Goal: Transaction & Acquisition: Purchase product/service

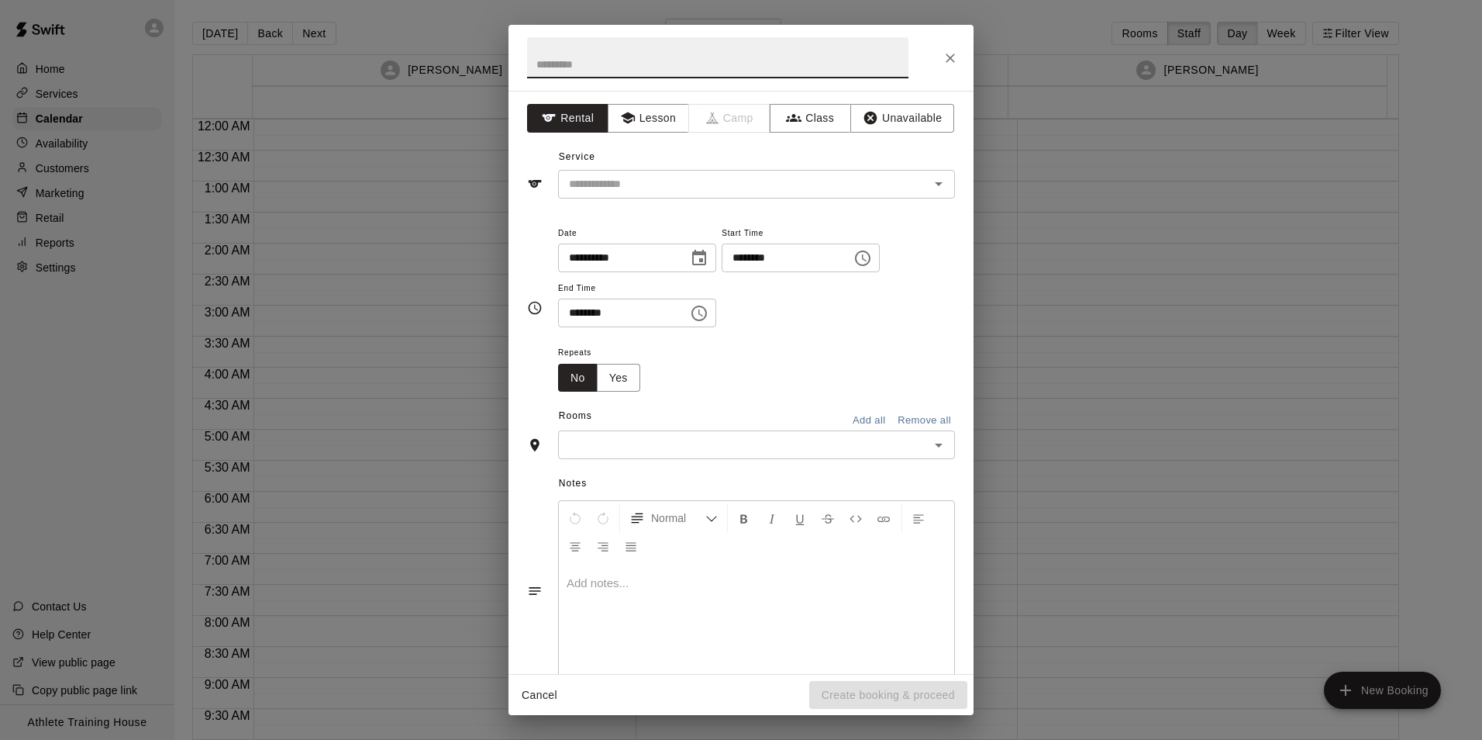
scroll to position [819, 0]
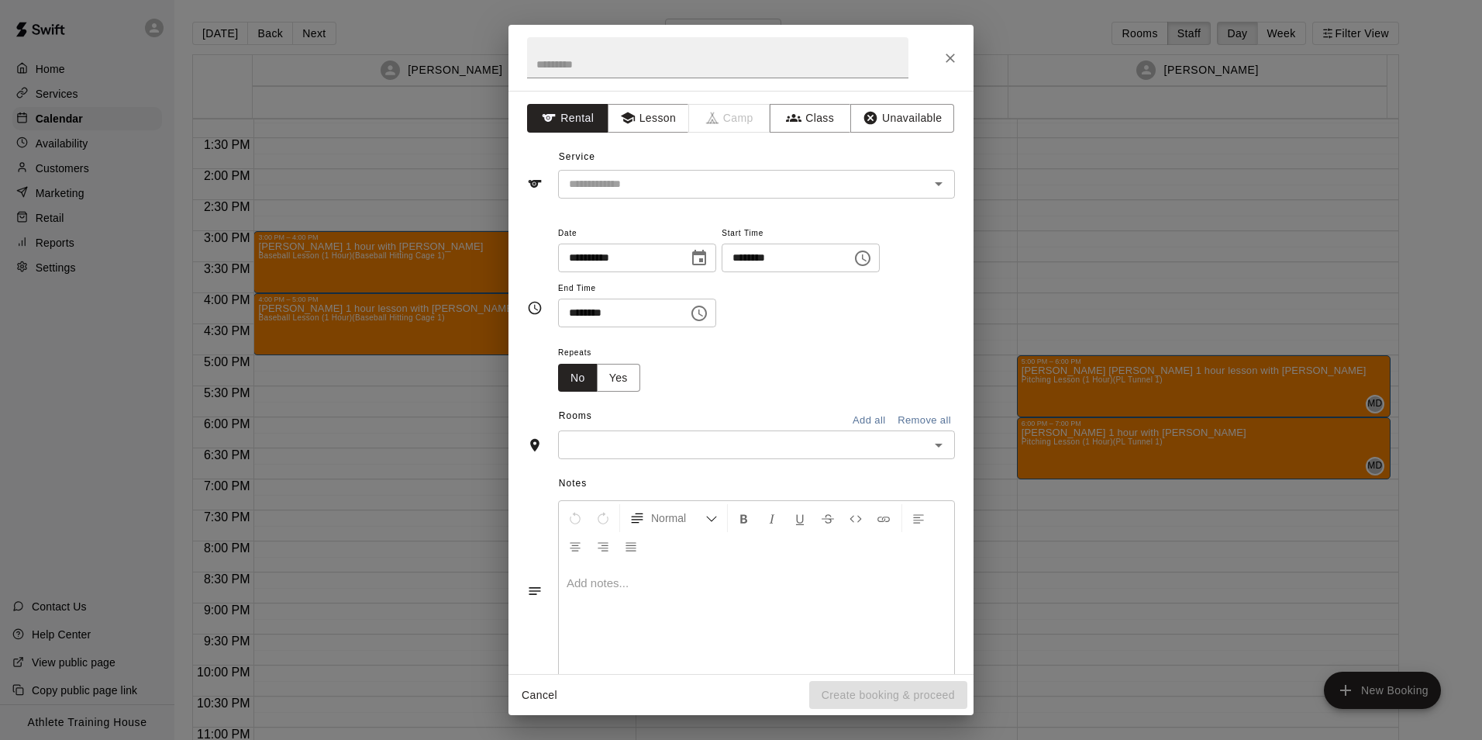
click at [1248, 509] on div "**********" at bounding box center [741, 370] width 1482 height 740
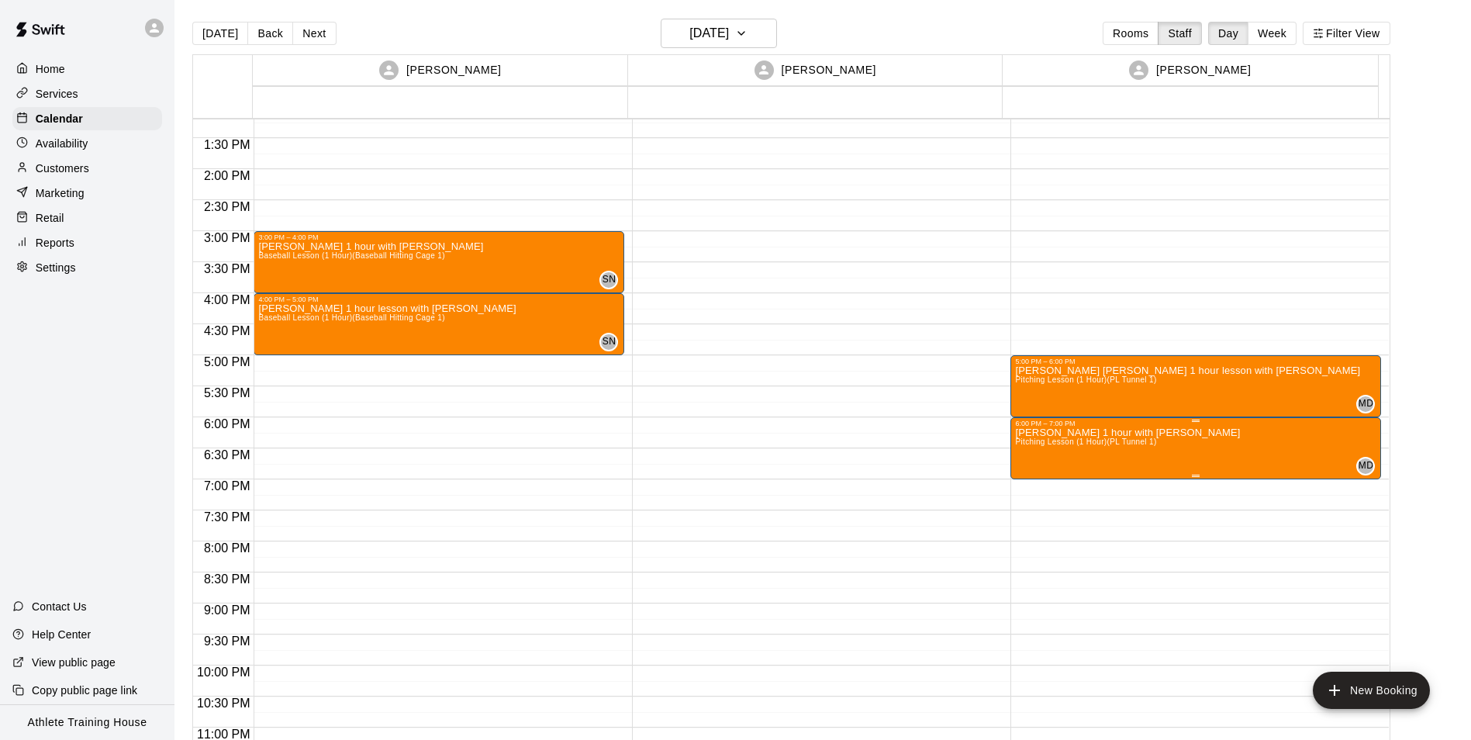
click at [1036, 444] on icon "edit" at bounding box center [1028, 444] width 19 height 19
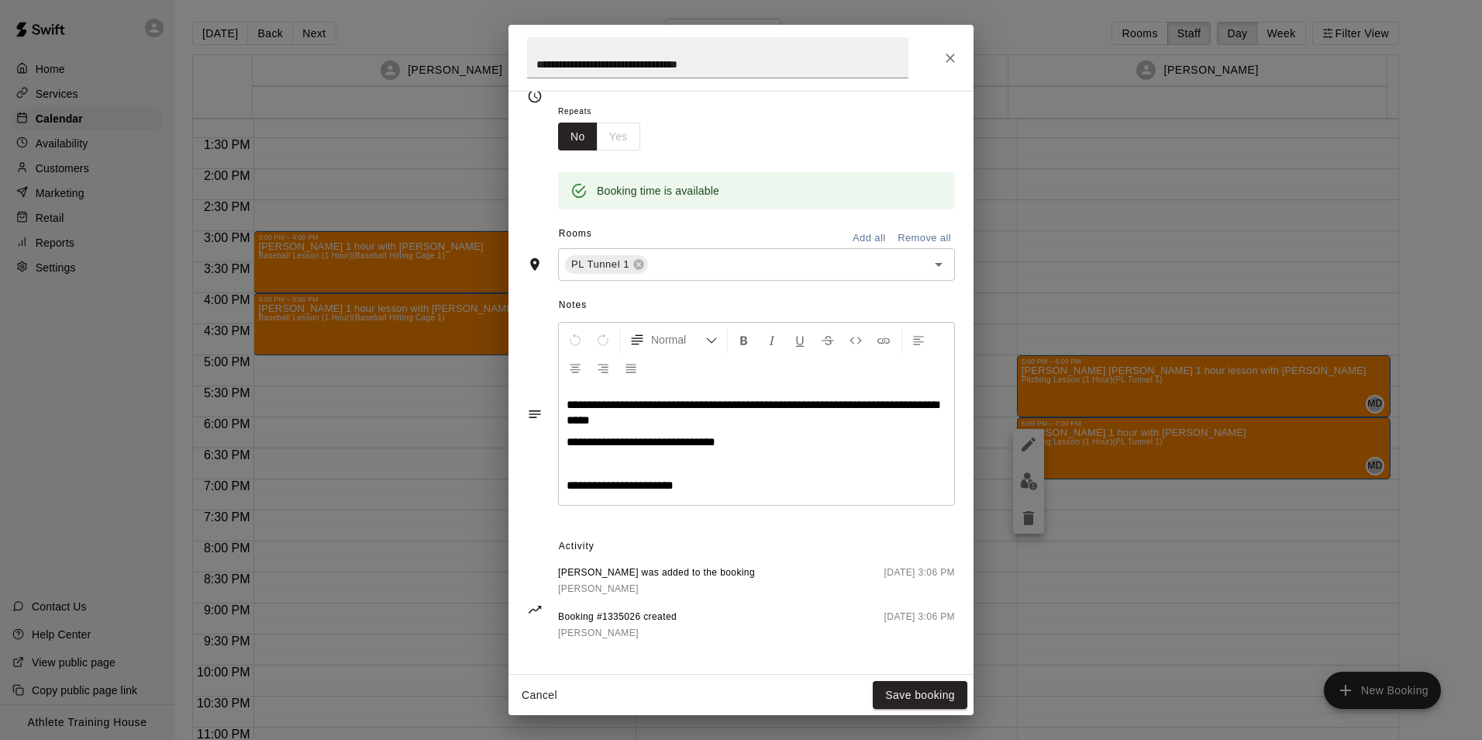
scroll to position [250, 0]
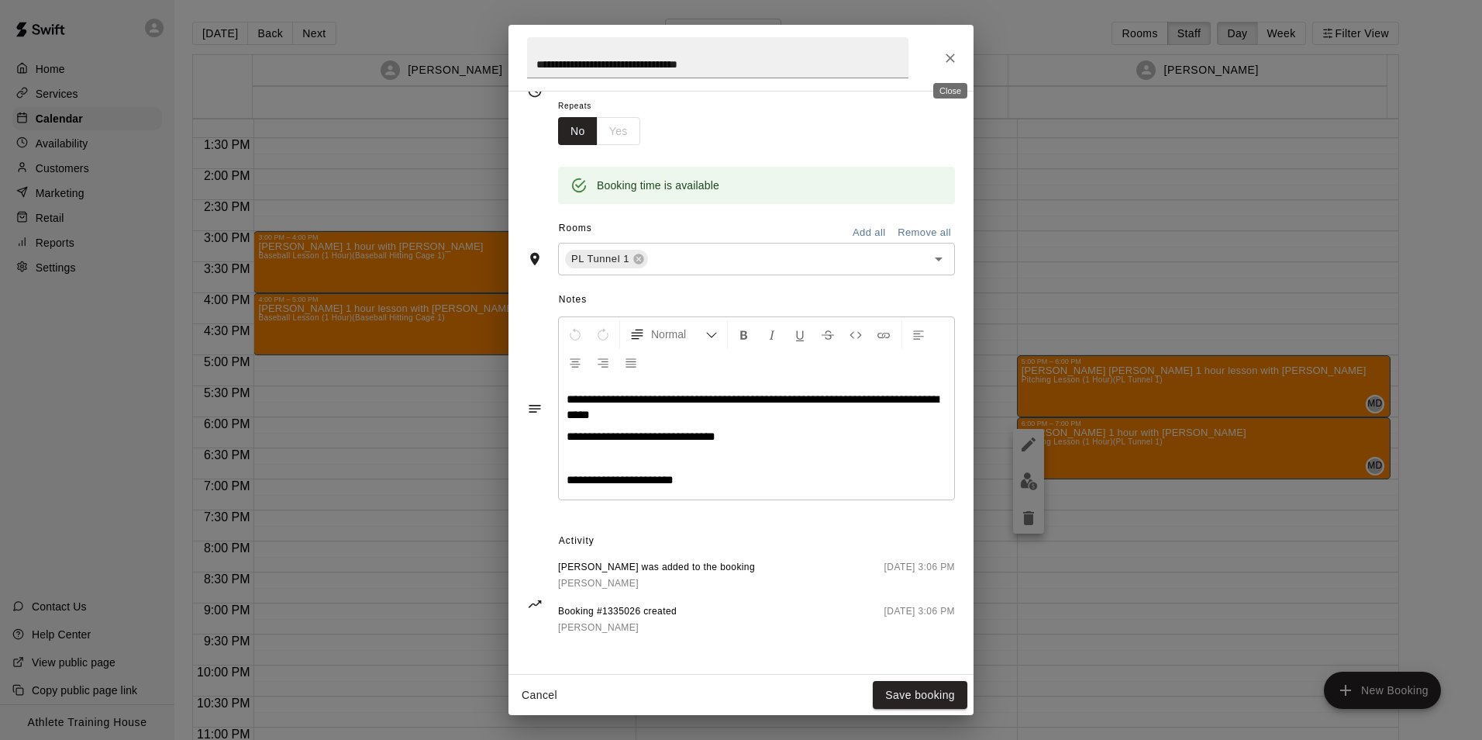
click at [947, 52] on icon "Close" at bounding box center [951, 58] width 16 height 16
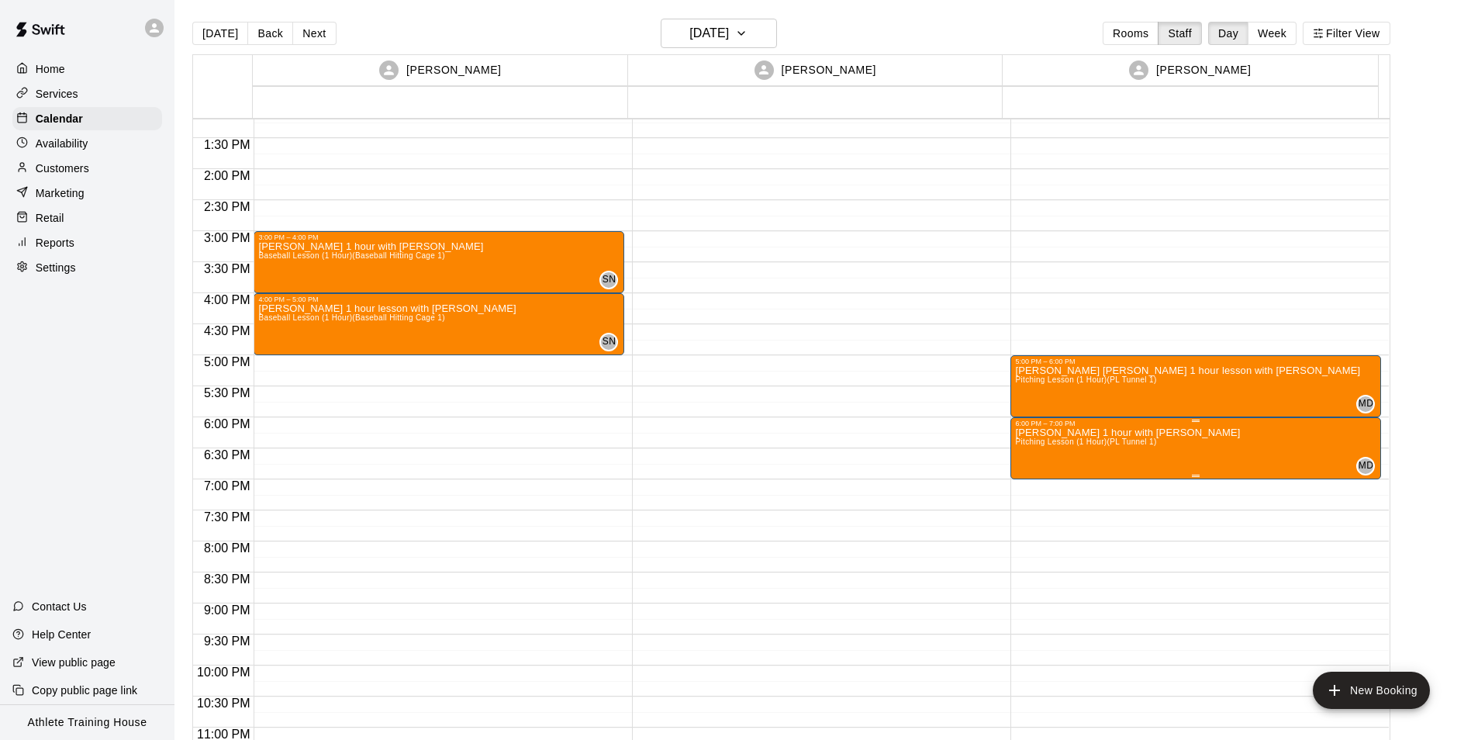
click at [1028, 453] on icon "edit" at bounding box center [1028, 444] width 19 height 19
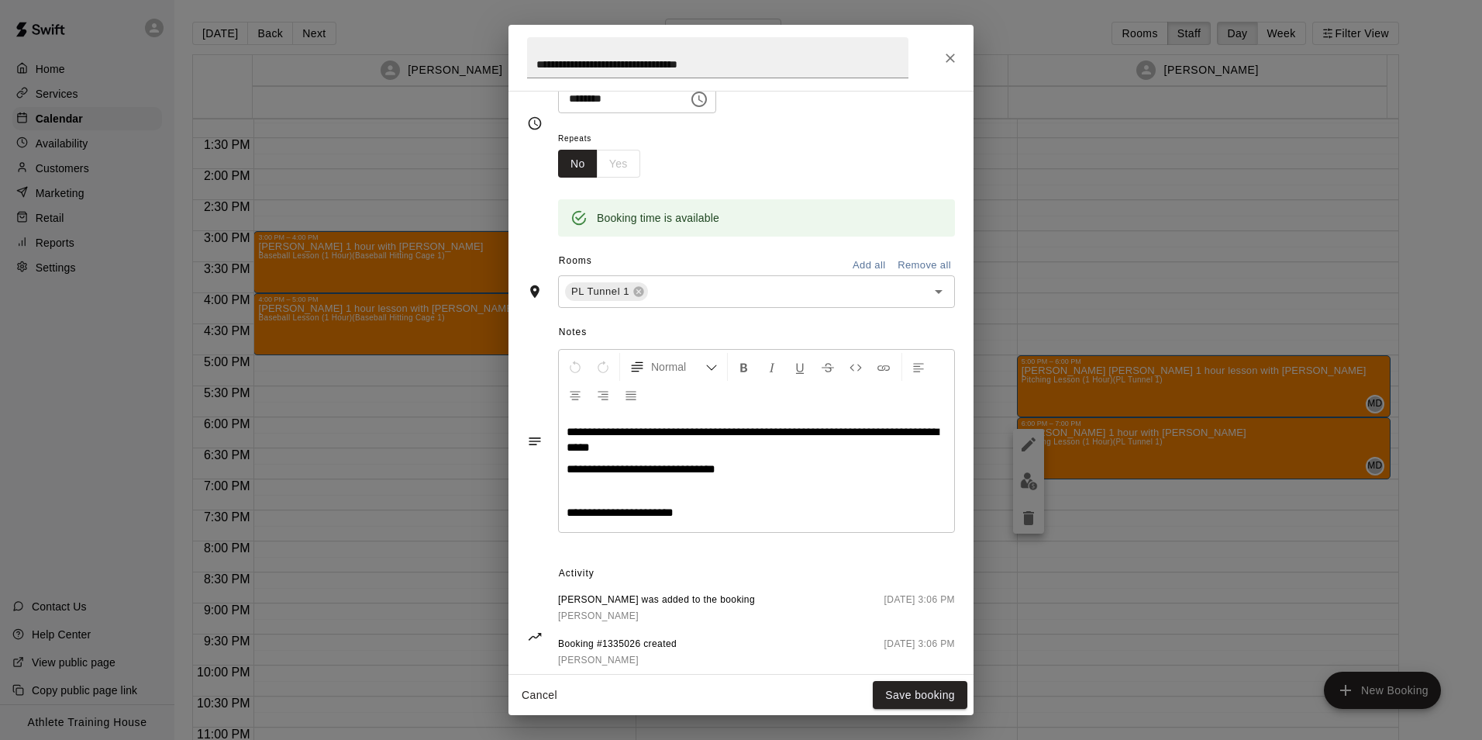
scroll to position [216, 0]
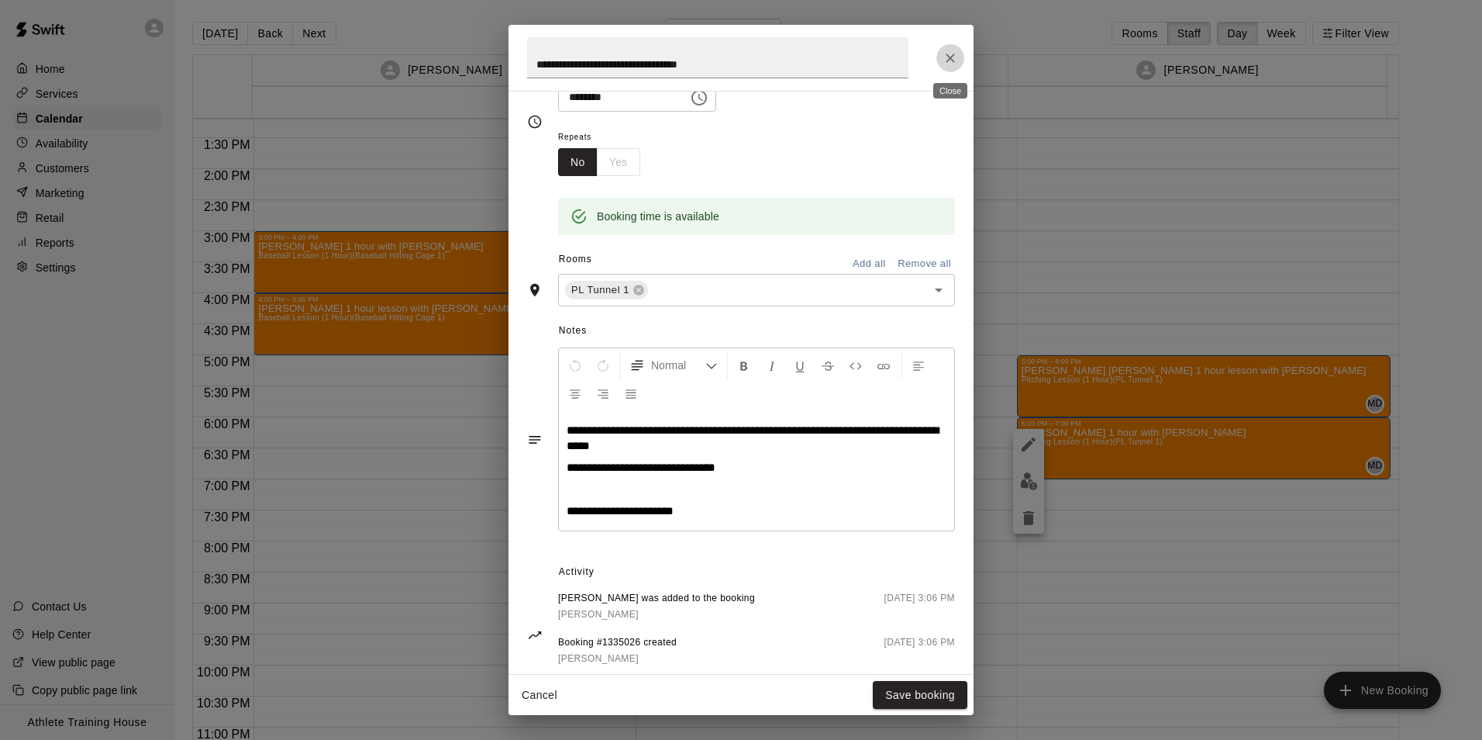
click at [946, 48] on button "Close" at bounding box center [951, 58] width 28 height 28
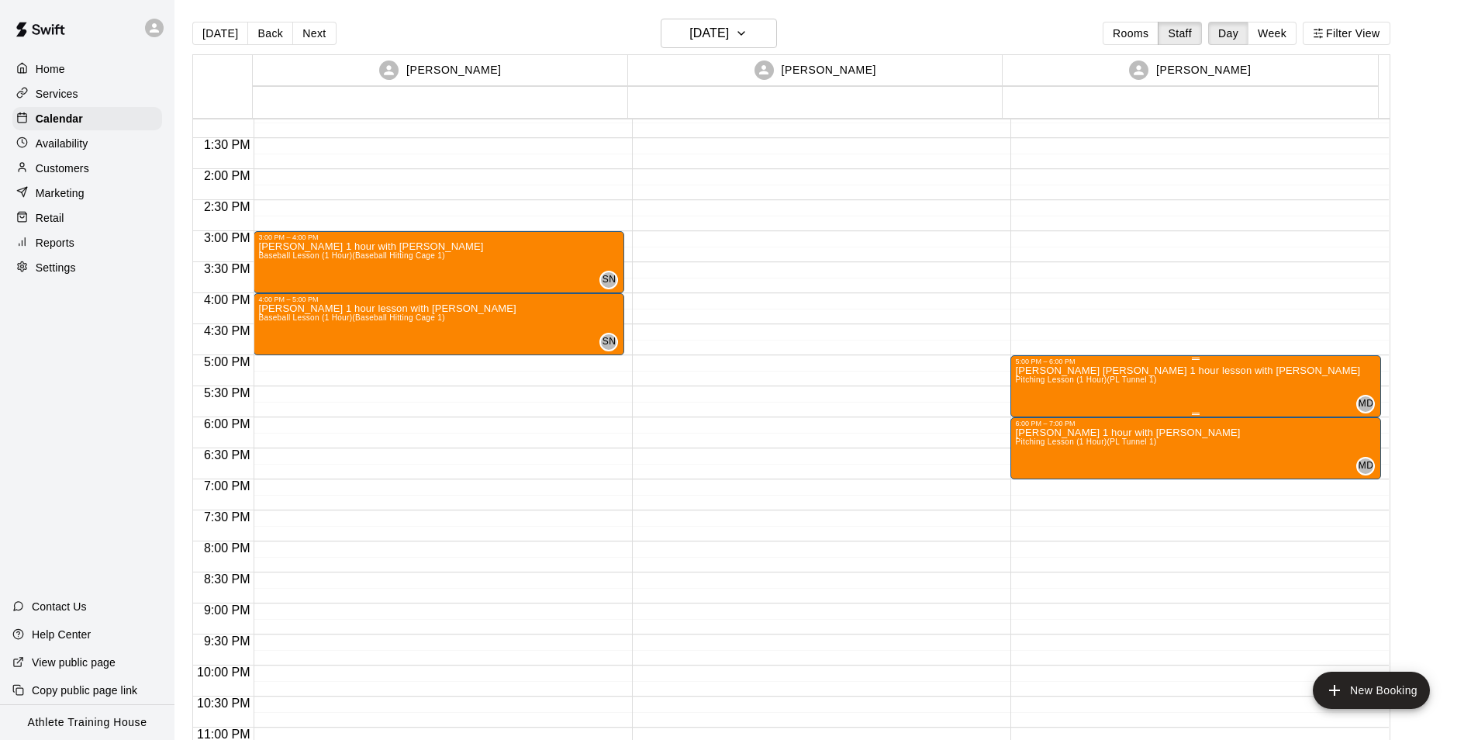
click at [1111, 371] on p "[PERSON_NAME] [PERSON_NAME] 1 hour lesson with [PERSON_NAME]" at bounding box center [1187, 371] width 345 height 0
click at [1107, 438] on div at bounding box center [741, 370] width 1482 height 740
click at [1100, 433] on p "[PERSON_NAME] 1 hour with [PERSON_NAME]" at bounding box center [1127, 433] width 225 height 0
click at [1031, 454] on icon "edit" at bounding box center [1028, 449] width 19 height 19
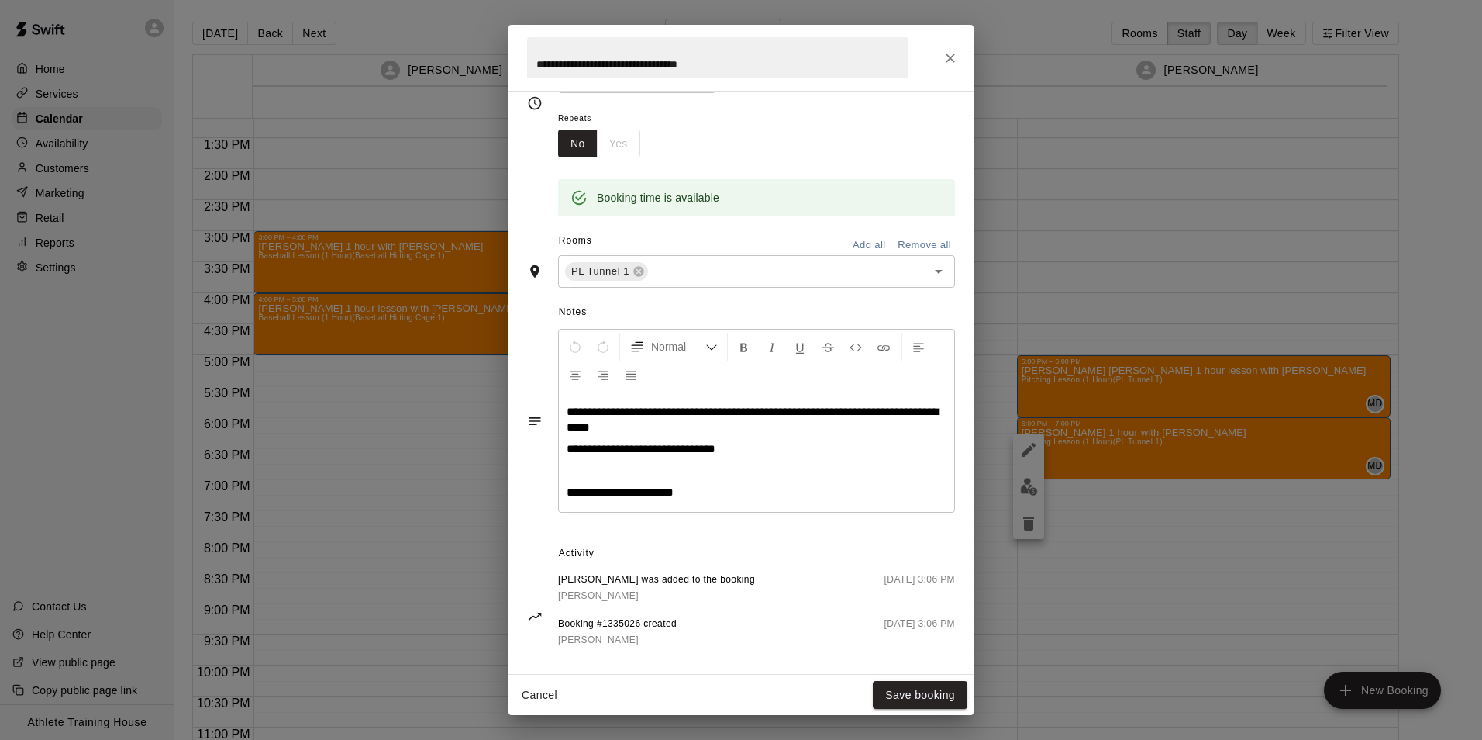
scroll to position [250, 0]
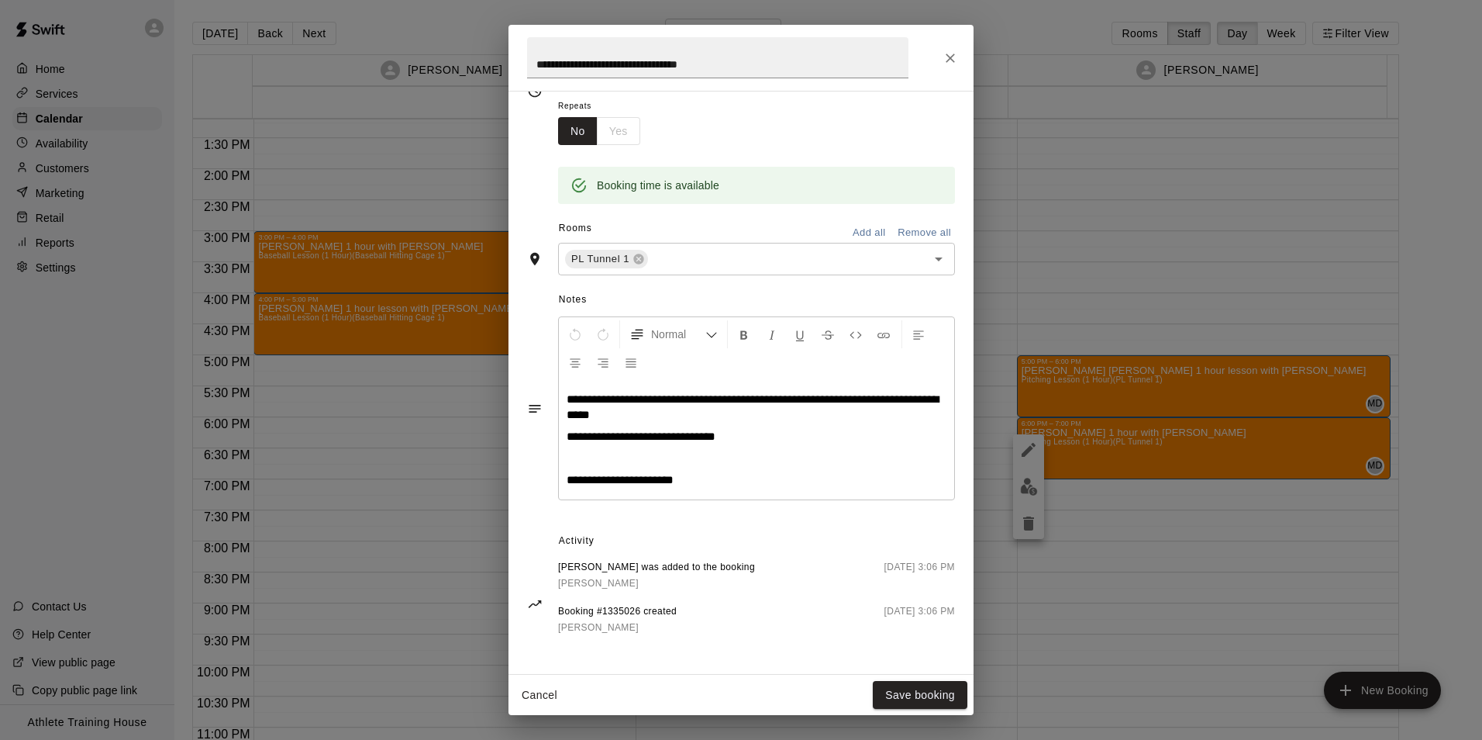
click at [753, 480] on p "**********" at bounding box center [757, 480] width 380 height 16
click at [952, 60] on icon "Close" at bounding box center [951, 58] width 16 height 16
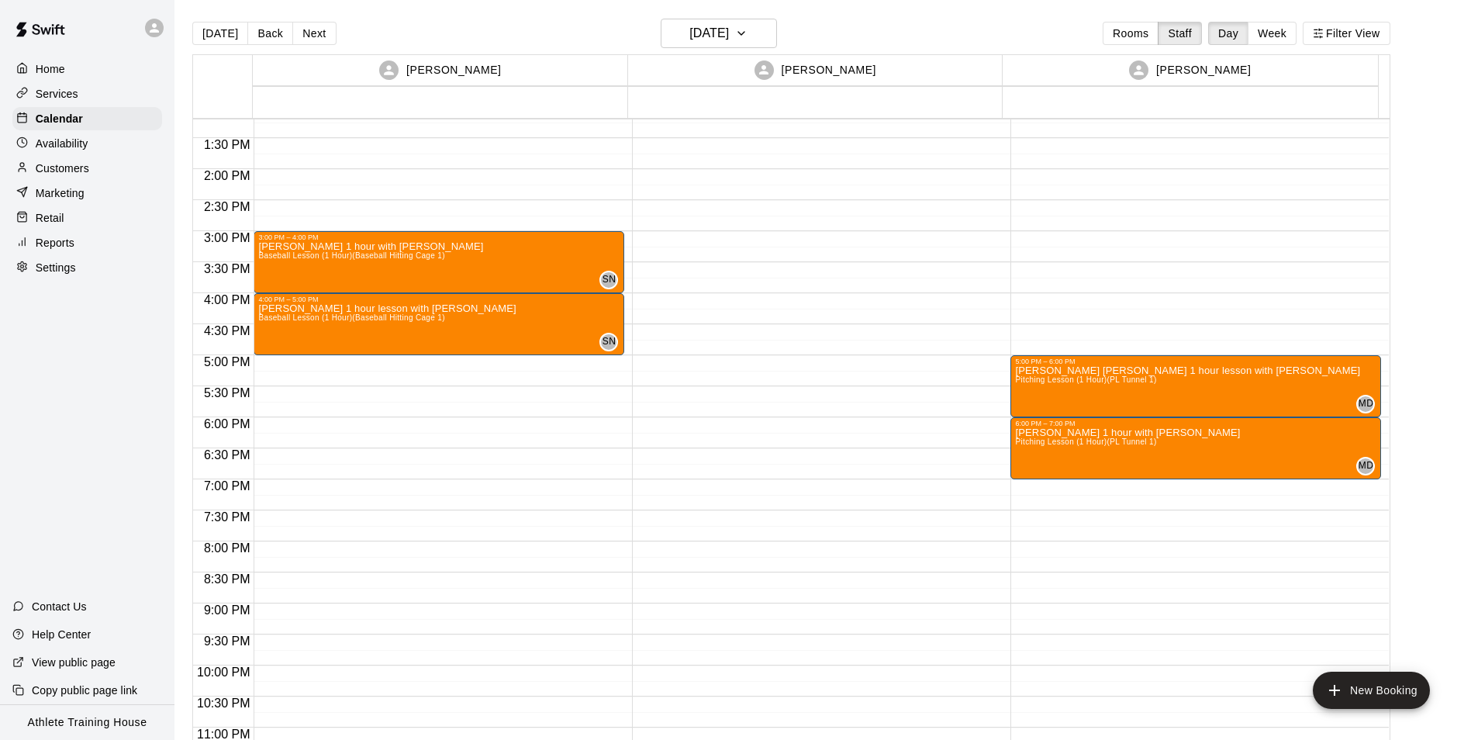
click at [100, 219] on div "Retail" at bounding box center [87, 217] width 150 height 23
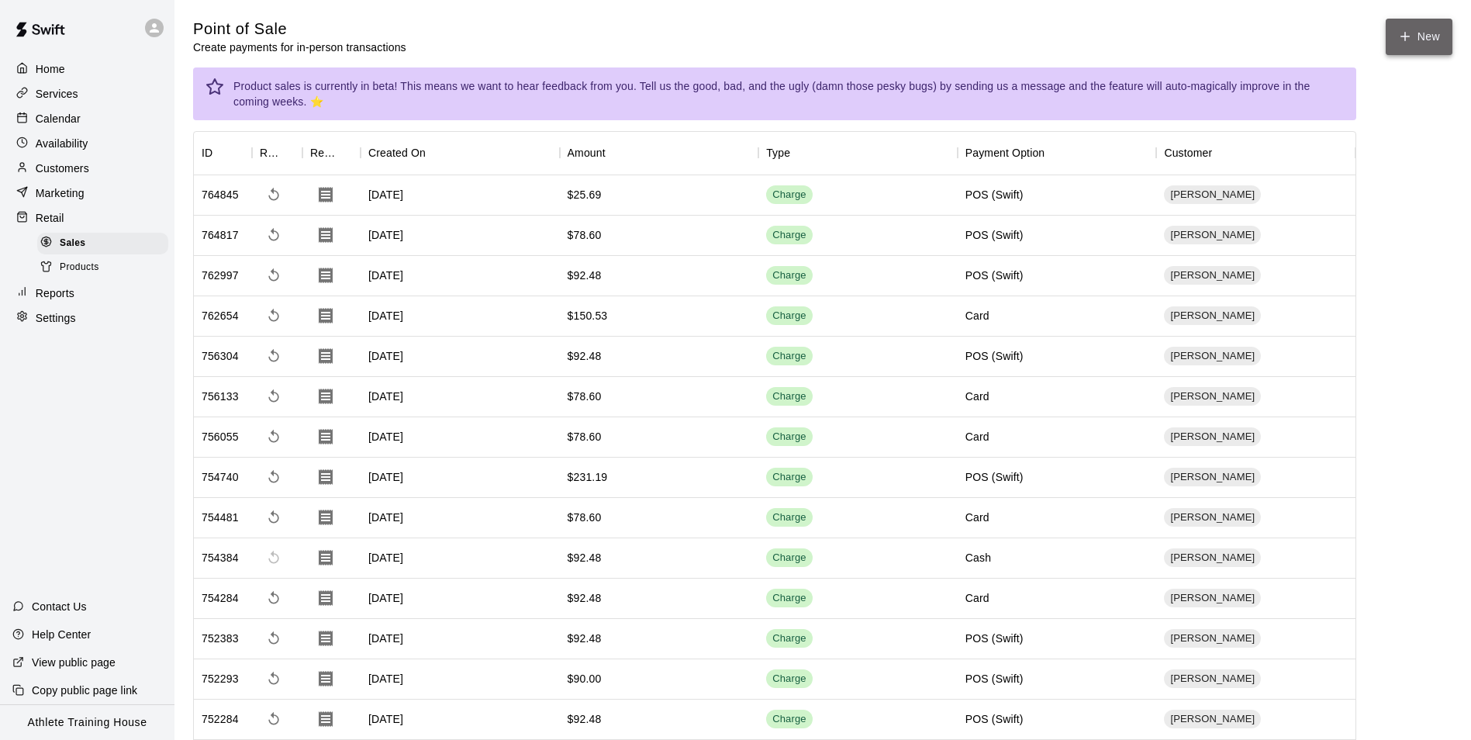
click at [1406, 36] on icon "button" at bounding box center [1405, 36] width 9 height 0
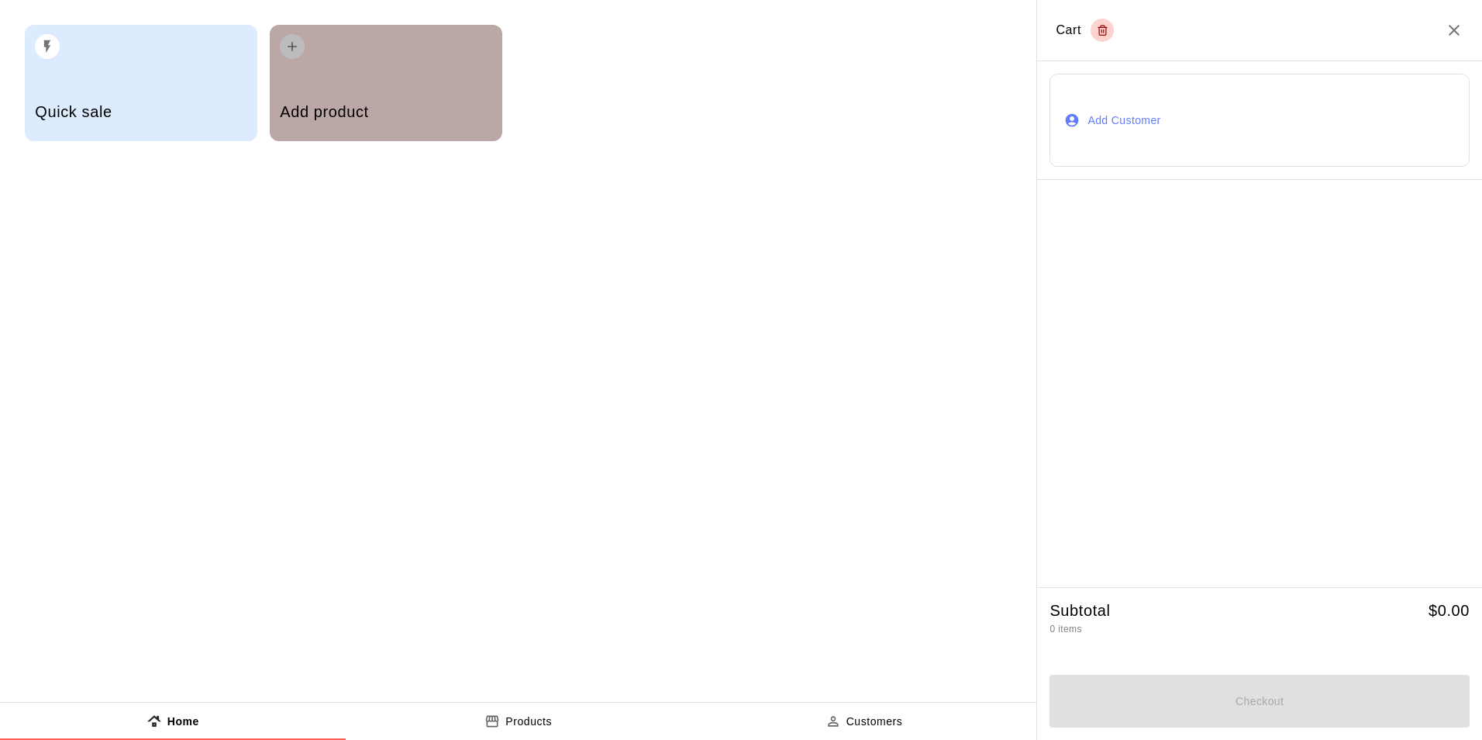
click at [387, 108] on h5 "Add product" at bounding box center [386, 112] width 212 height 21
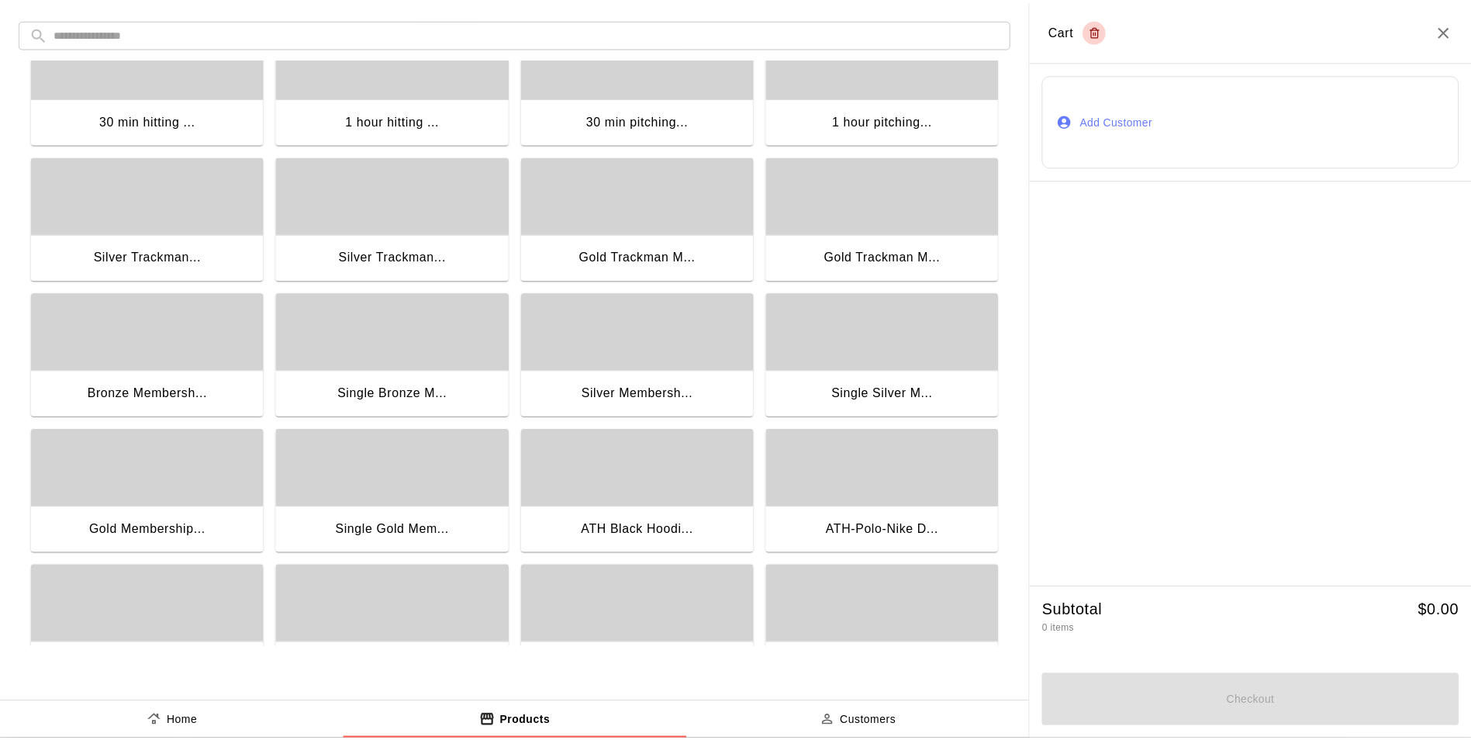
scroll to position [105, 0]
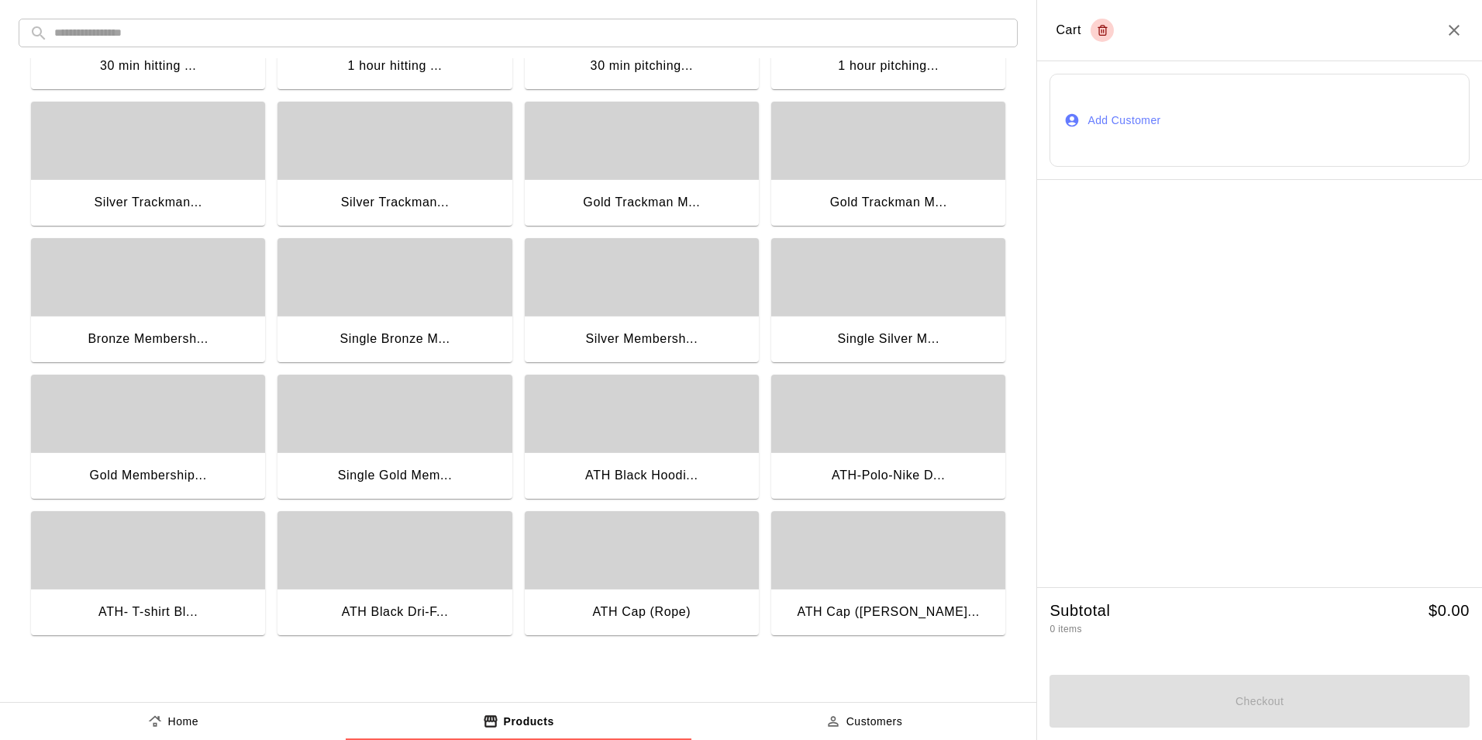
click at [179, 724] on p "Home" at bounding box center [183, 721] width 31 height 16
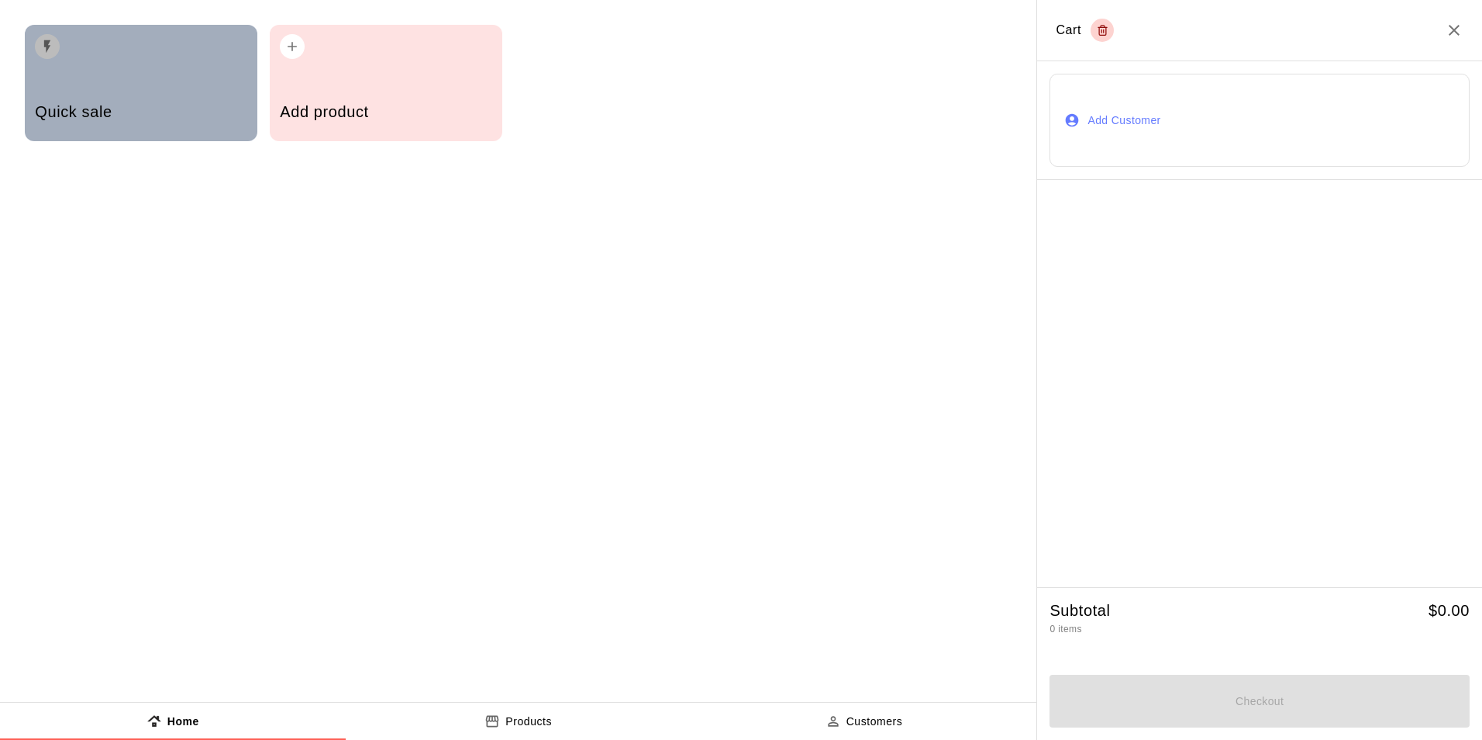
click at [195, 114] on h5 "Quick sale" at bounding box center [141, 112] width 212 height 21
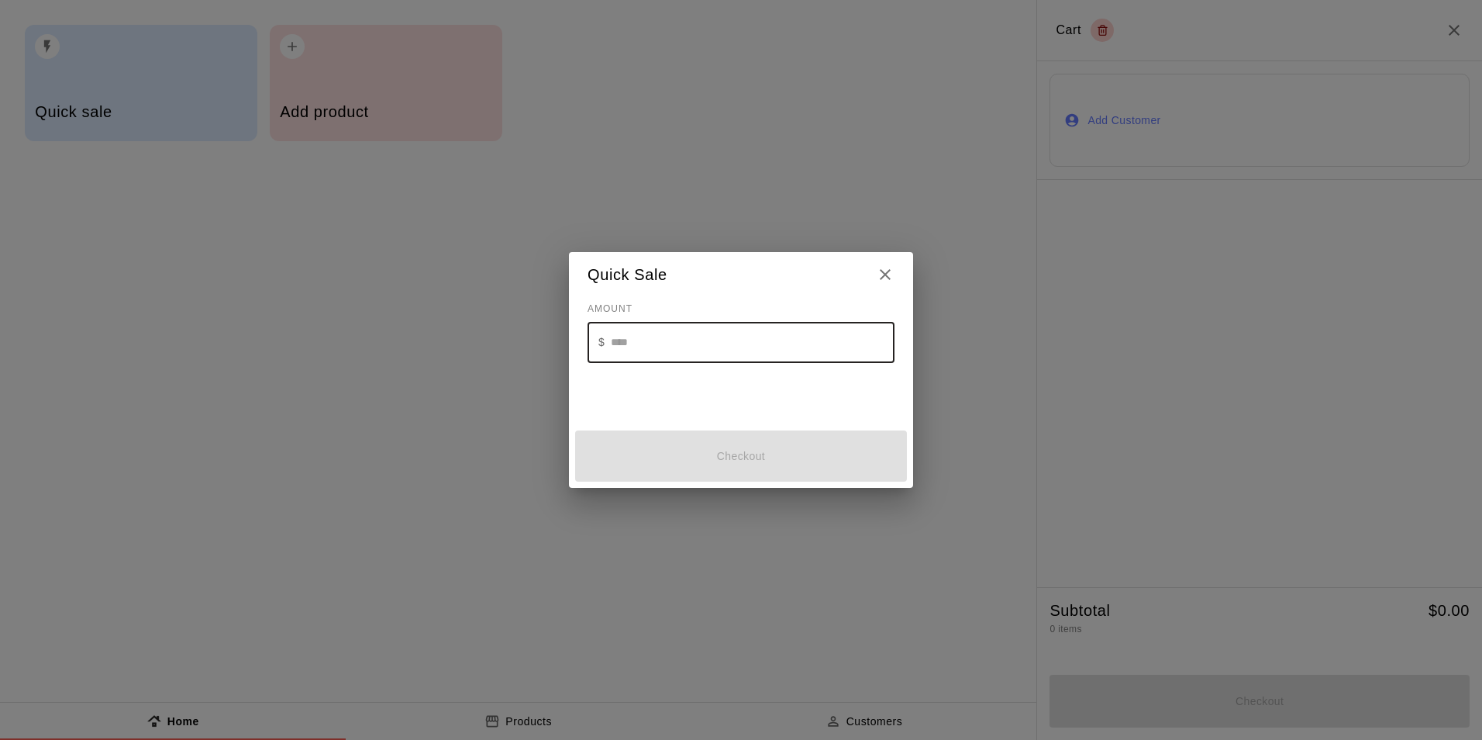
click at [636, 341] on input "text" at bounding box center [753, 342] width 284 height 41
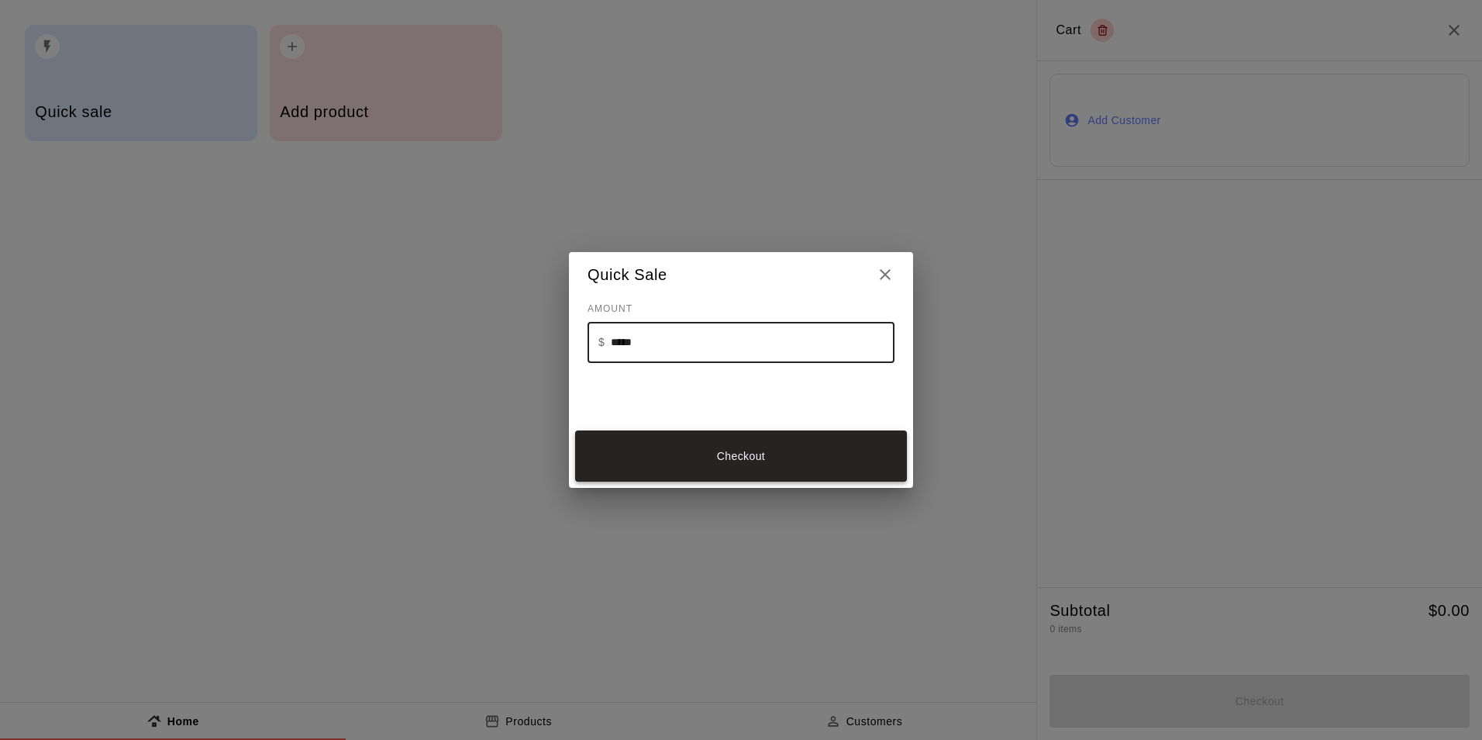
type input "*****"
click at [762, 451] on button "Checkout" at bounding box center [741, 456] width 332 height 52
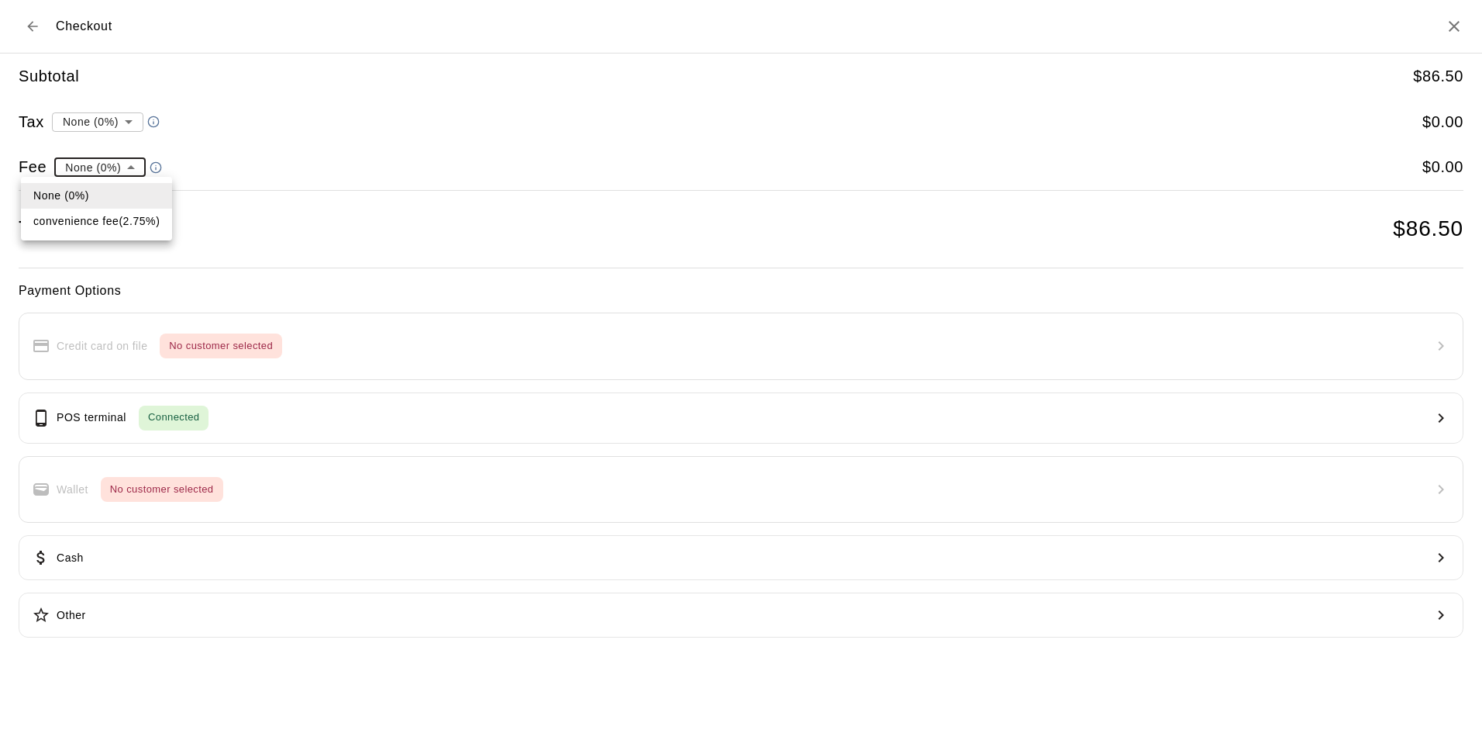
click at [92, 227] on li "convenience fee ( 2.75 % )" at bounding box center [96, 222] width 151 height 26
type input "**********"
click at [425, 333] on div "Payment Options Credit card on file No customer selected POS terminal Connected…" at bounding box center [741, 459] width 1445 height 357
click at [44, 19] on button "Back to cart" at bounding box center [33, 26] width 28 height 28
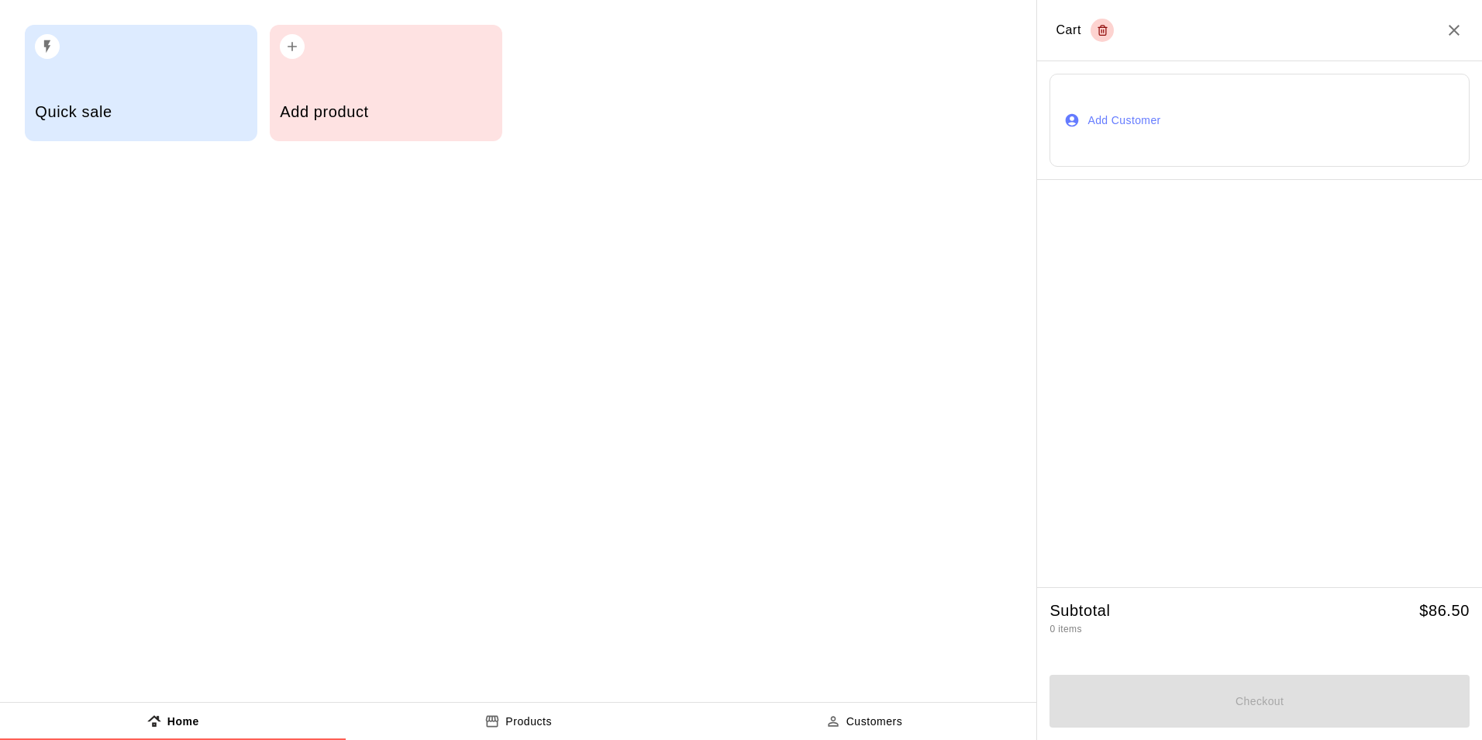
click at [1243, 145] on button "Add Customer" at bounding box center [1260, 120] width 420 height 93
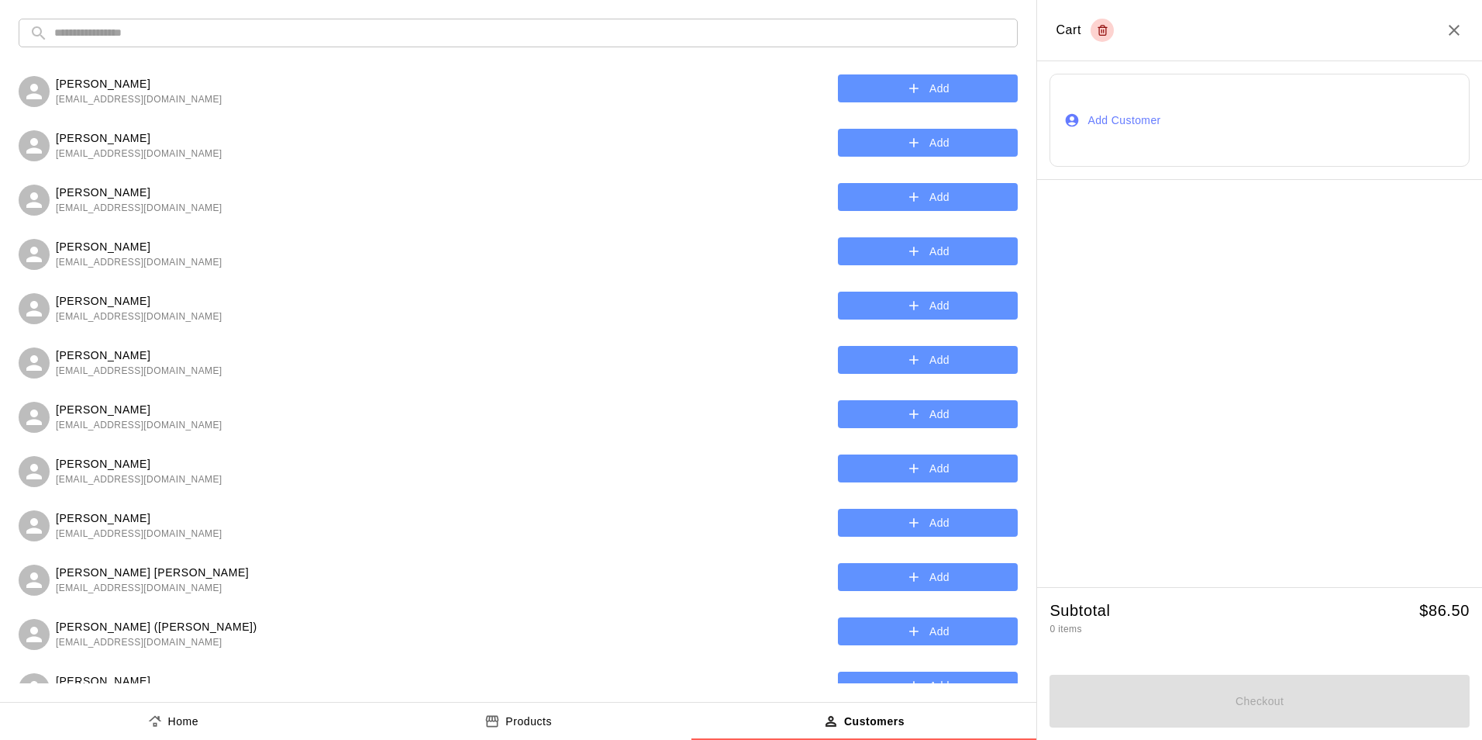
click at [429, 44] on input "text" at bounding box center [530, 33] width 953 height 29
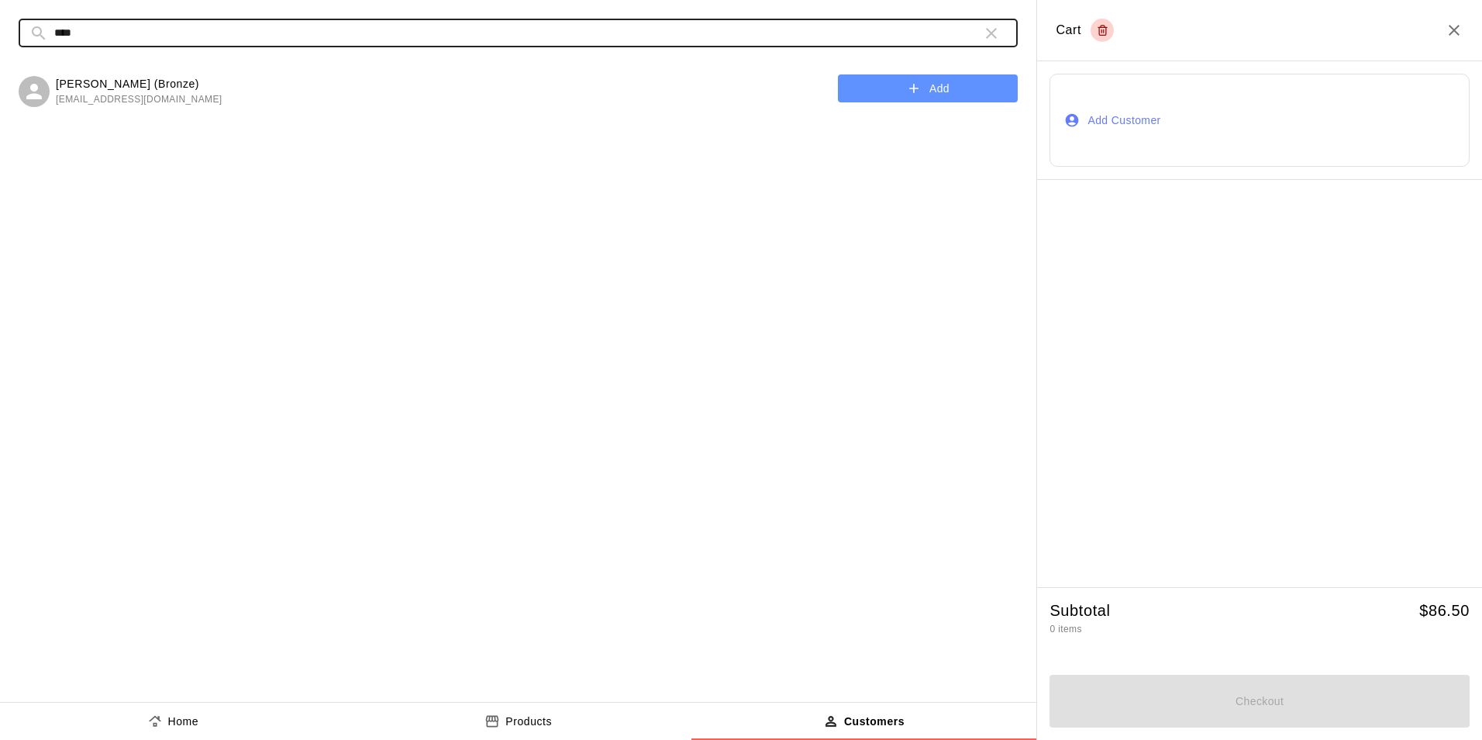
type input "****"
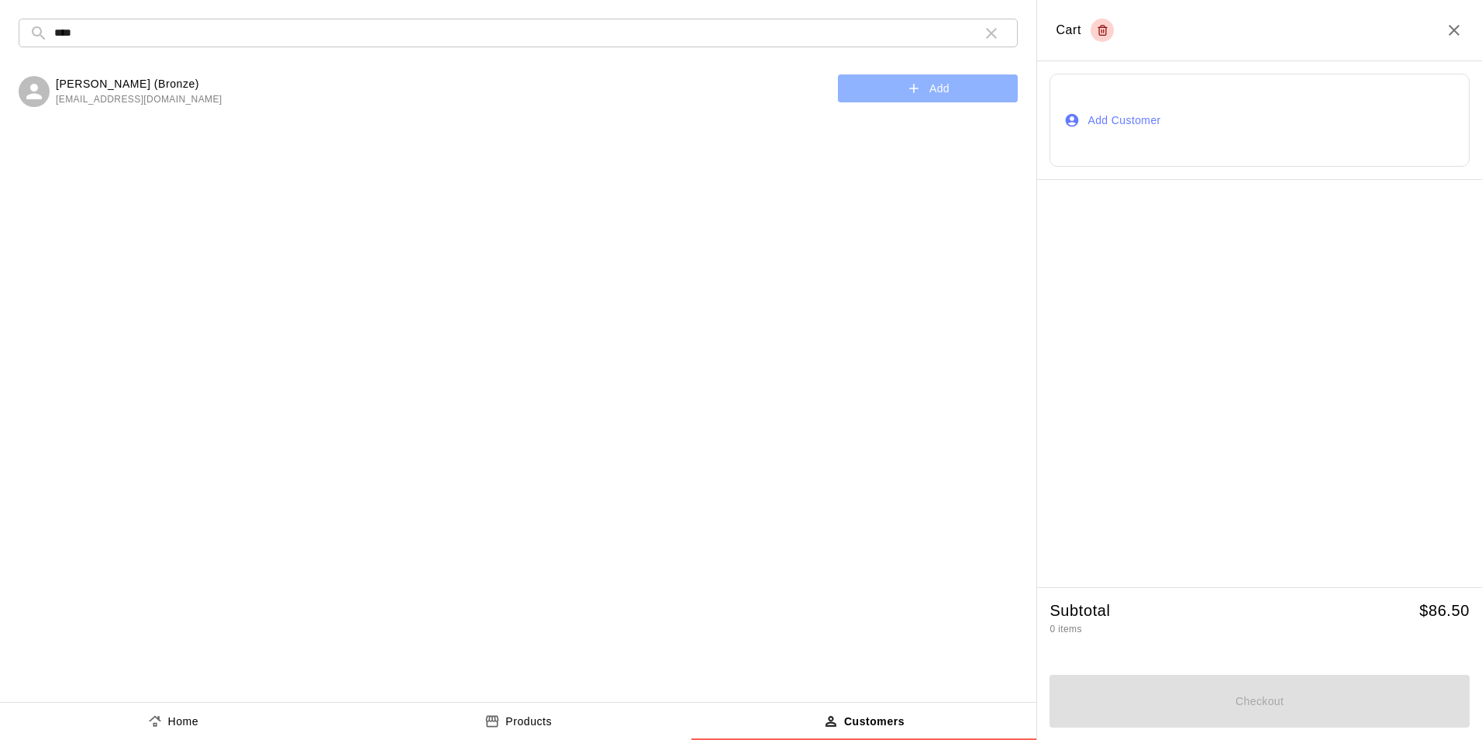
click at [999, 74] on button "Add" at bounding box center [928, 88] width 180 height 29
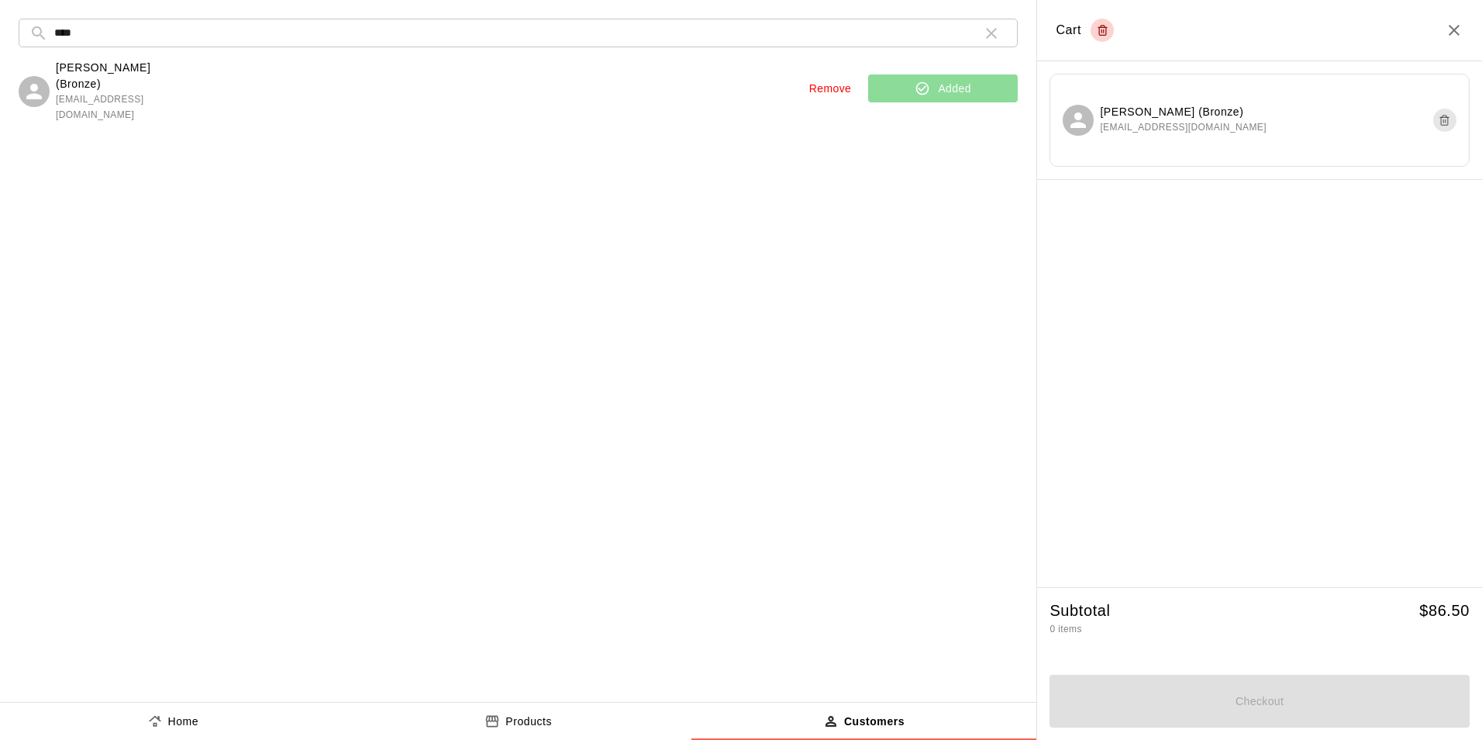
click at [1122, 116] on p "[PERSON_NAME] (Bronze)" at bounding box center [1183, 112] width 167 height 16
click at [1185, 115] on p "[PERSON_NAME] (Bronze)" at bounding box center [1183, 112] width 167 height 16
click at [1100, 33] on icon "Empty cart" at bounding box center [1103, 30] width 12 height 19
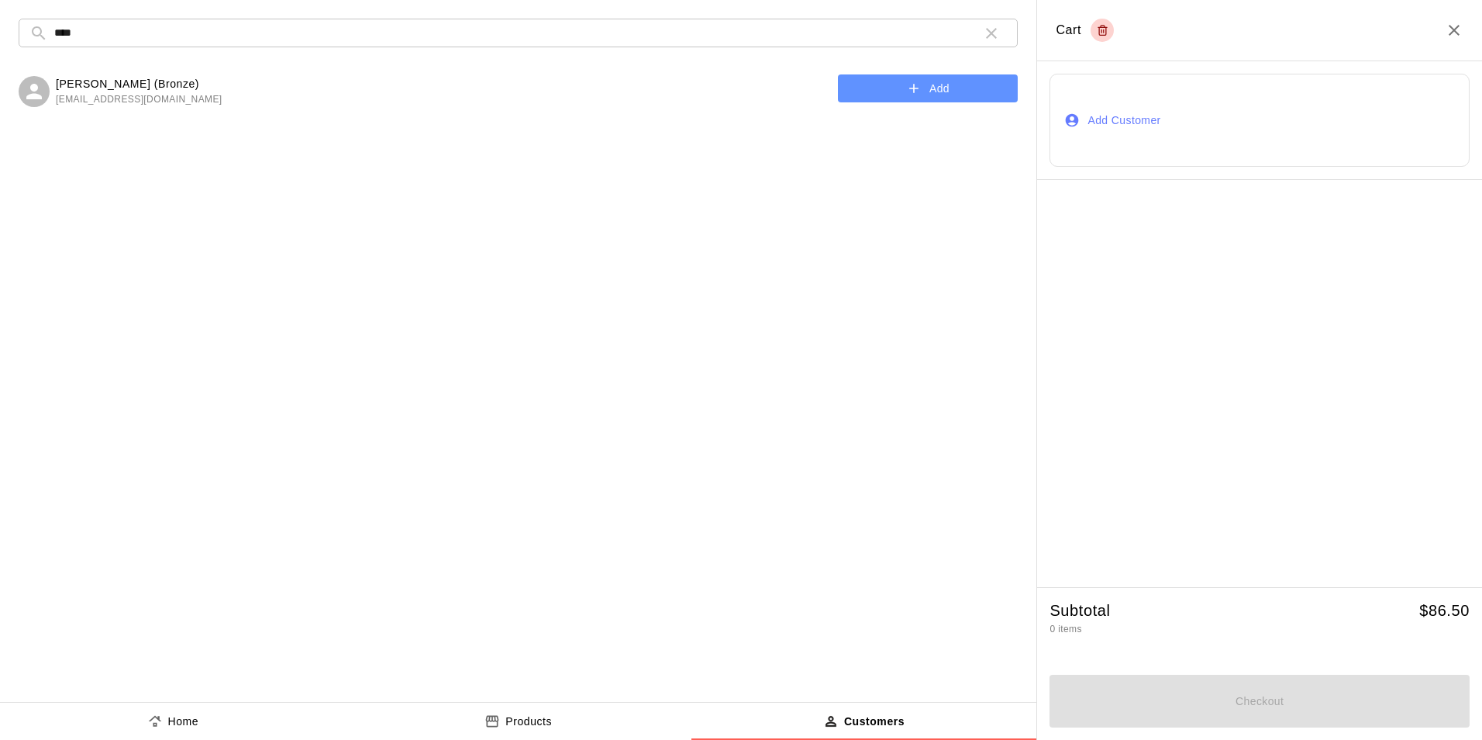
click at [1081, 112] on button "Add Customer" at bounding box center [1260, 120] width 420 height 93
drag, startPoint x: 912, startPoint y: 91, endPoint x: 782, endPoint y: 133, distance: 136.1
click at [857, 120] on div "[PERSON_NAME] (Bronze) [EMAIL_ADDRESS][DOMAIN_NAME] Add" at bounding box center [518, 370] width 999 height 625
click at [915, 91] on icon "button" at bounding box center [914, 89] width 16 height 16
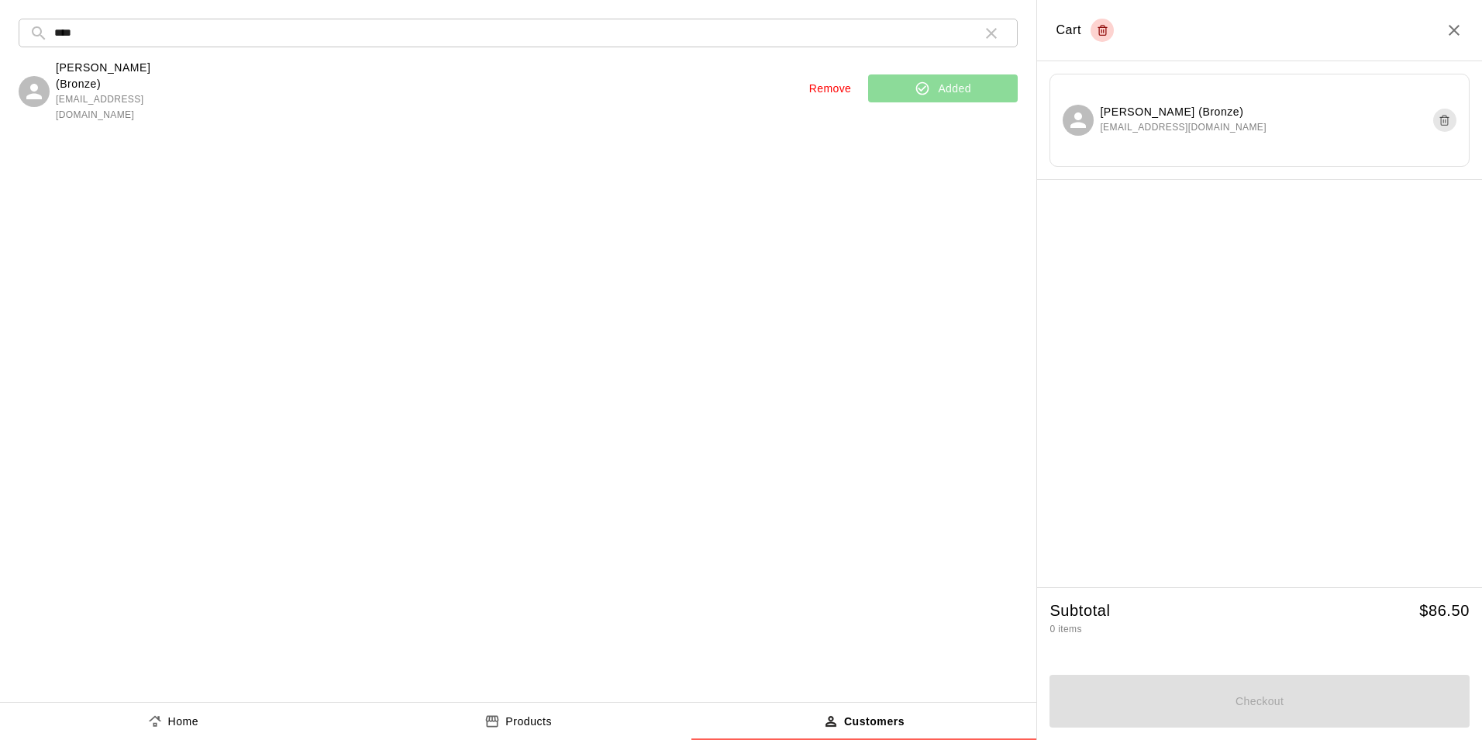
click at [112, 719] on button "Home" at bounding box center [173, 720] width 346 height 37
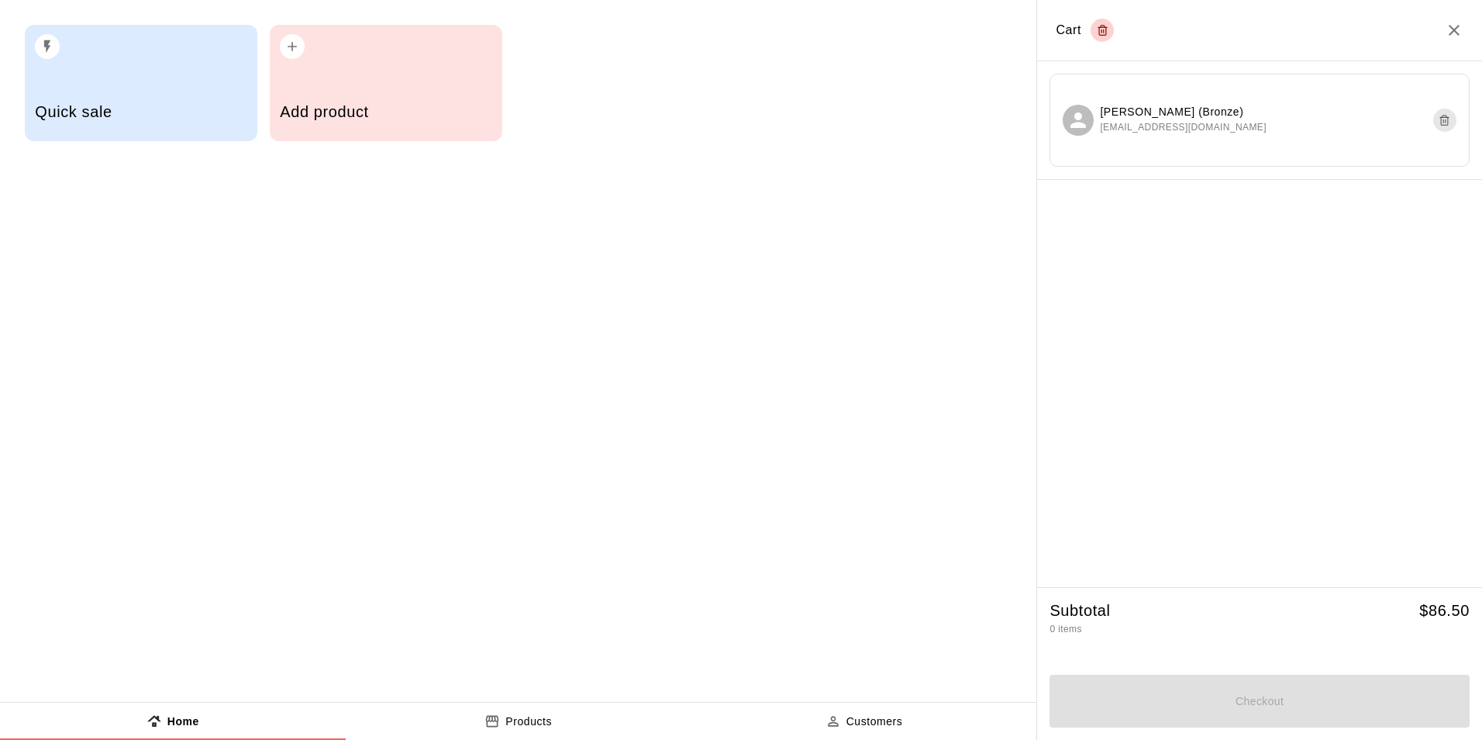
click at [1451, 609] on h5 "$ 86.50" at bounding box center [1444, 610] width 50 height 21
click at [1457, 40] on h2 "Cart" at bounding box center [1259, 30] width 445 height 61
click at [1463, 21] on icon "Close" at bounding box center [1454, 30] width 19 height 19
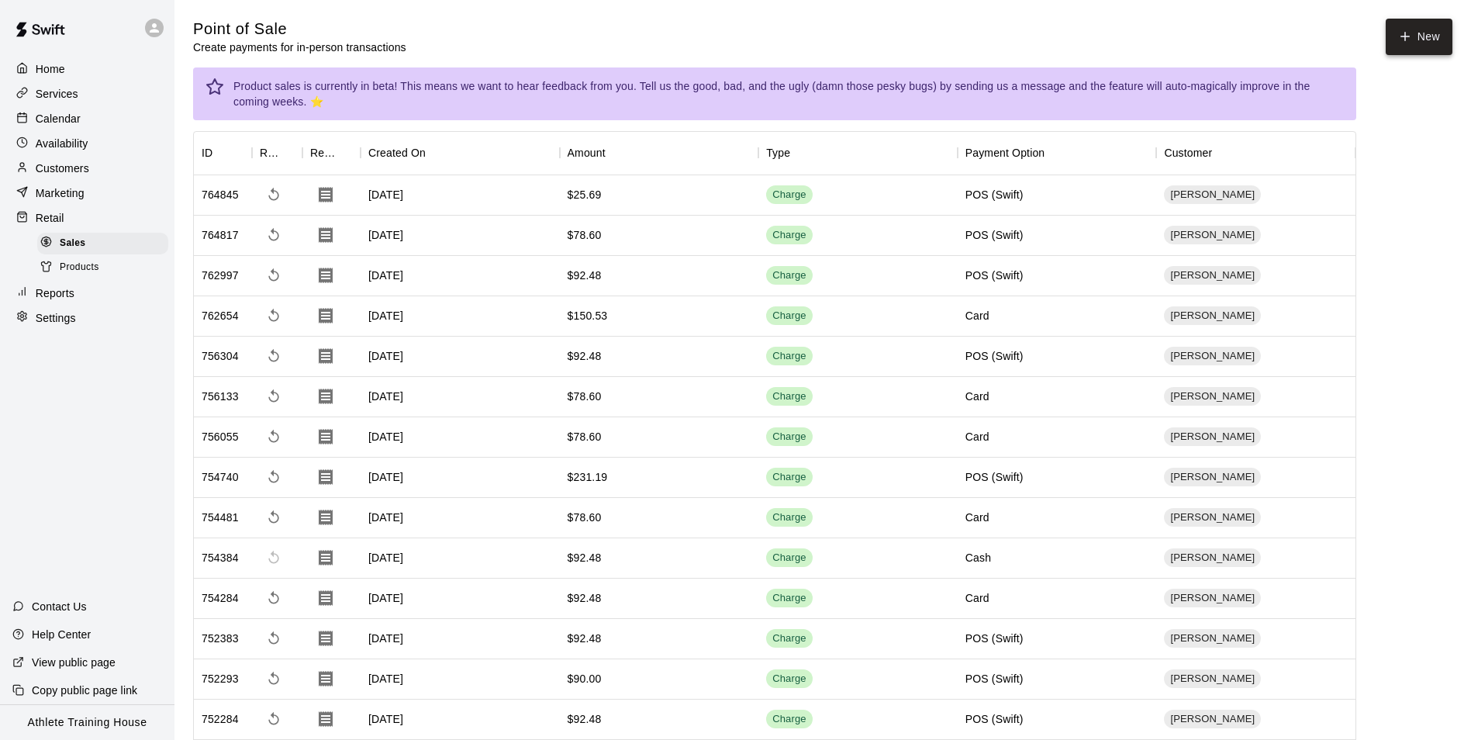
click at [1386, 36] on button "New" at bounding box center [1418, 37] width 67 height 36
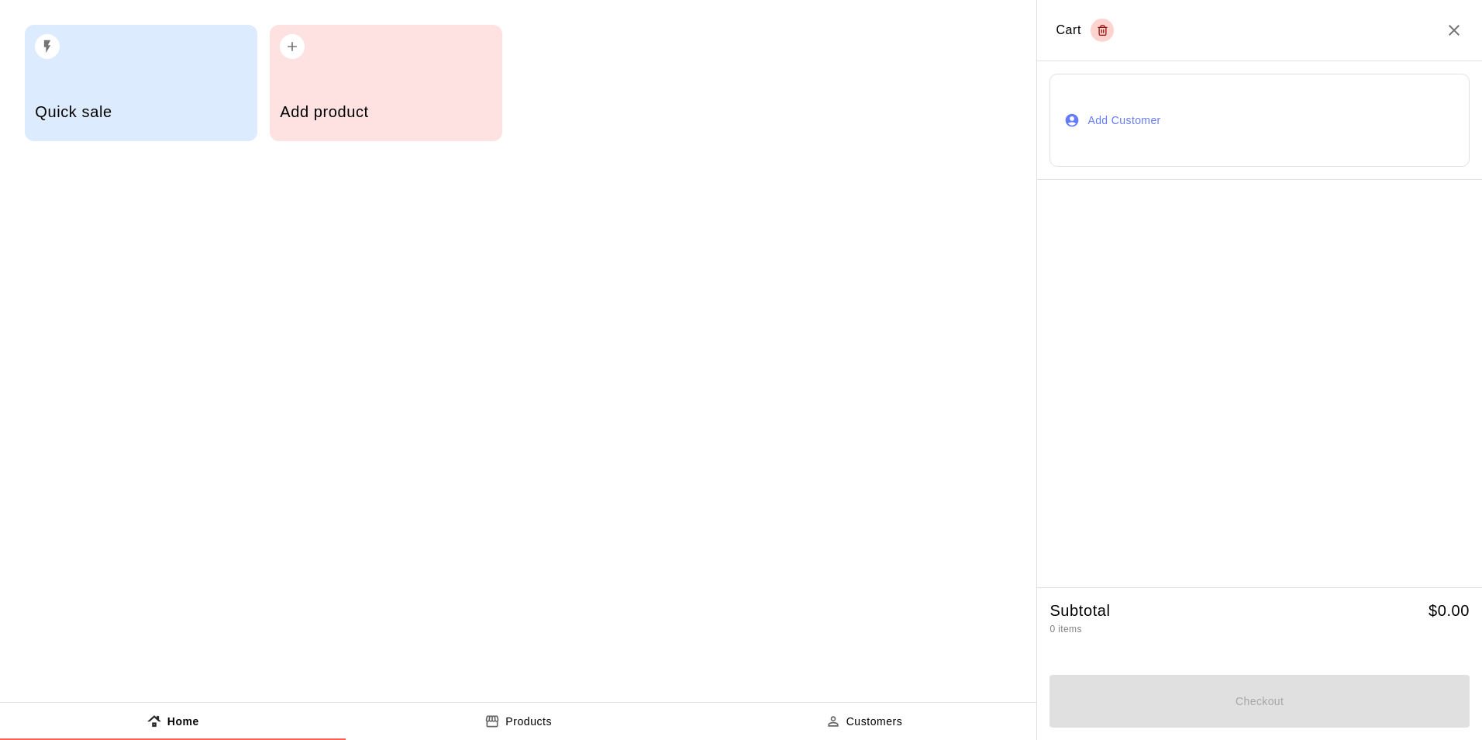
drag, startPoint x: 1168, startPoint y: 103, endPoint x: 1164, endPoint y: 119, distance: 16.2
click at [1168, 110] on button "Add Customer" at bounding box center [1260, 120] width 420 height 93
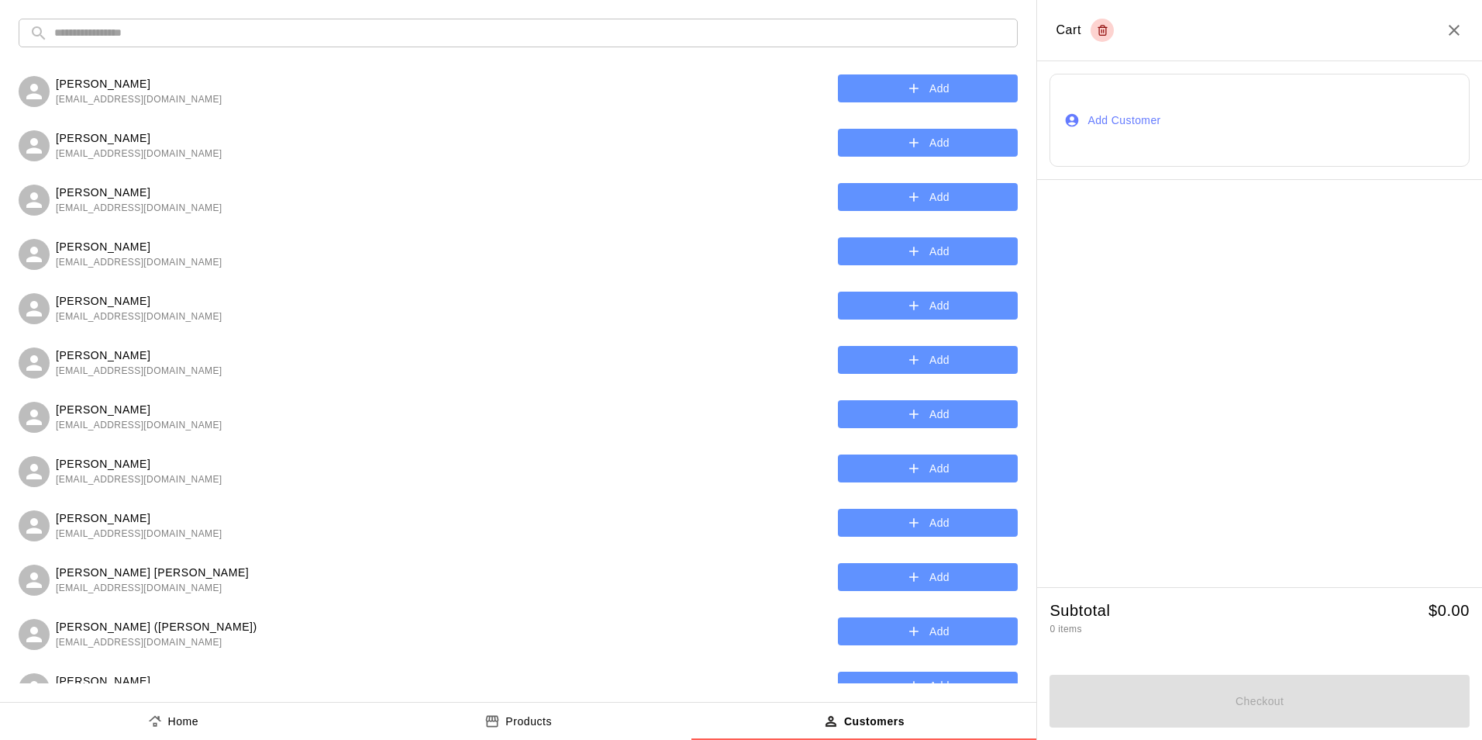
click at [817, 20] on input "text" at bounding box center [530, 33] width 953 height 29
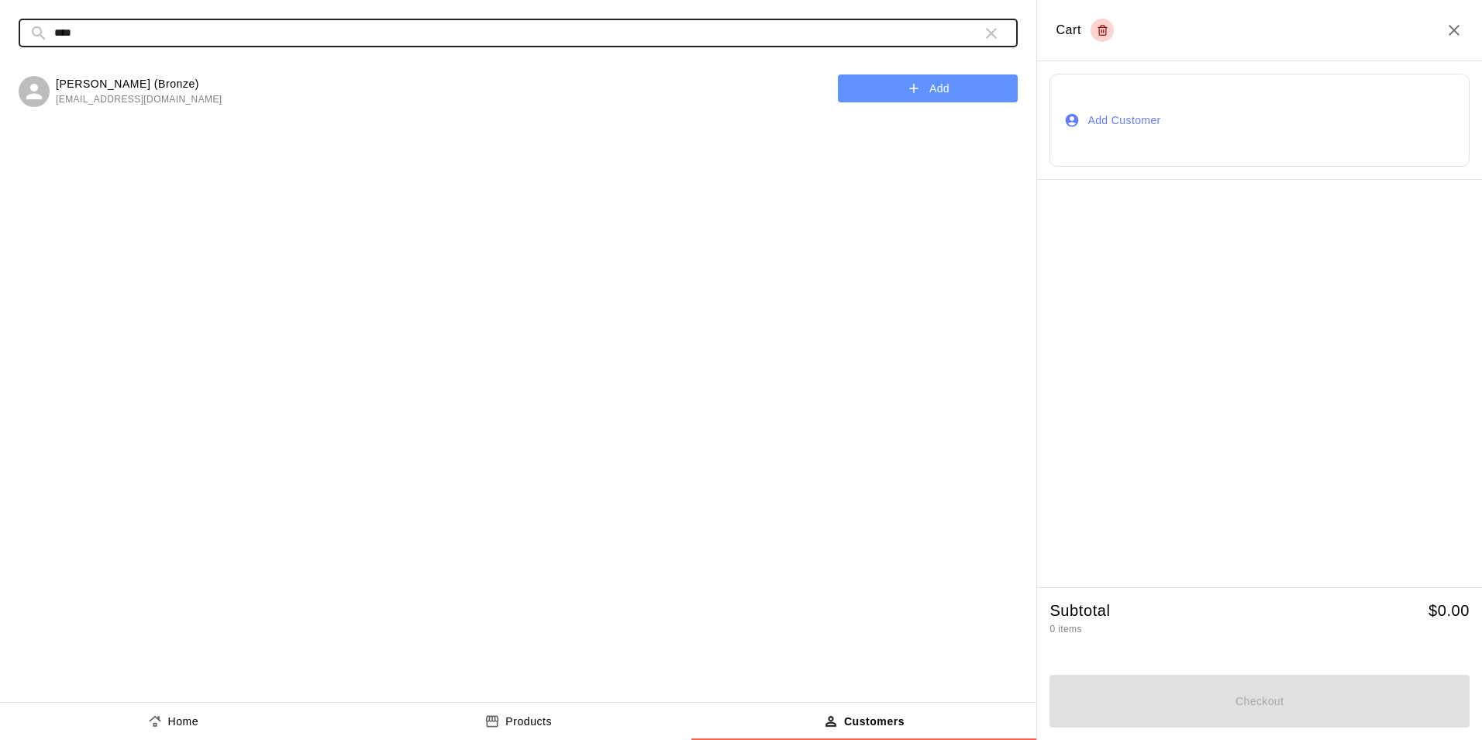
type input "****"
click at [915, 92] on icon "button" at bounding box center [914, 89] width 16 height 16
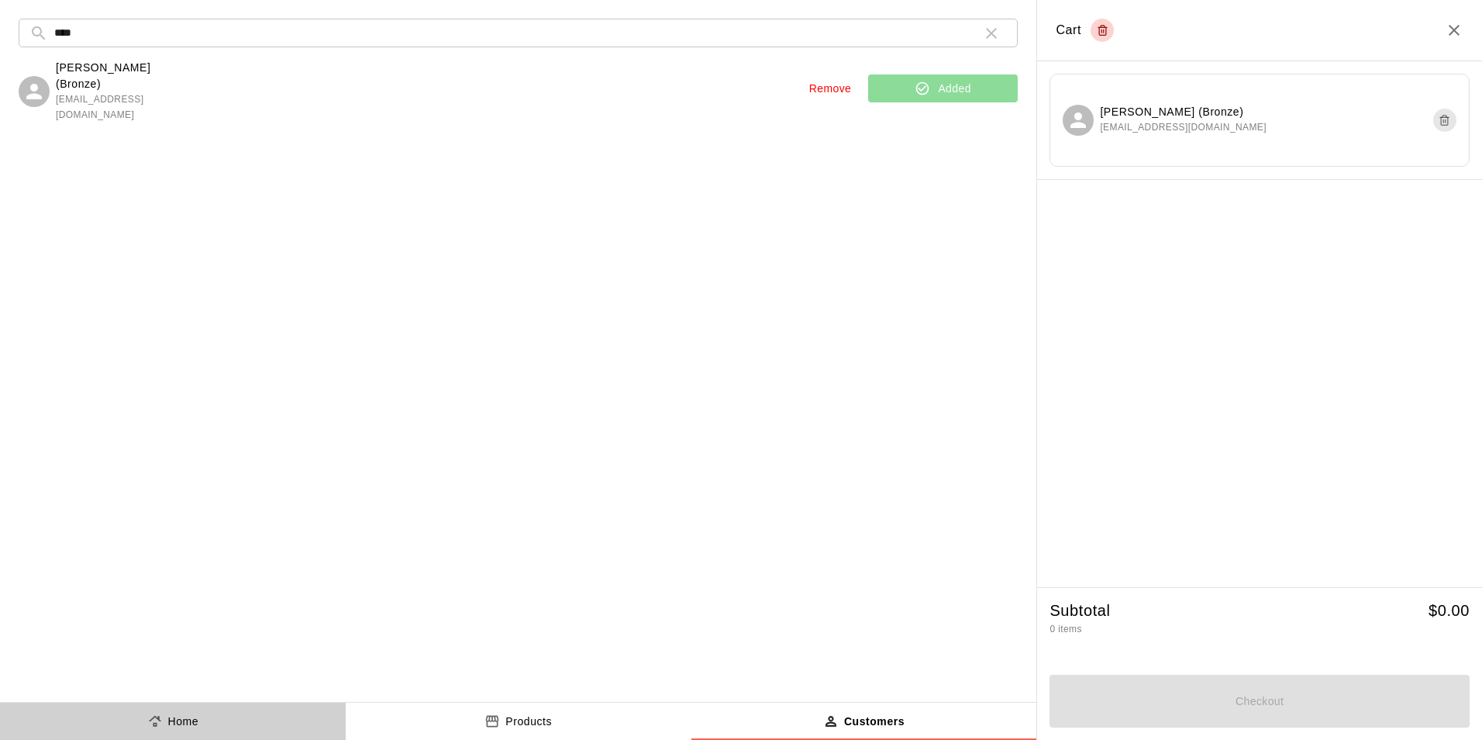
click at [224, 723] on button "Home" at bounding box center [173, 720] width 346 height 37
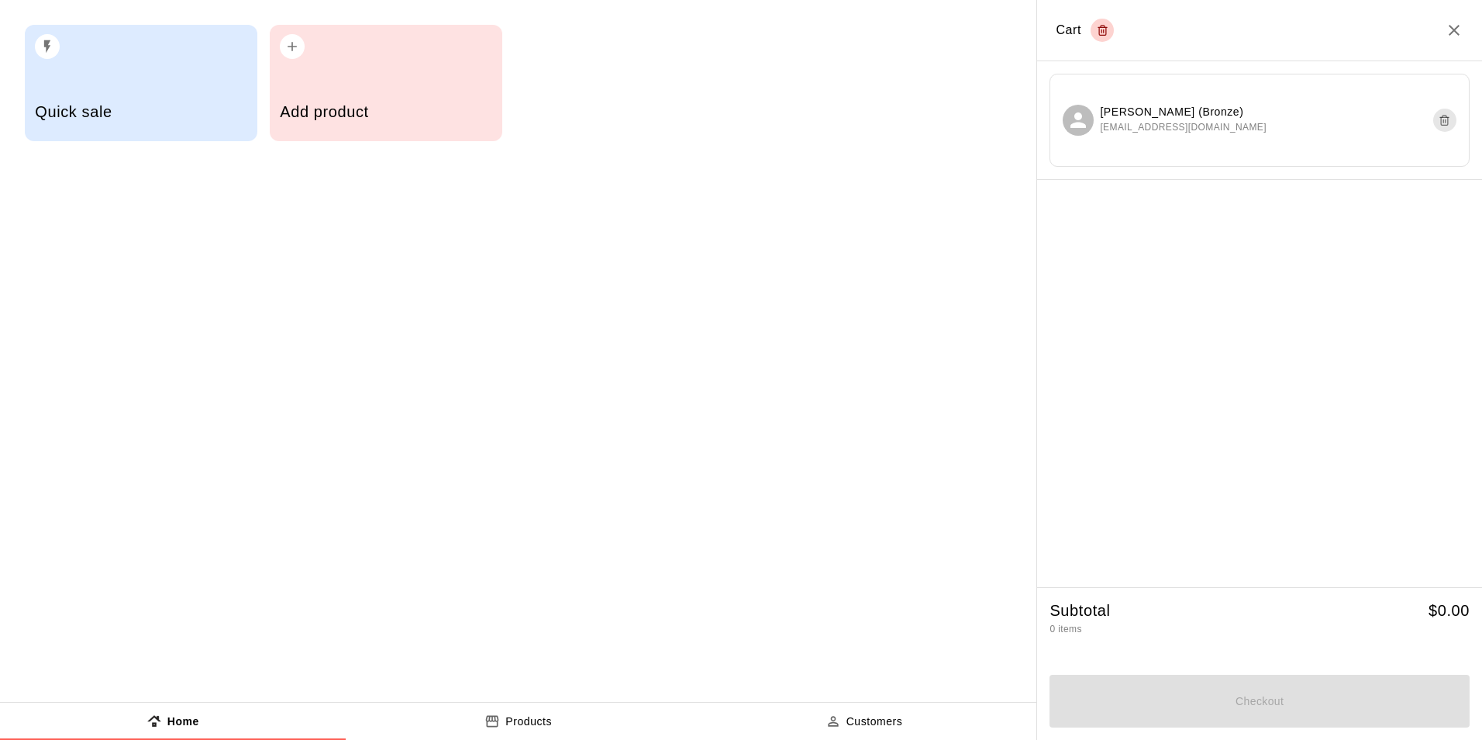
click at [293, 66] on div "Add product" at bounding box center [386, 83] width 233 height 116
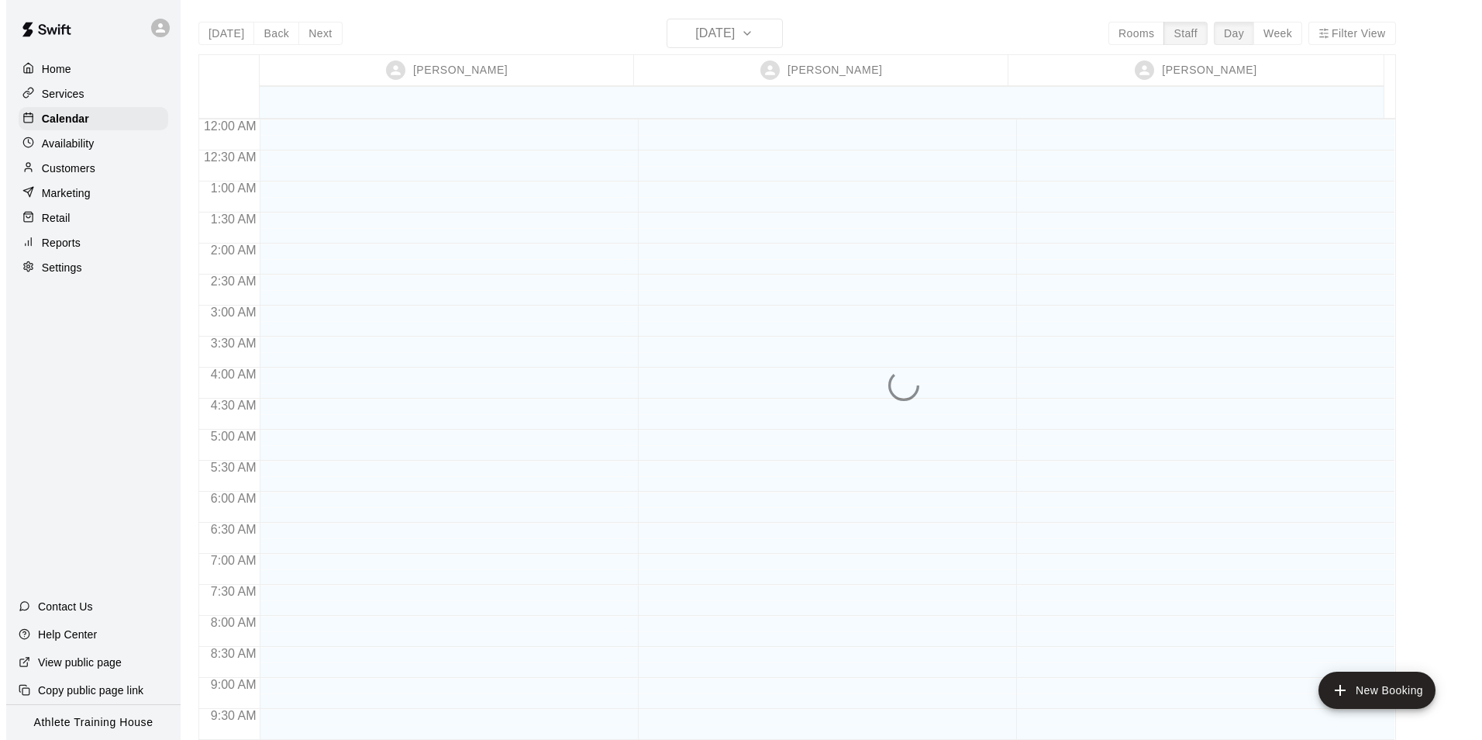
scroll to position [809, 0]
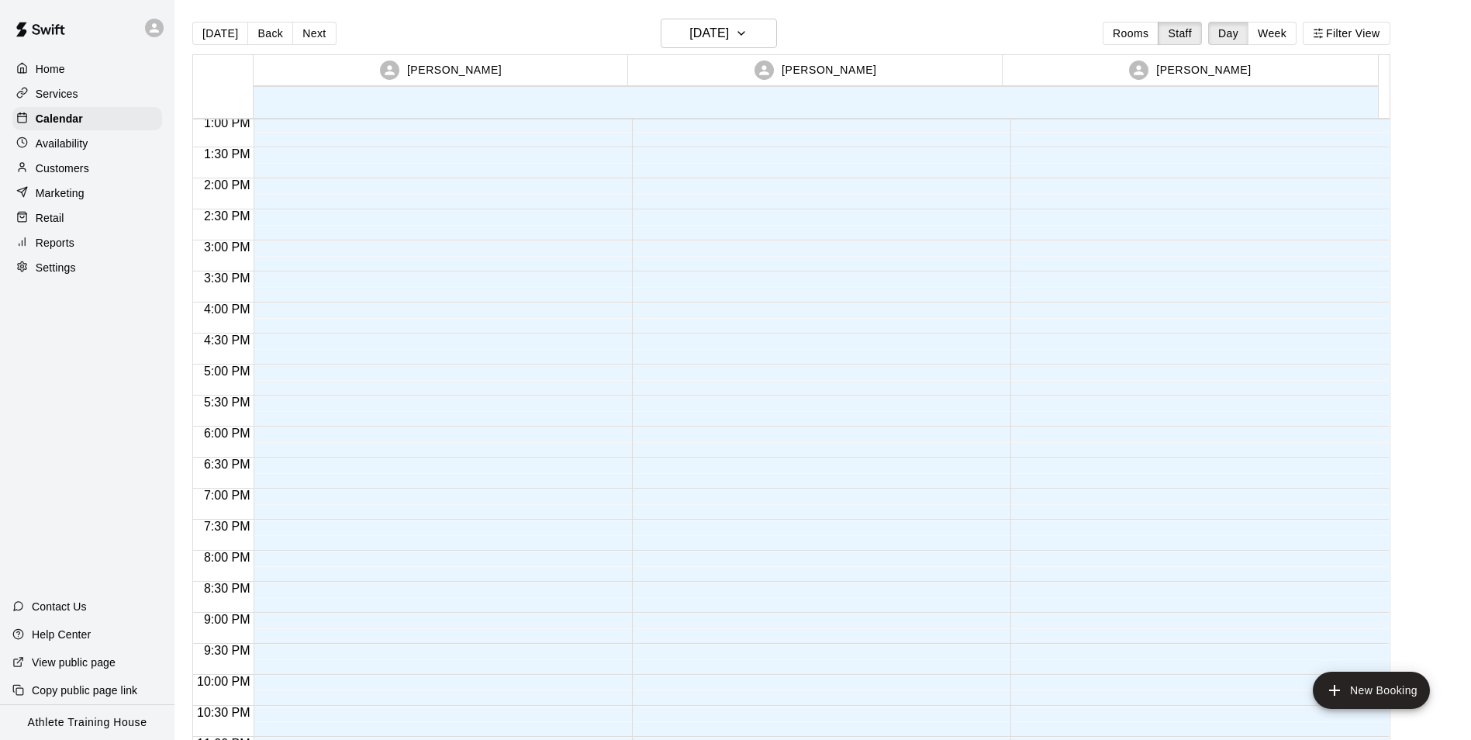
drag, startPoint x: 116, startPoint y: 228, endPoint x: 137, endPoint y: 219, distance: 22.6
click at [116, 228] on div "Retail" at bounding box center [87, 217] width 150 height 23
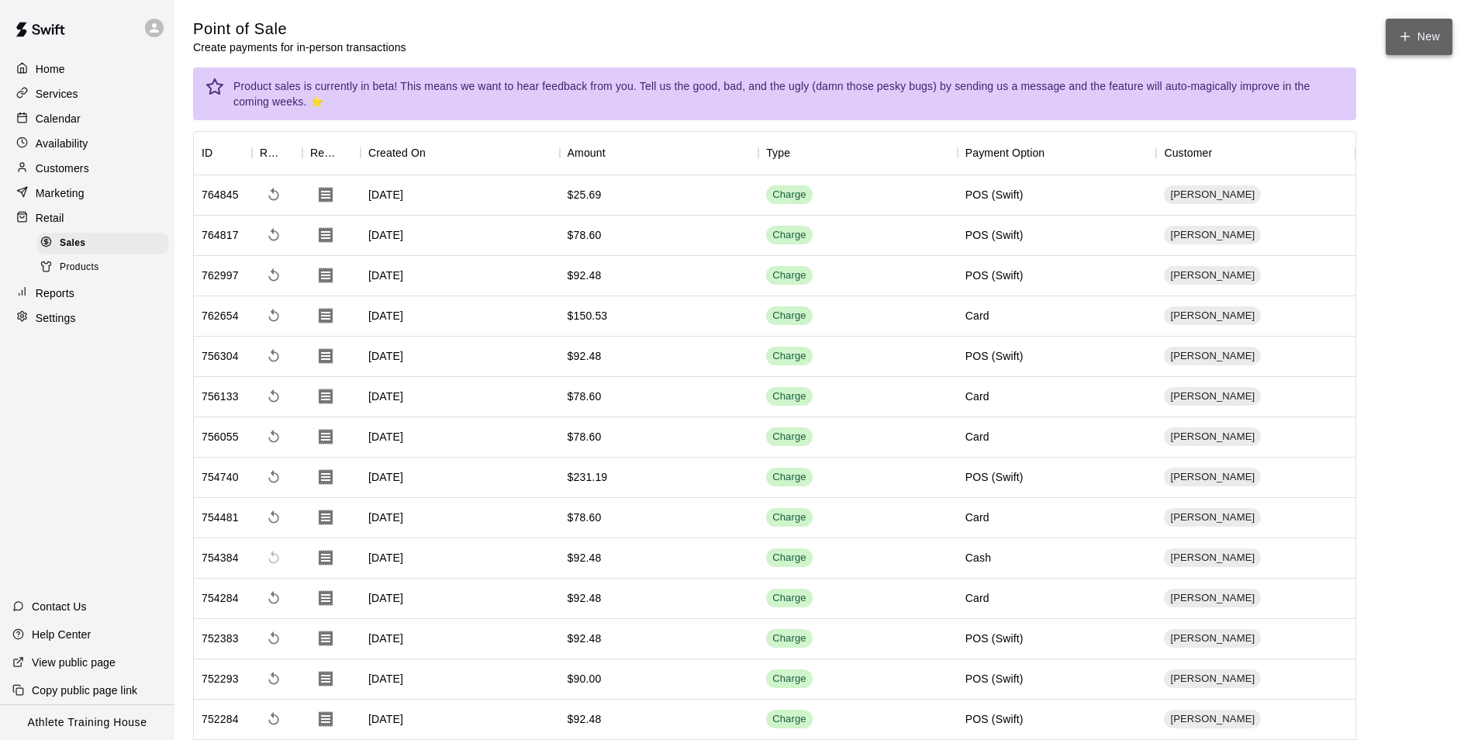
click at [1394, 43] on button "New" at bounding box center [1418, 37] width 67 height 36
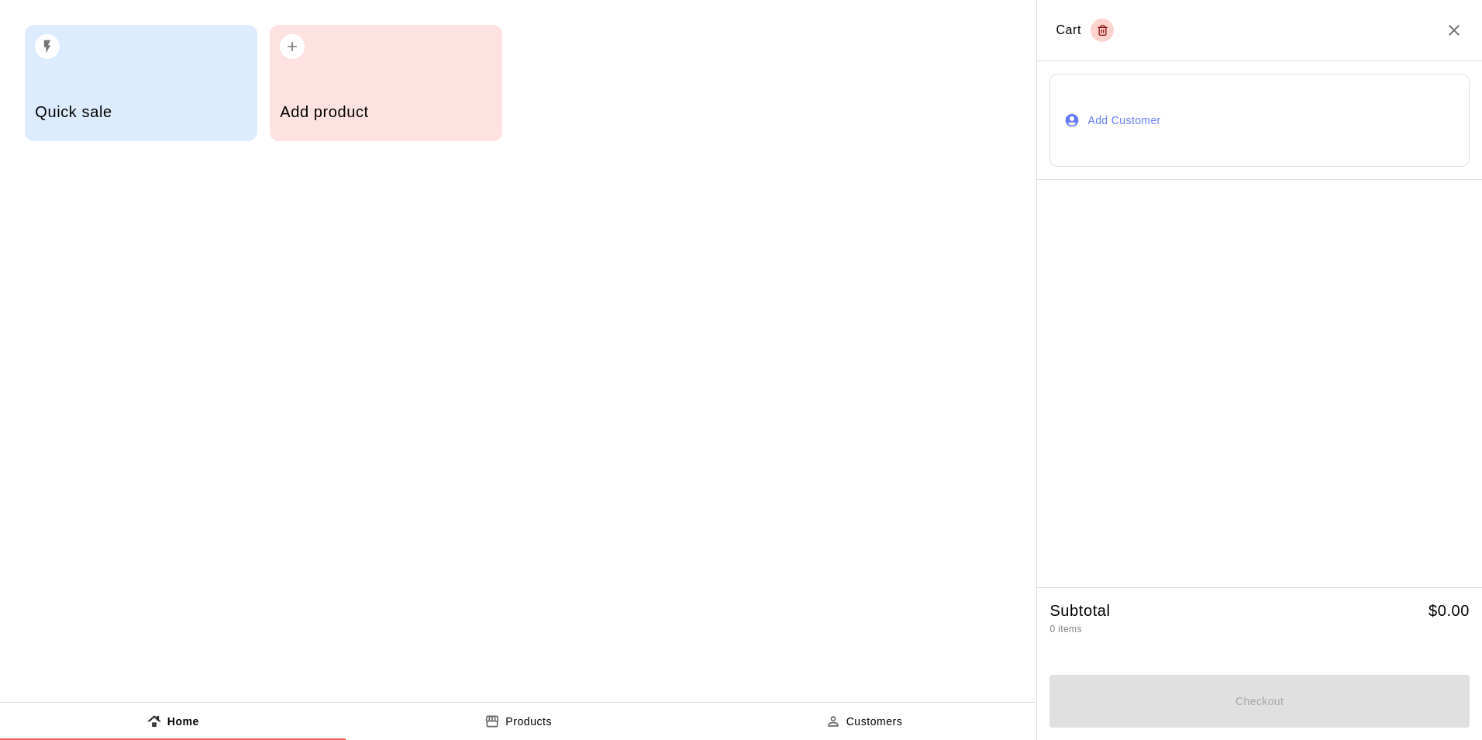
click at [1080, 120] on icon "button" at bounding box center [1072, 120] width 16 height 16
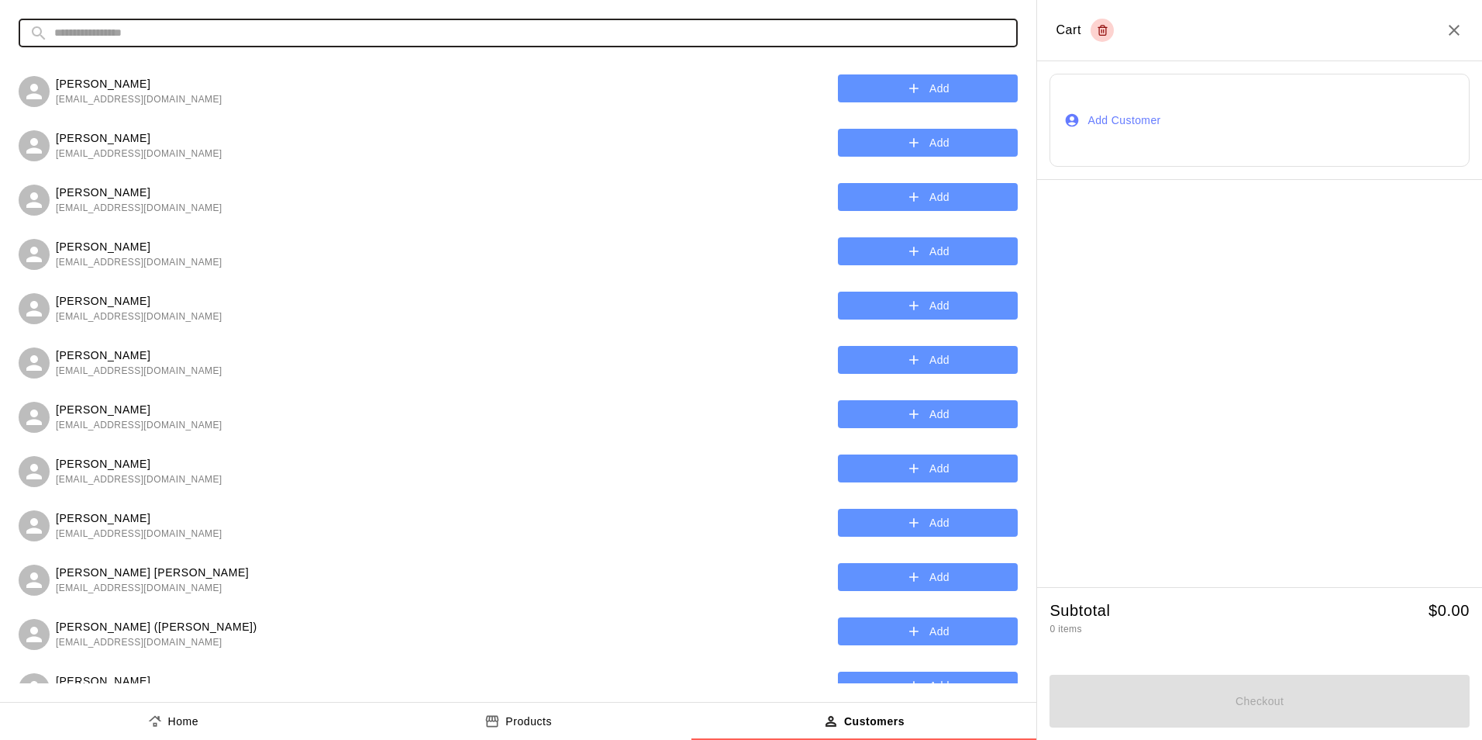
click at [985, 26] on input "text" at bounding box center [530, 33] width 953 height 29
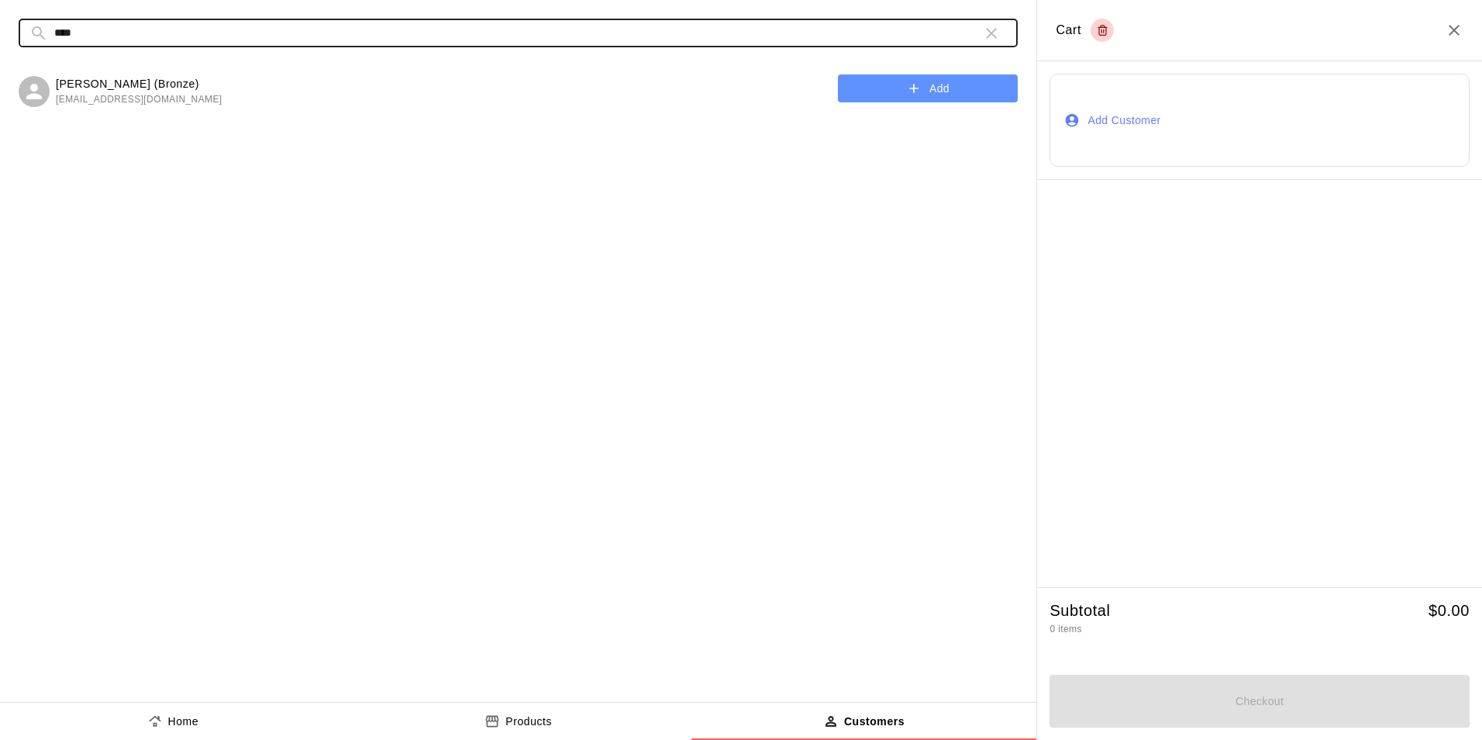
type input "****"
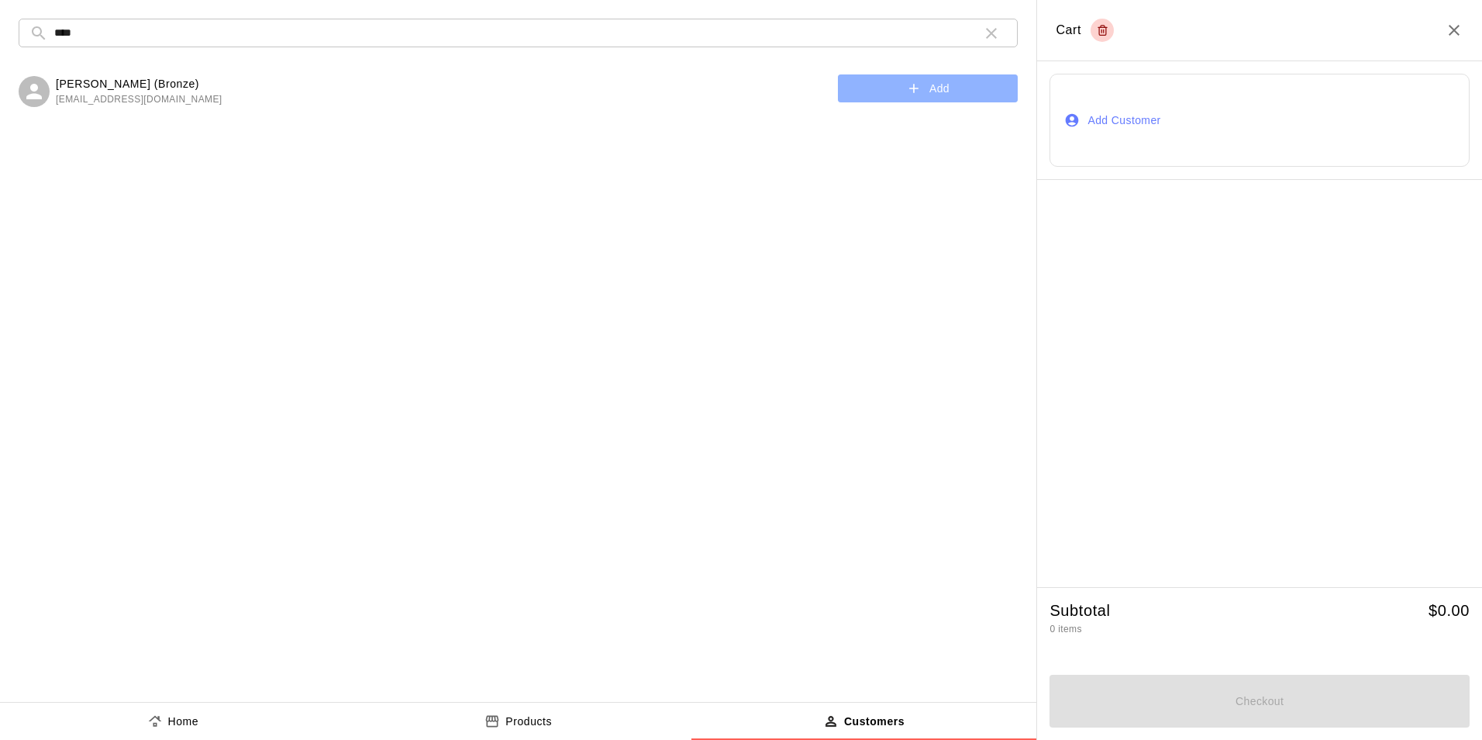
click at [912, 94] on icon "button" at bounding box center [914, 89] width 16 height 16
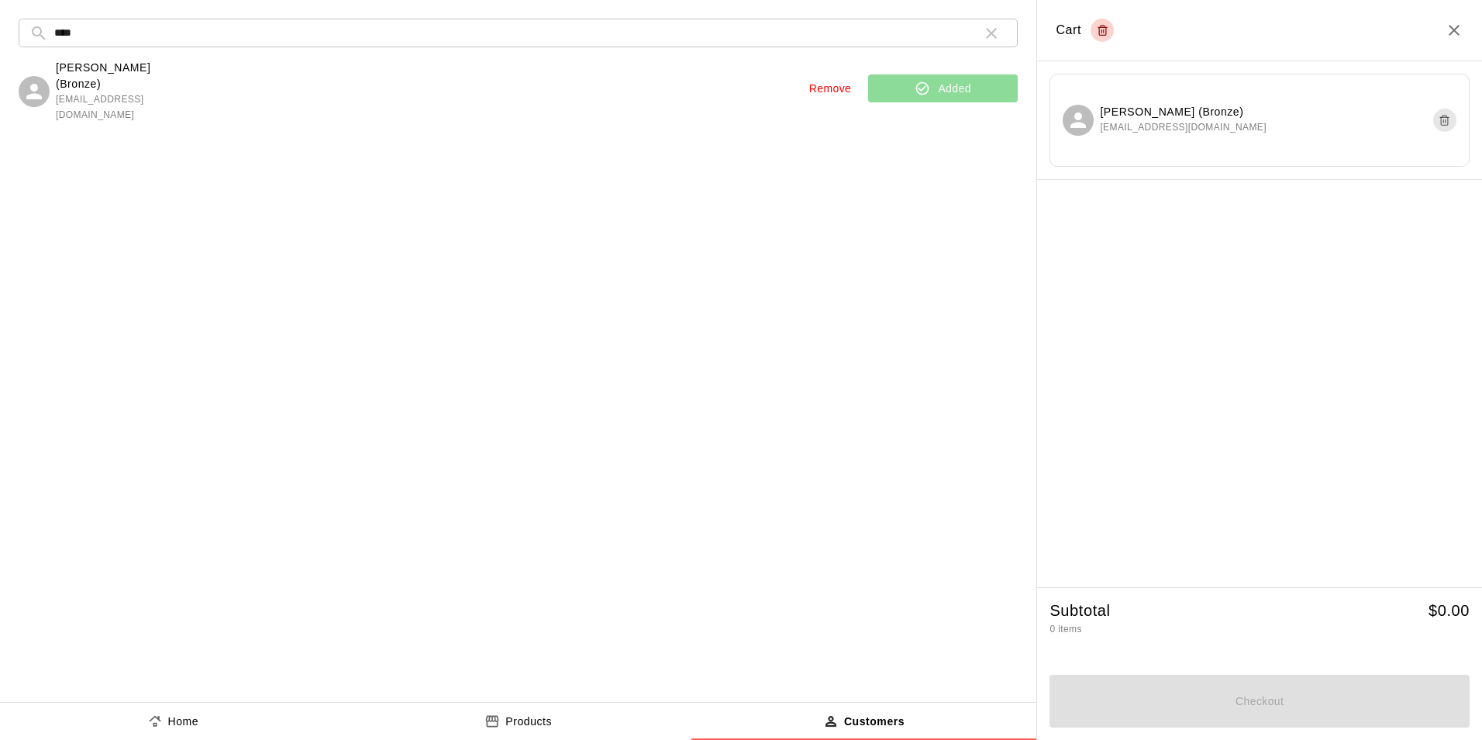
click at [175, 708] on button "Home" at bounding box center [173, 720] width 346 height 37
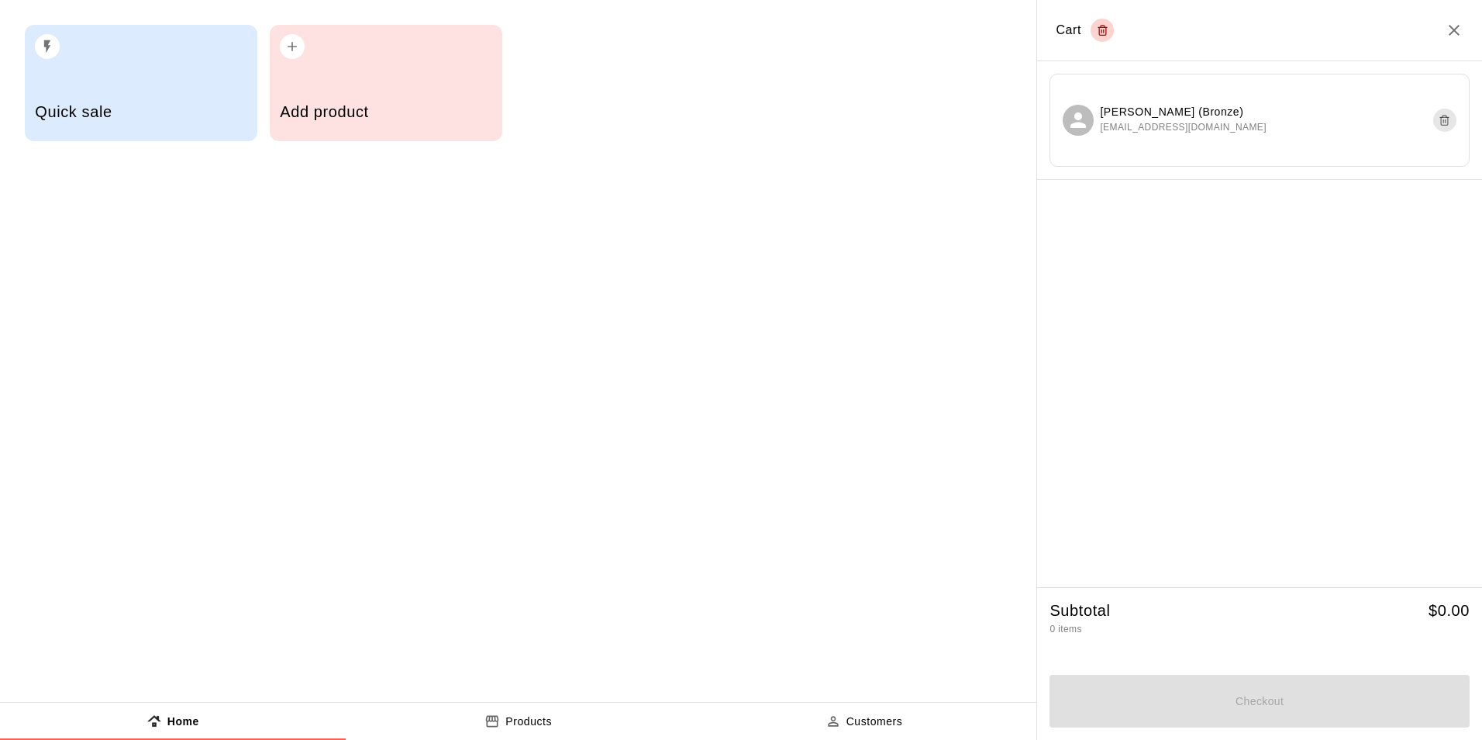
click at [298, 95] on div "Add product" at bounding box center [386, 113] width 212 height 55
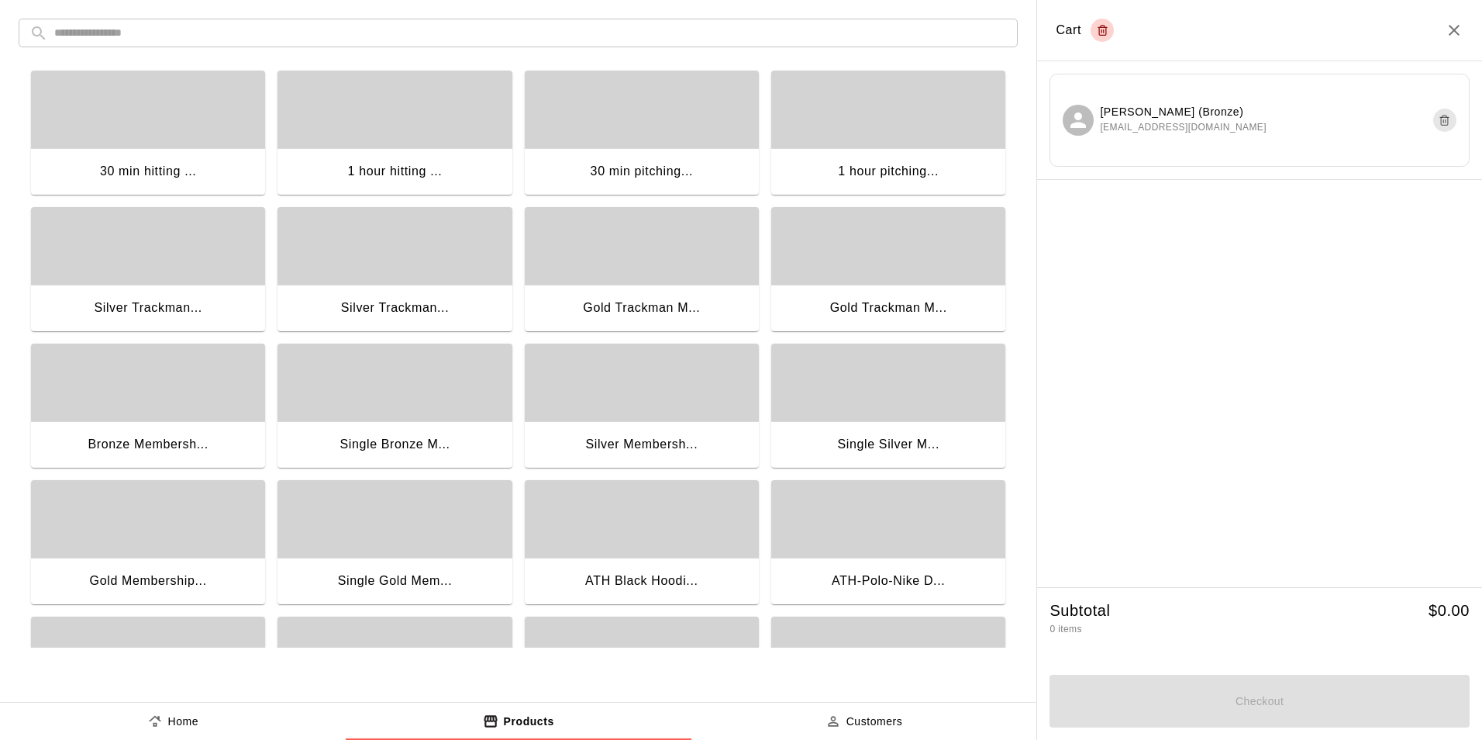
click at [239, 722] on button "Home" at bounding box center [173, 720] width 346 height 37
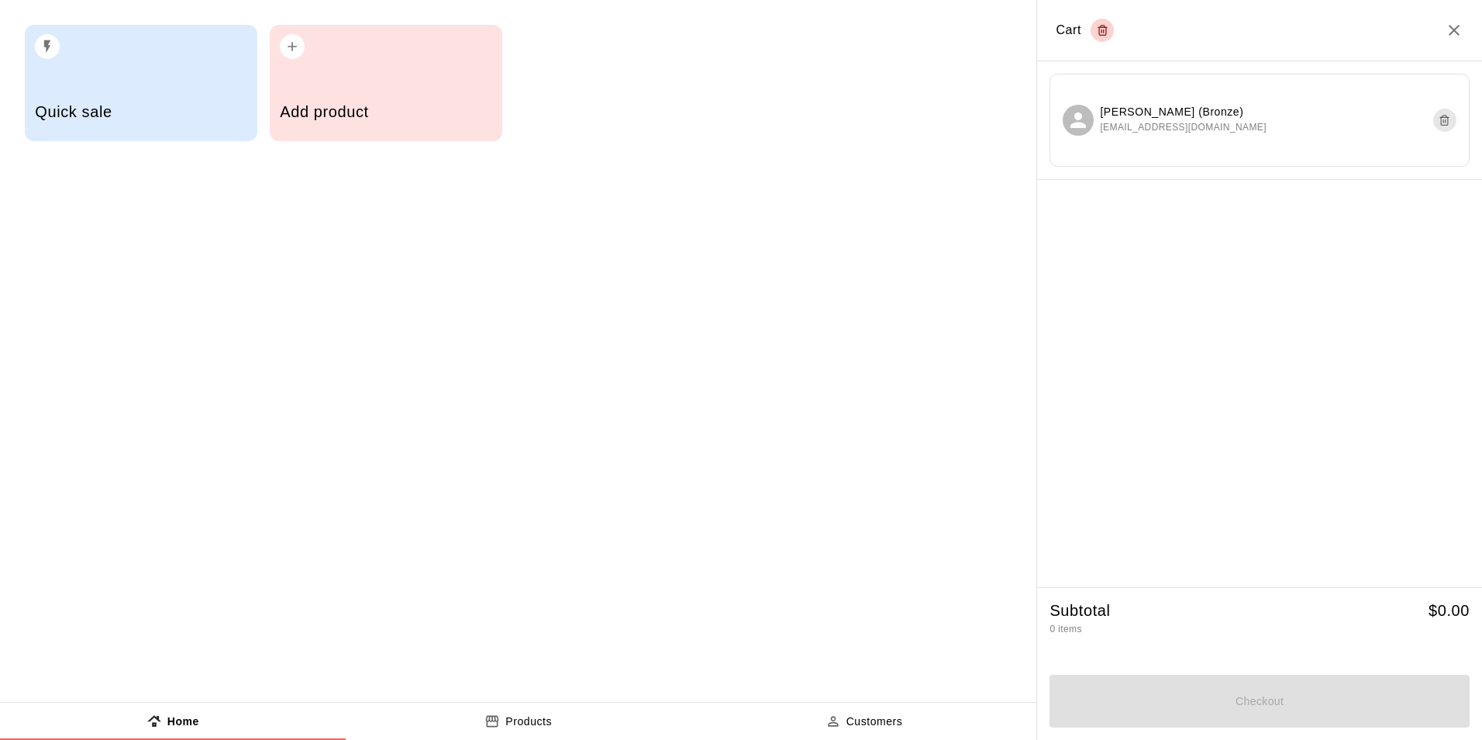
click at [132, 47] on div "button" at bounding box center [141, 42] width 212 height 34
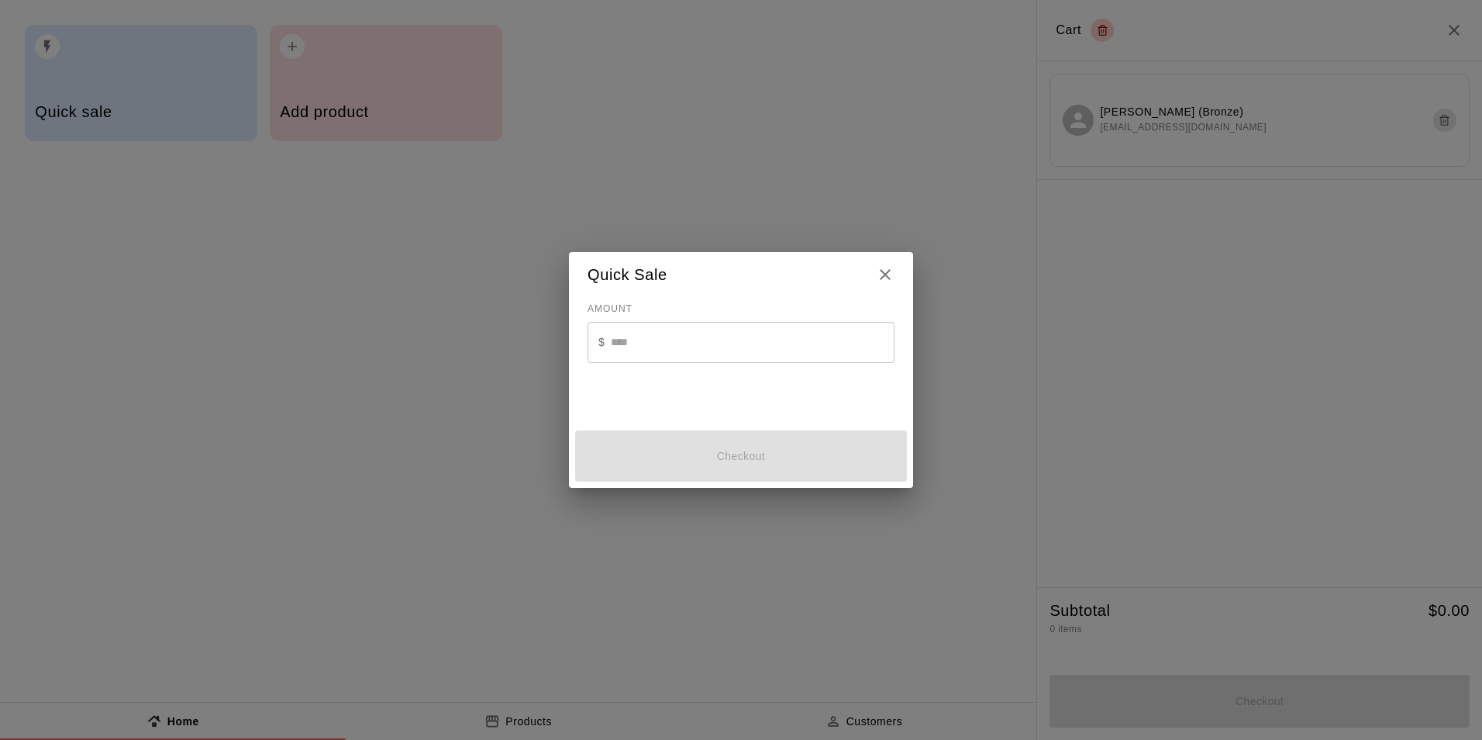
click at [608, 357] on div "$ ​" at bounding box center [741, 342] width 307 height 41
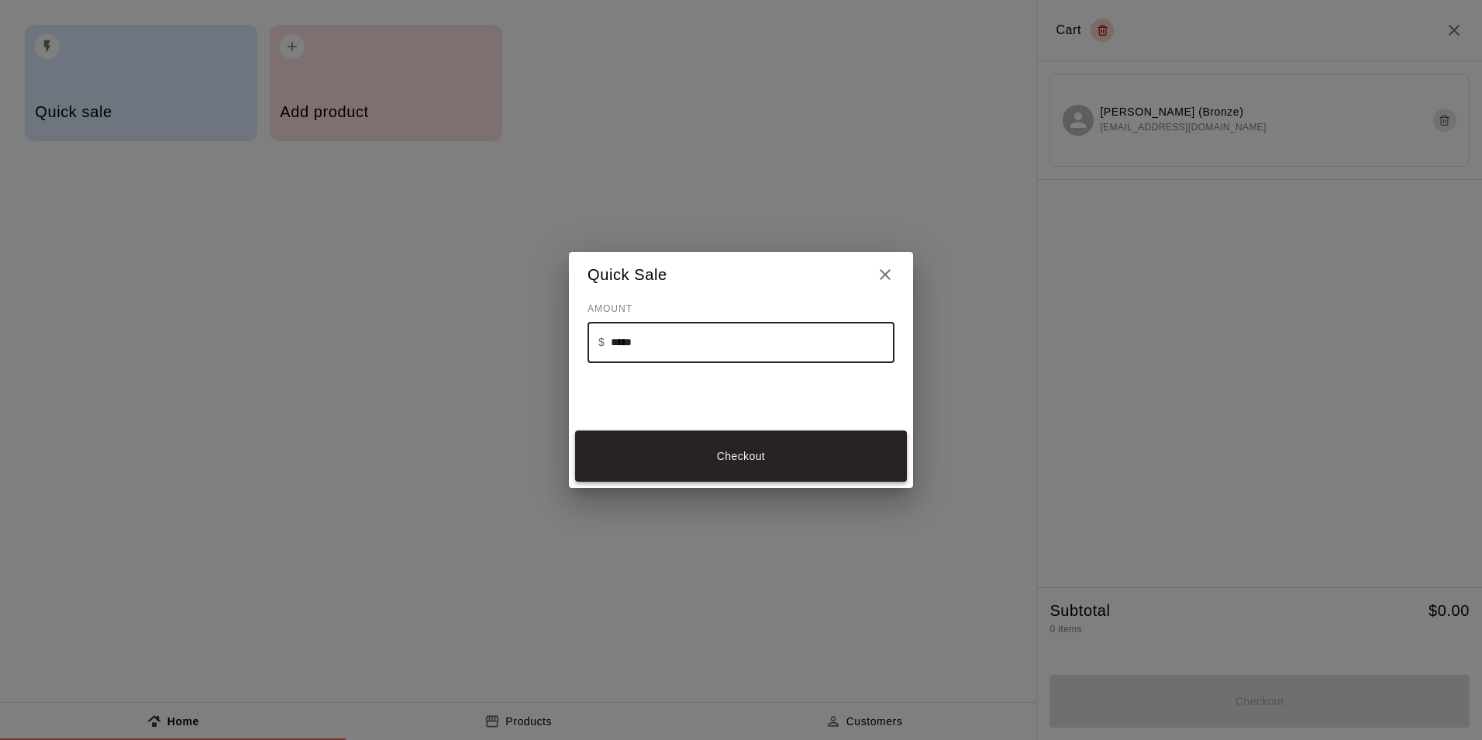
type input "*****"
click at [602, 434] on button "Checkout" at bounding box center [741, 456] width 332 height 52
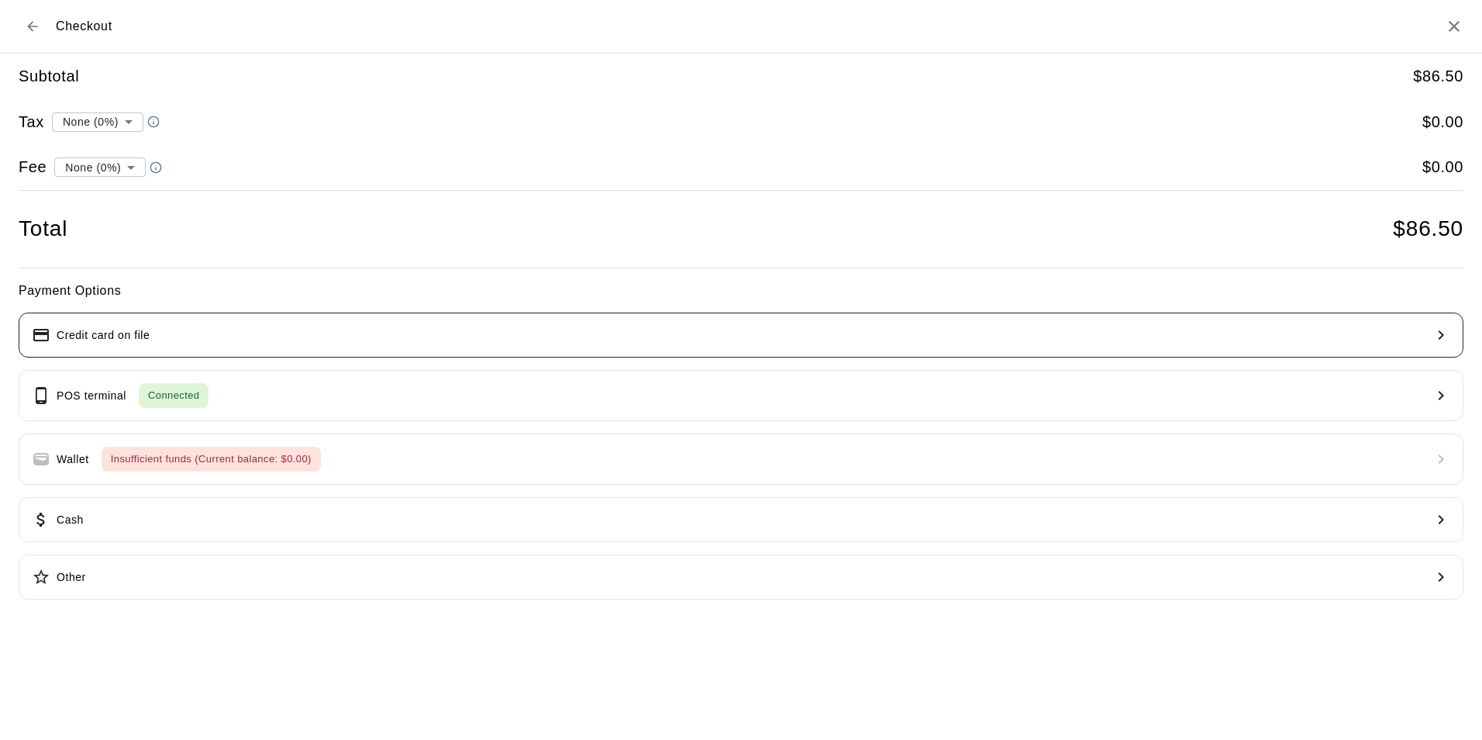
click at [849, 319] on button "Credit card on file" at bounding box center [741, 334] width 1445 height 45
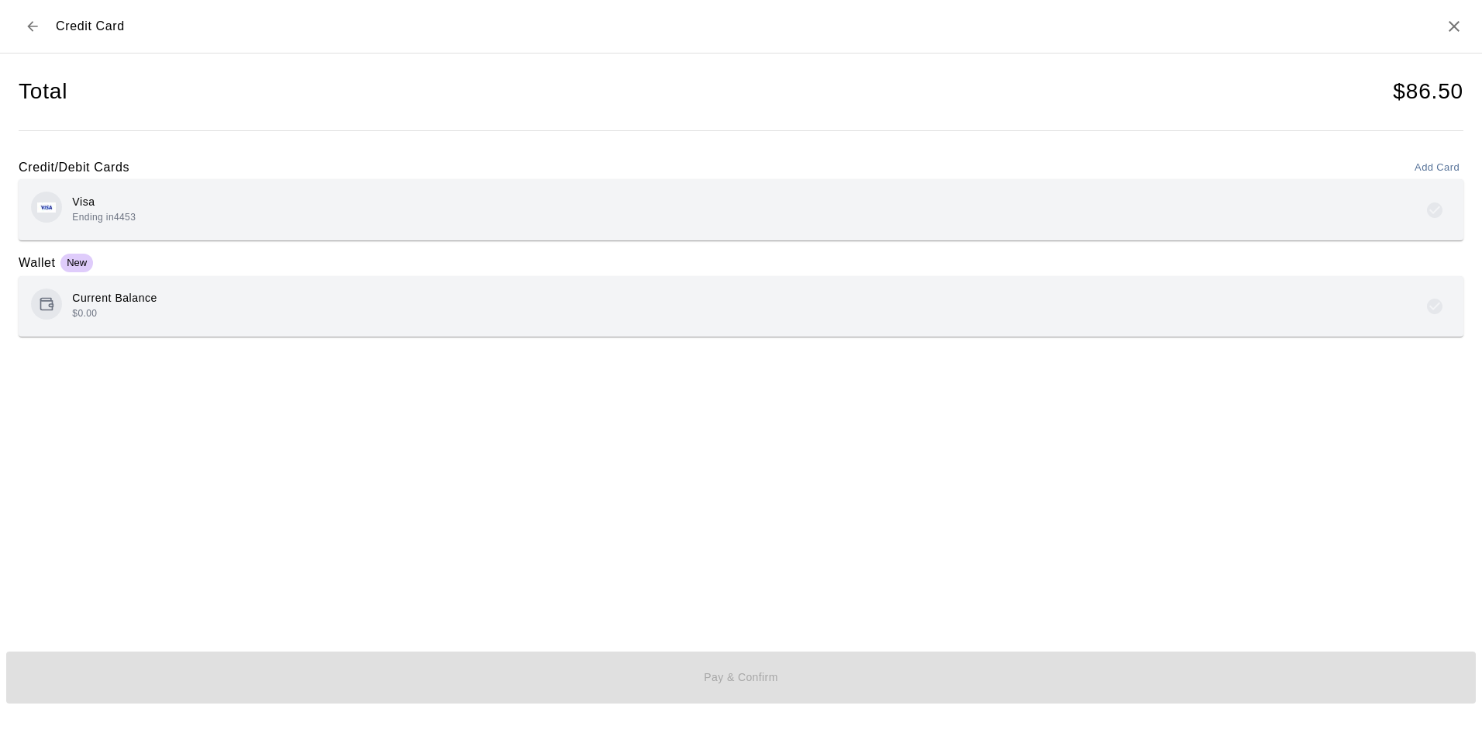
click at [374, 198] on div "Visa Ending in 4453" at bounding box center [741, 209] width 1420 height 36
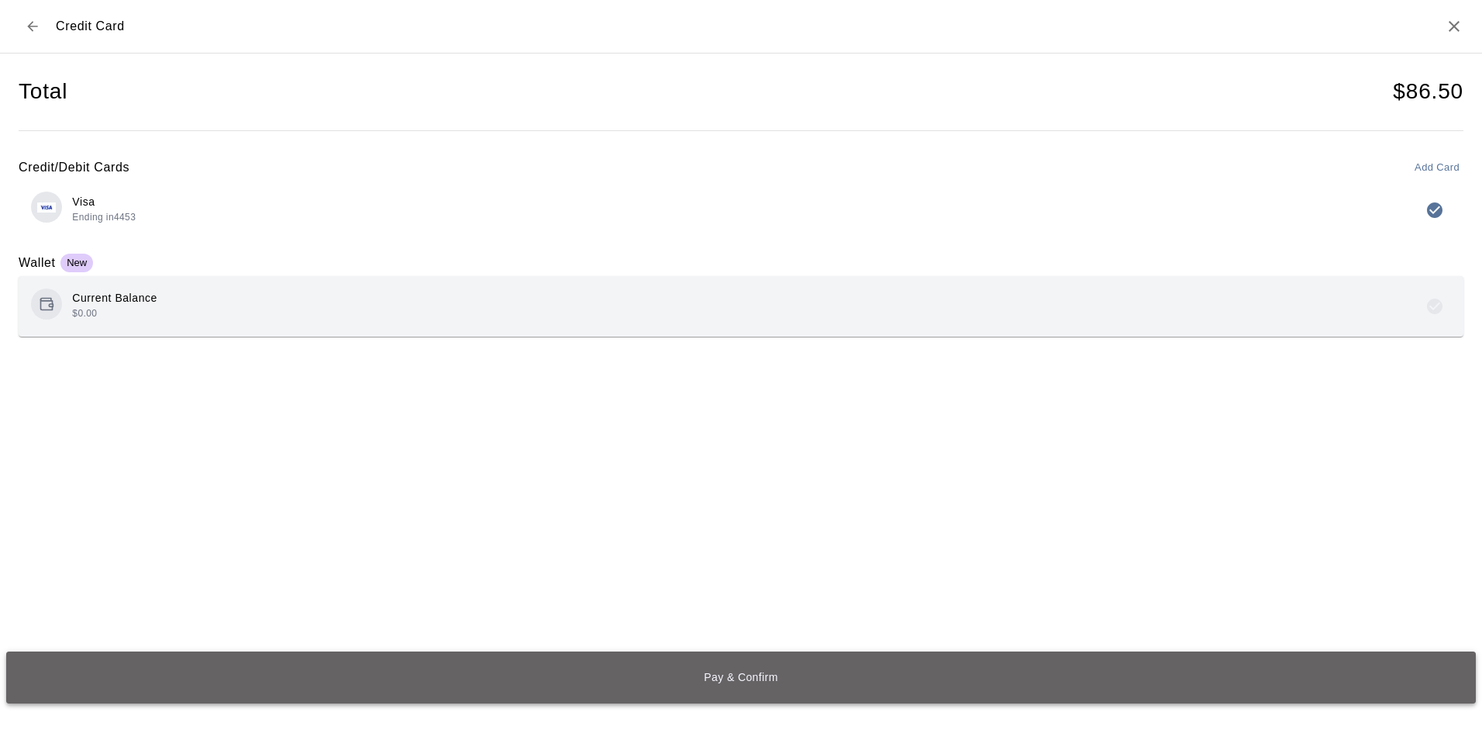
click at [516, 695] on button "Pay & Confirm" at bounding box center [741, 677] width 1470 height 52
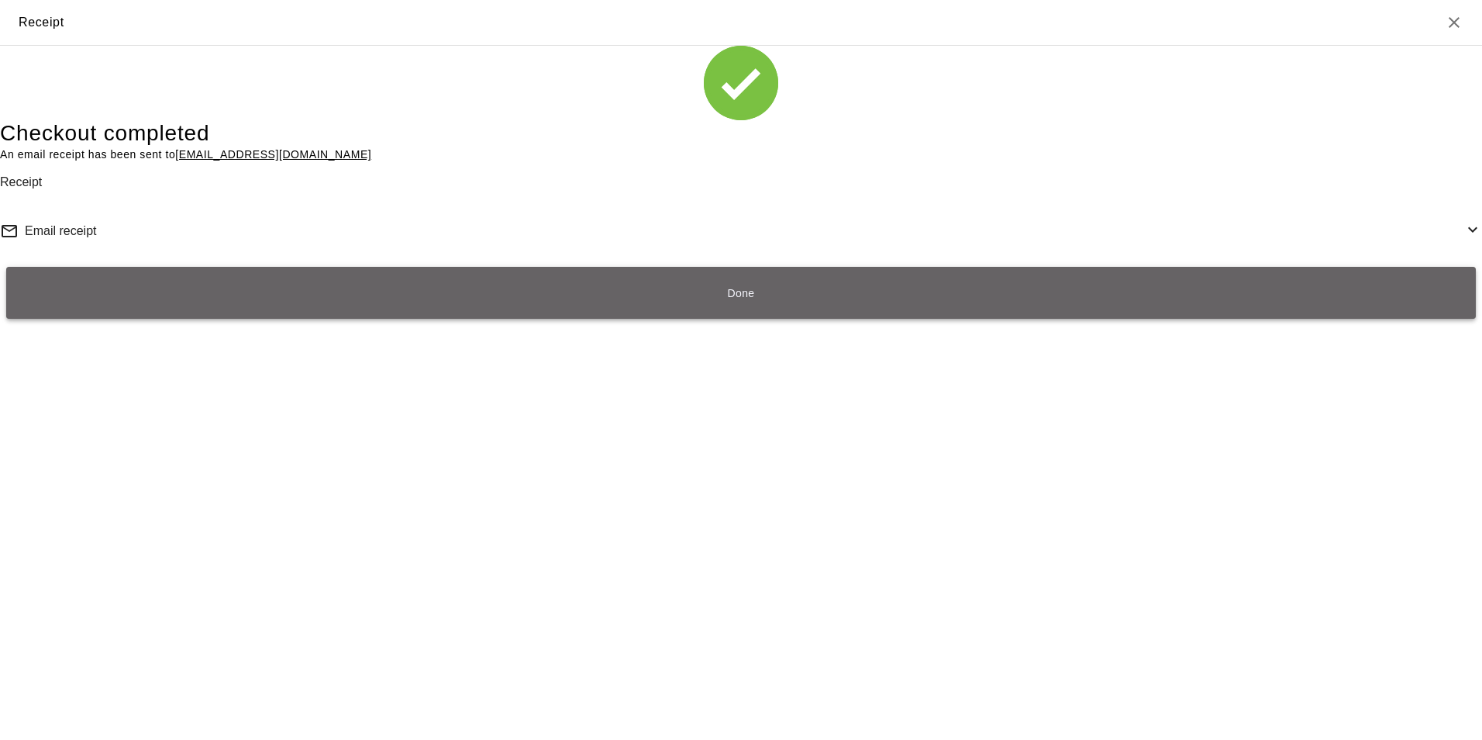
click at [574, 319] on button "Done" at bounding box center [741, 293] width 1470 height 52
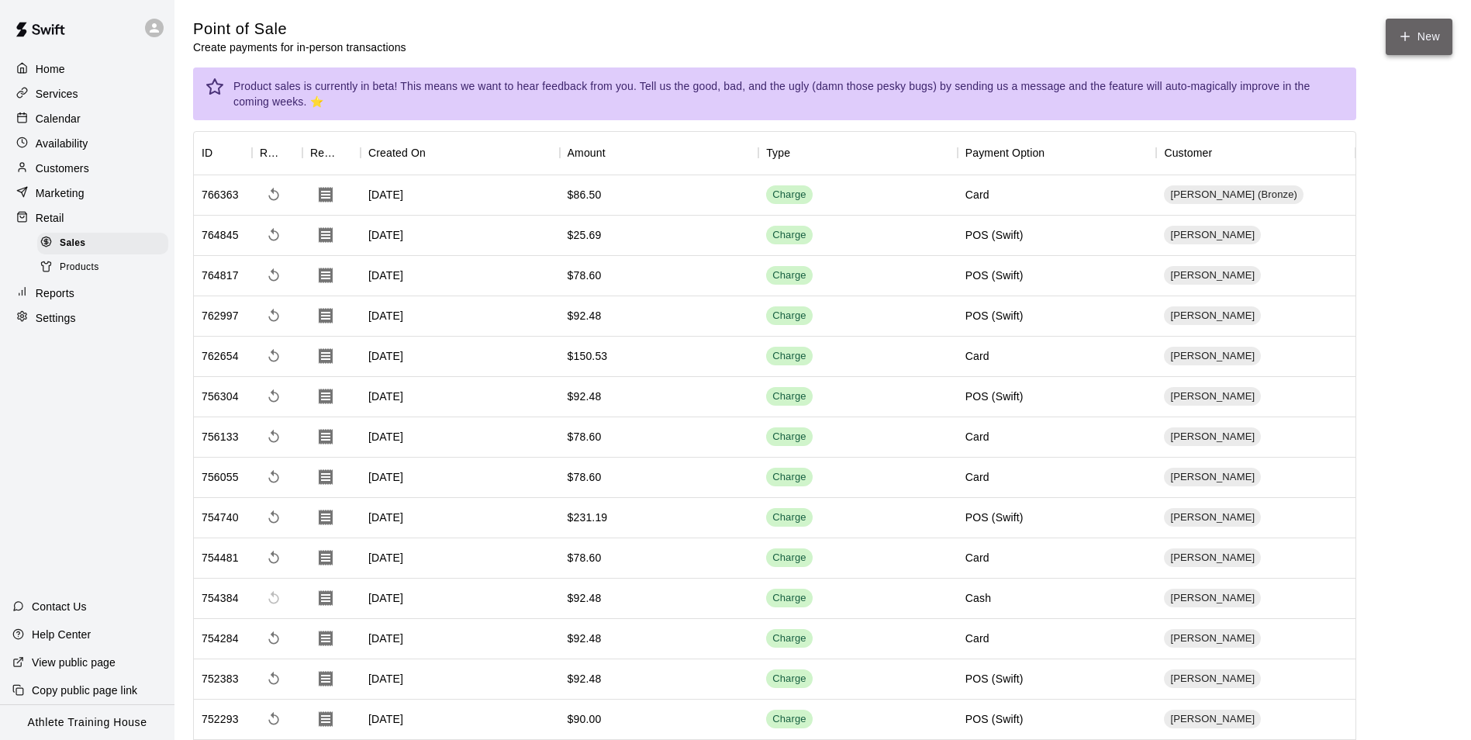
click at [1443, 37] on button "New" at bounding box center [1418, 37] width 67 height 36
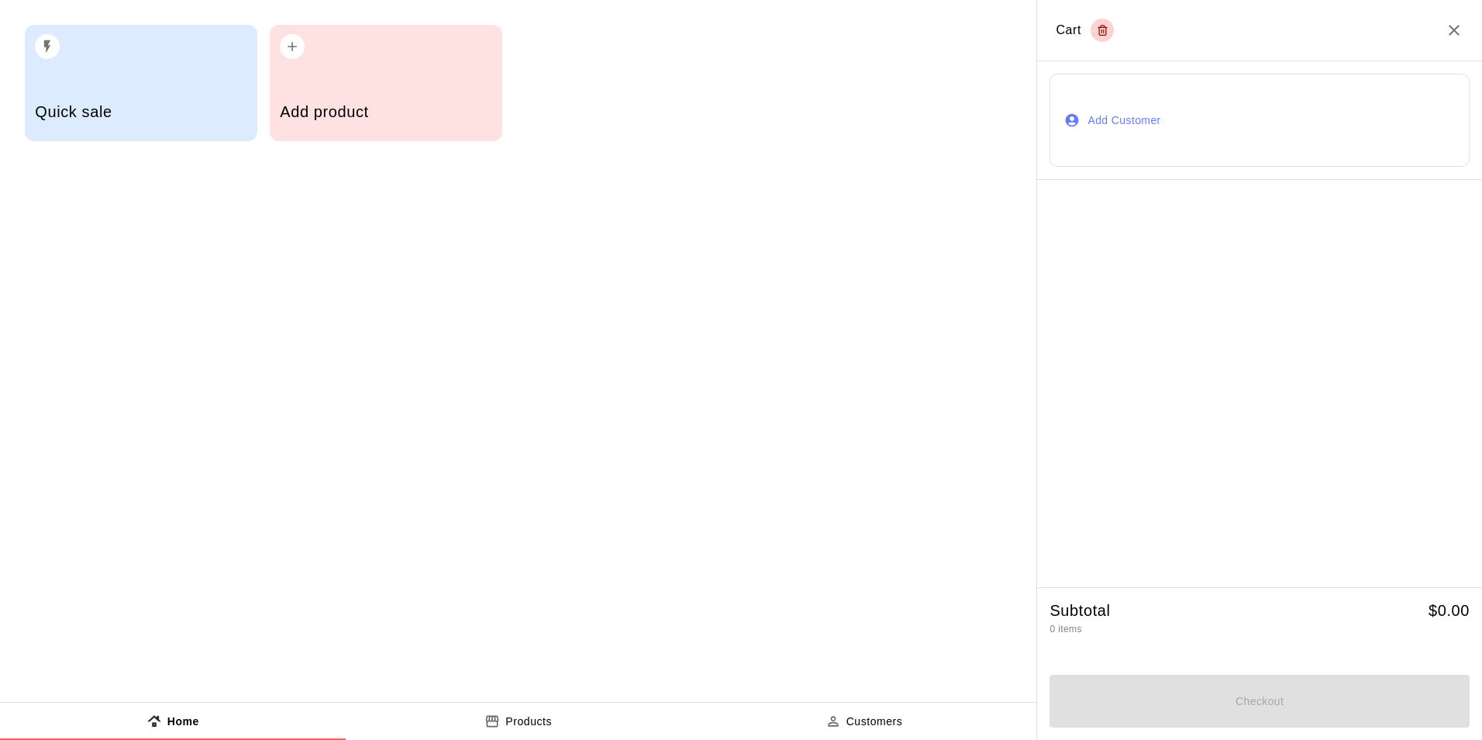
click at [1157, 133] on button "Add Customer" at bounding box center [1260, 120] width 420 height 93
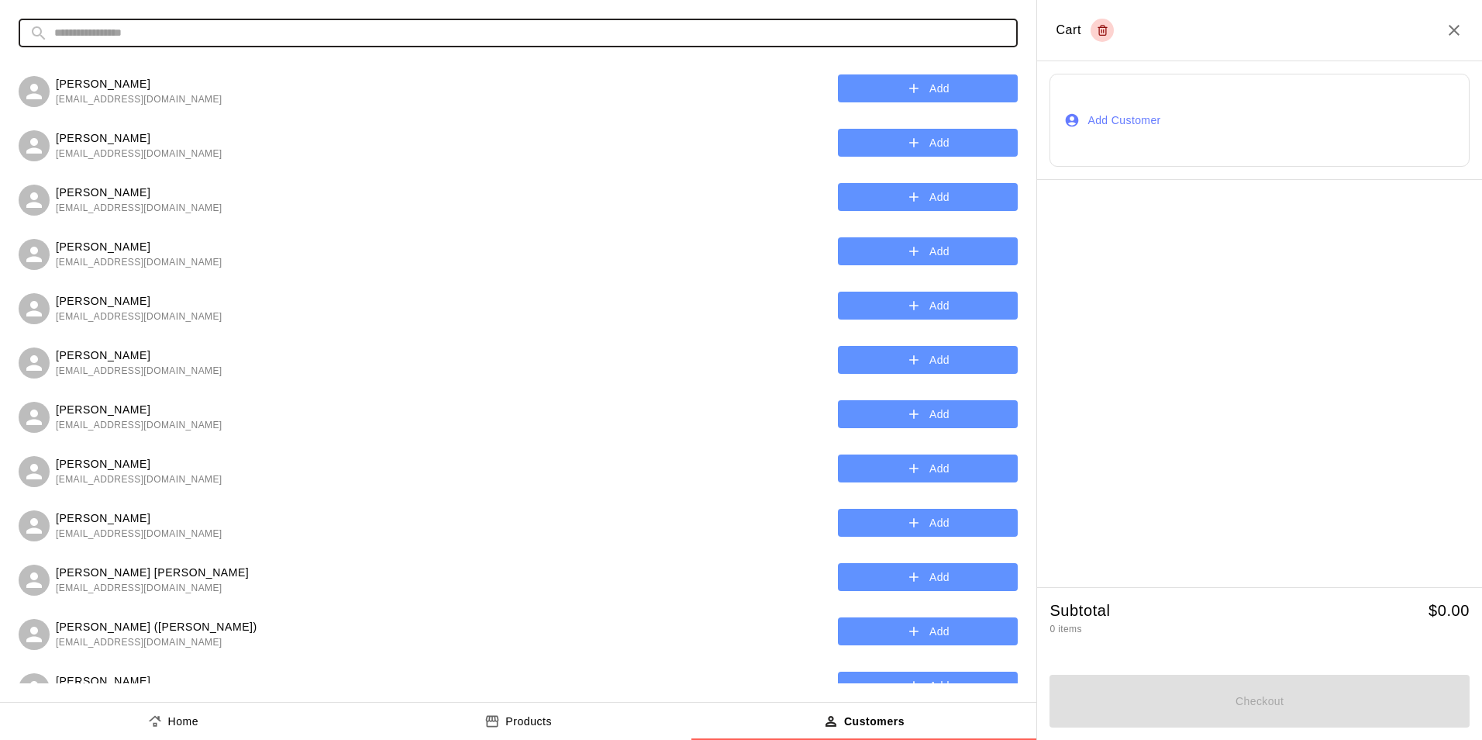
click at [598, 41] on input "text" at bounding box center [530, 33] width 953 height 29
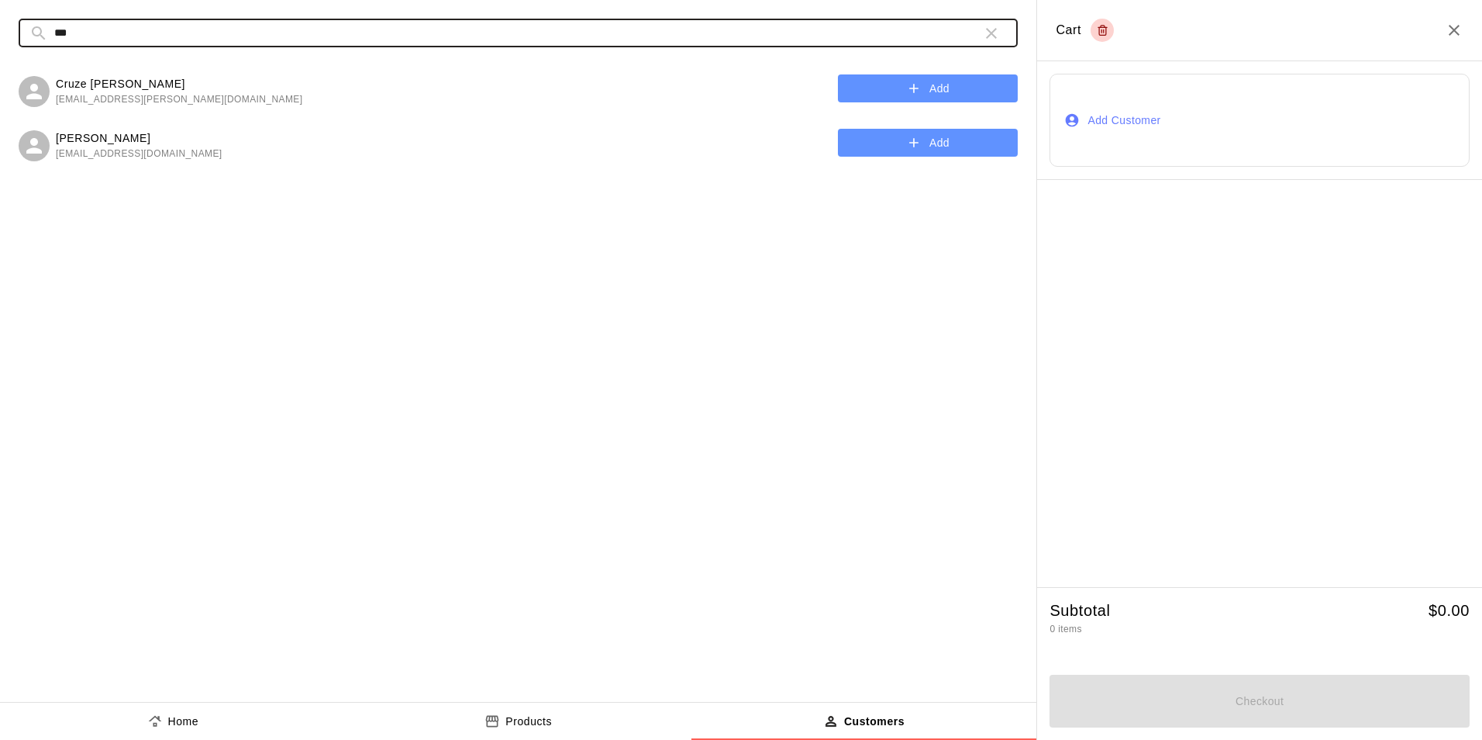
type input "***"
click at [862, 137] on button "Add" at bounding box center [928, 143] width 180 height 29
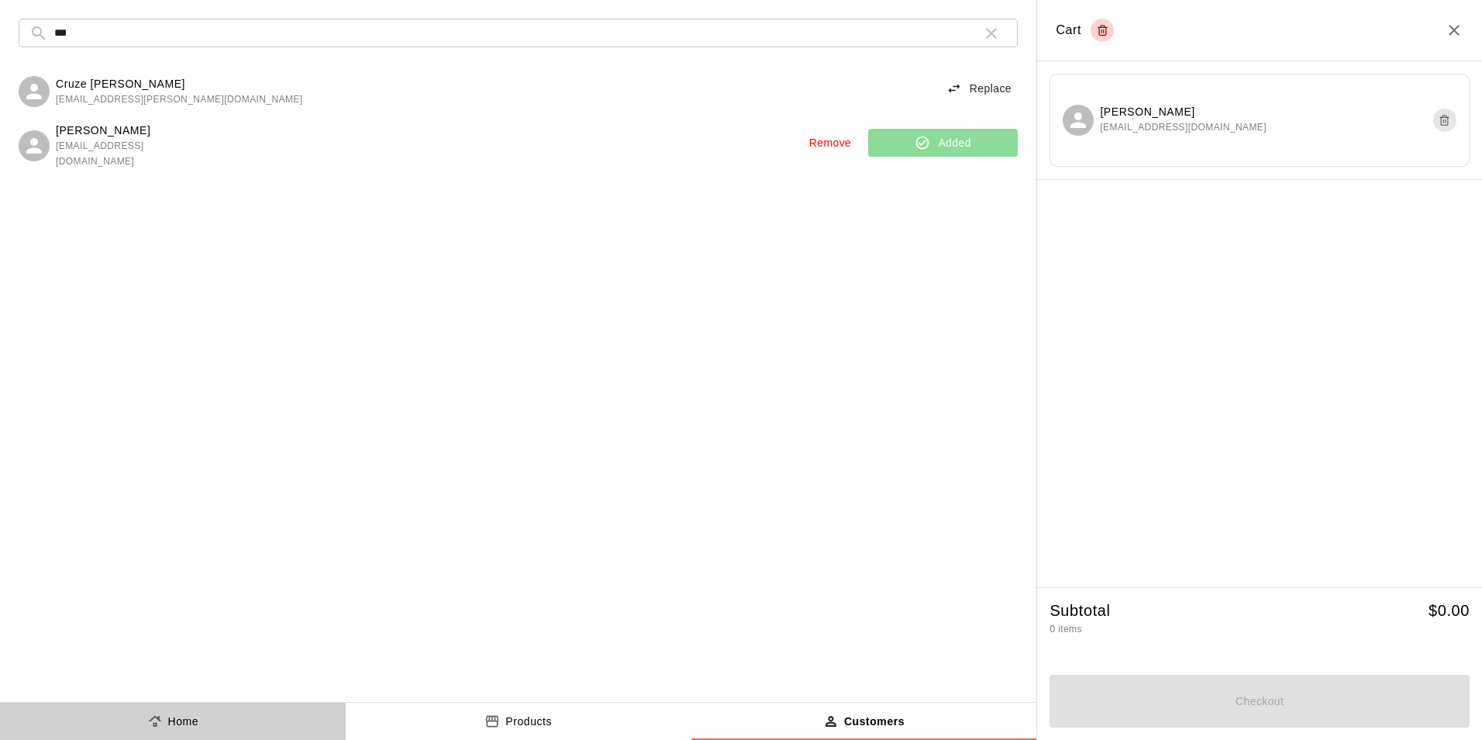
click at [215, 726] on button "Home" at bounding box center [173, 720] width 346 height 37
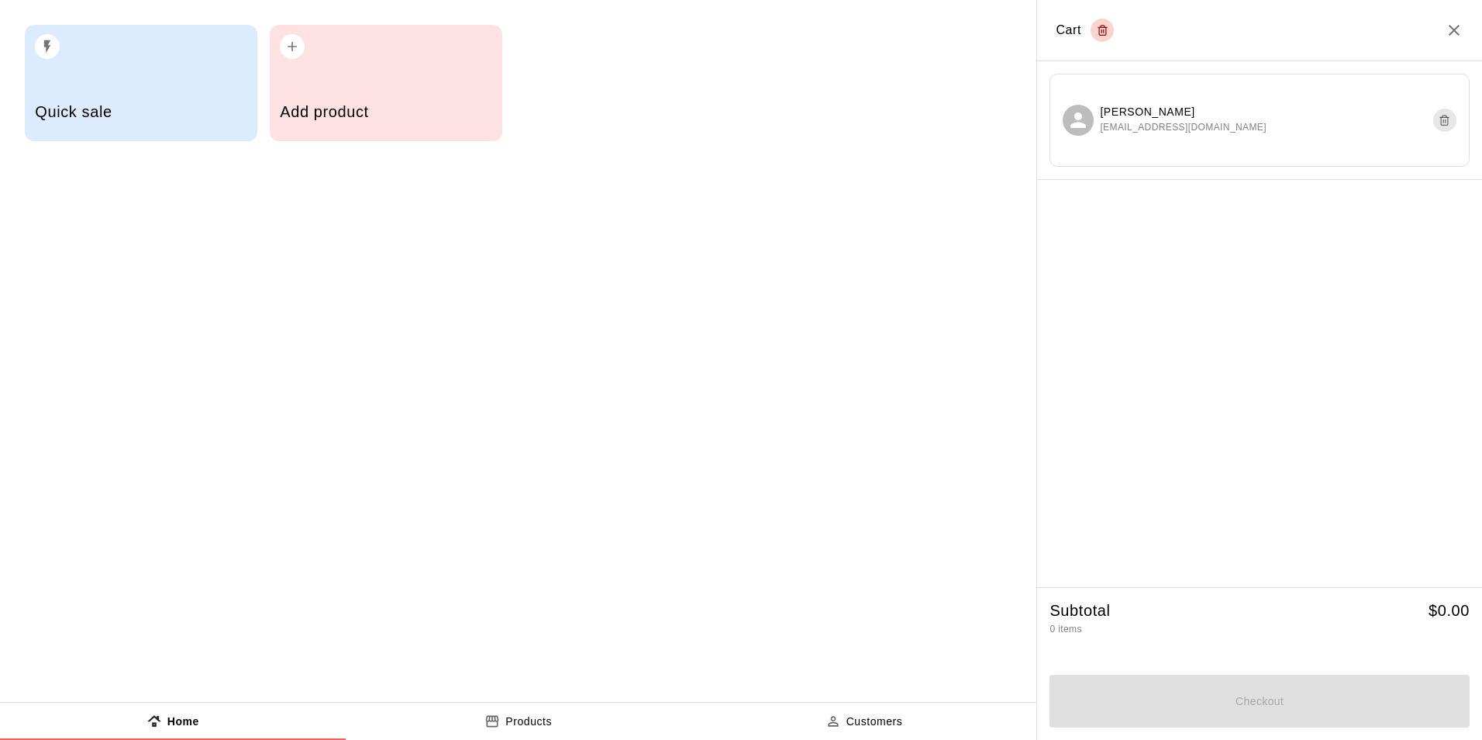
click at [213, 86] on div "Quick sale" at bounding box center [141, 113] width 212 height 55
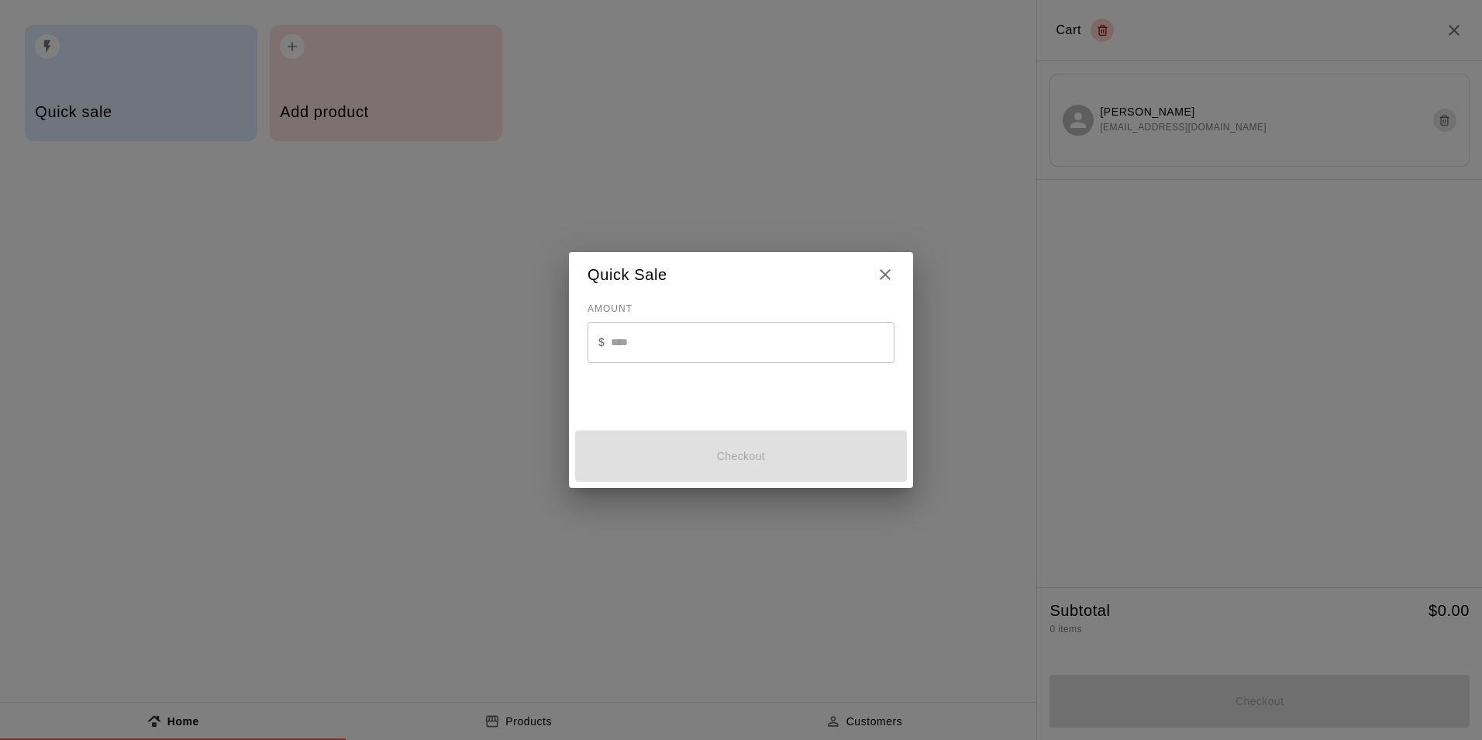
click at [630, 316] on div "AMOUNT $ ​" at bounding box center [741, 352] width 307 height 111
click at [630, 328] on input "text" at bounding box center [753, 342] width 284 height 41
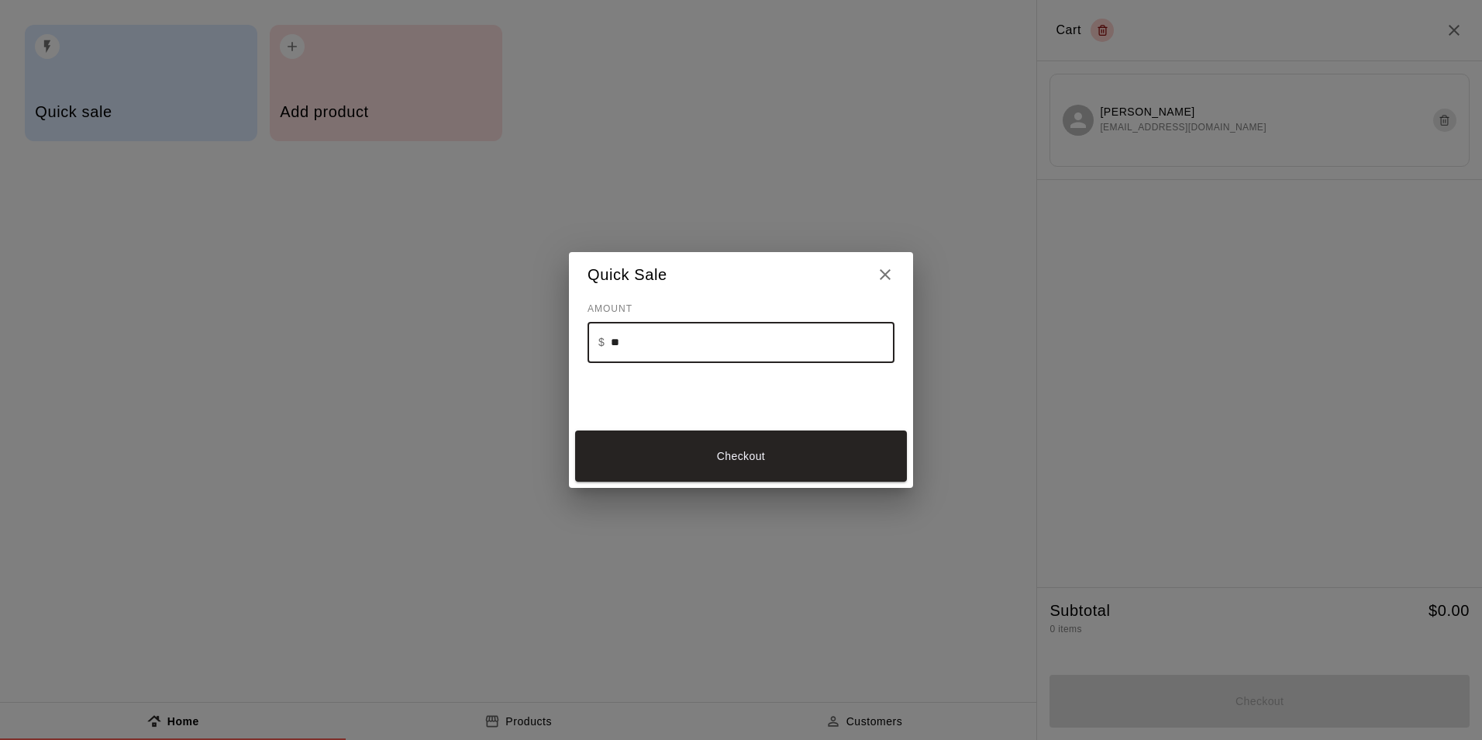
type input "**"
click at [881, 272] on icon "Close" at bounding box center [885, 274] width 19 height 19
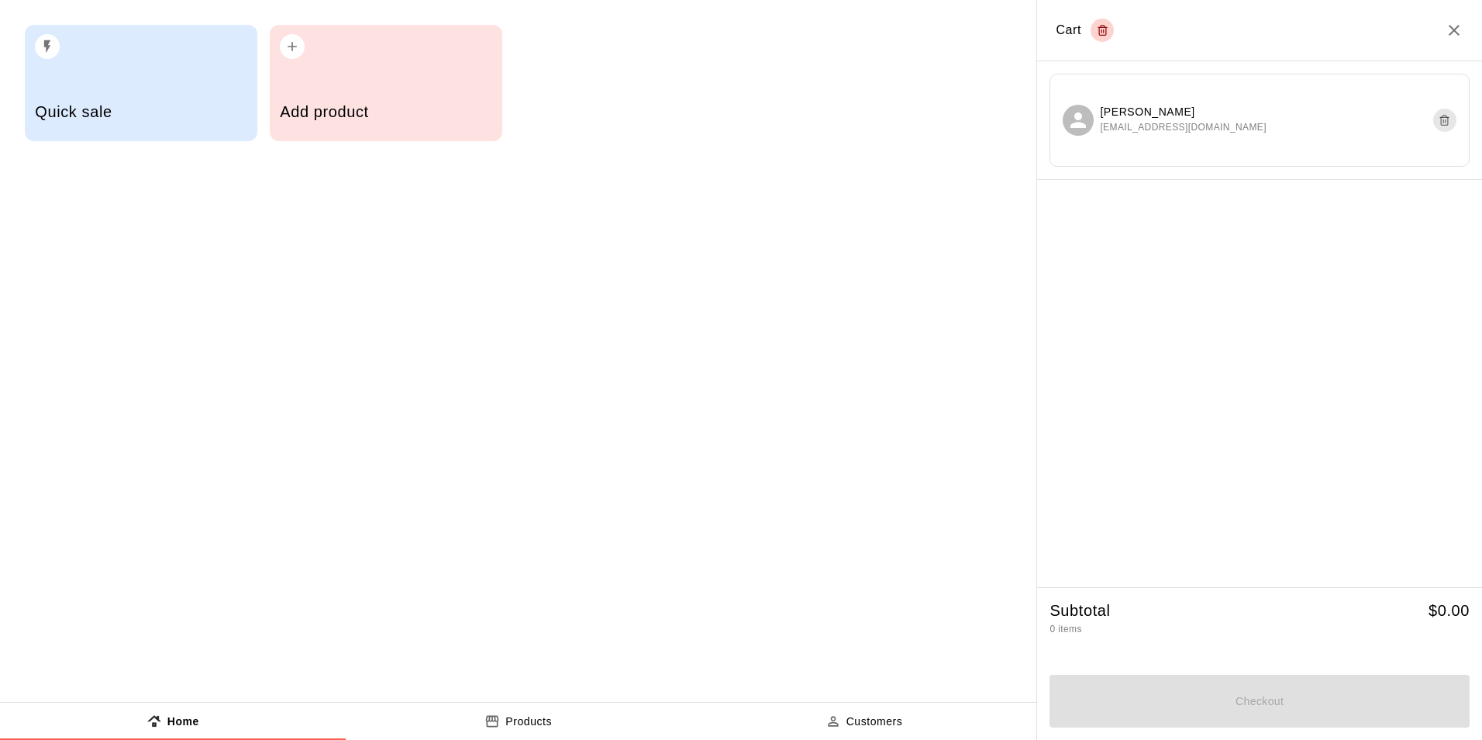
click at [430, 144] on div "Quick sale Add product" at bounding box center [518, 83] width 1037 height 166
click at [433, 127] on div "Add product" at bounding box center [386, 113] width 212 height 55
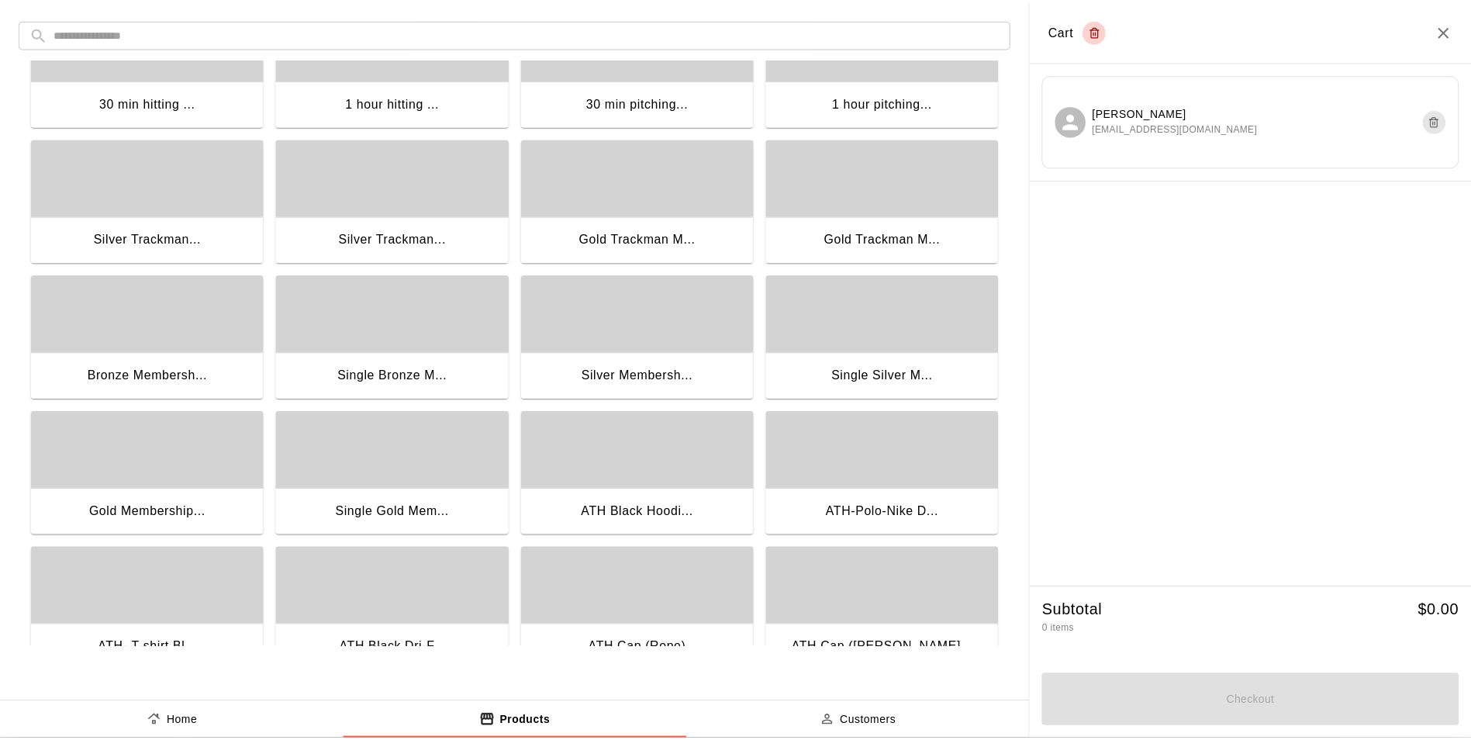
scroll to position [105, 0]
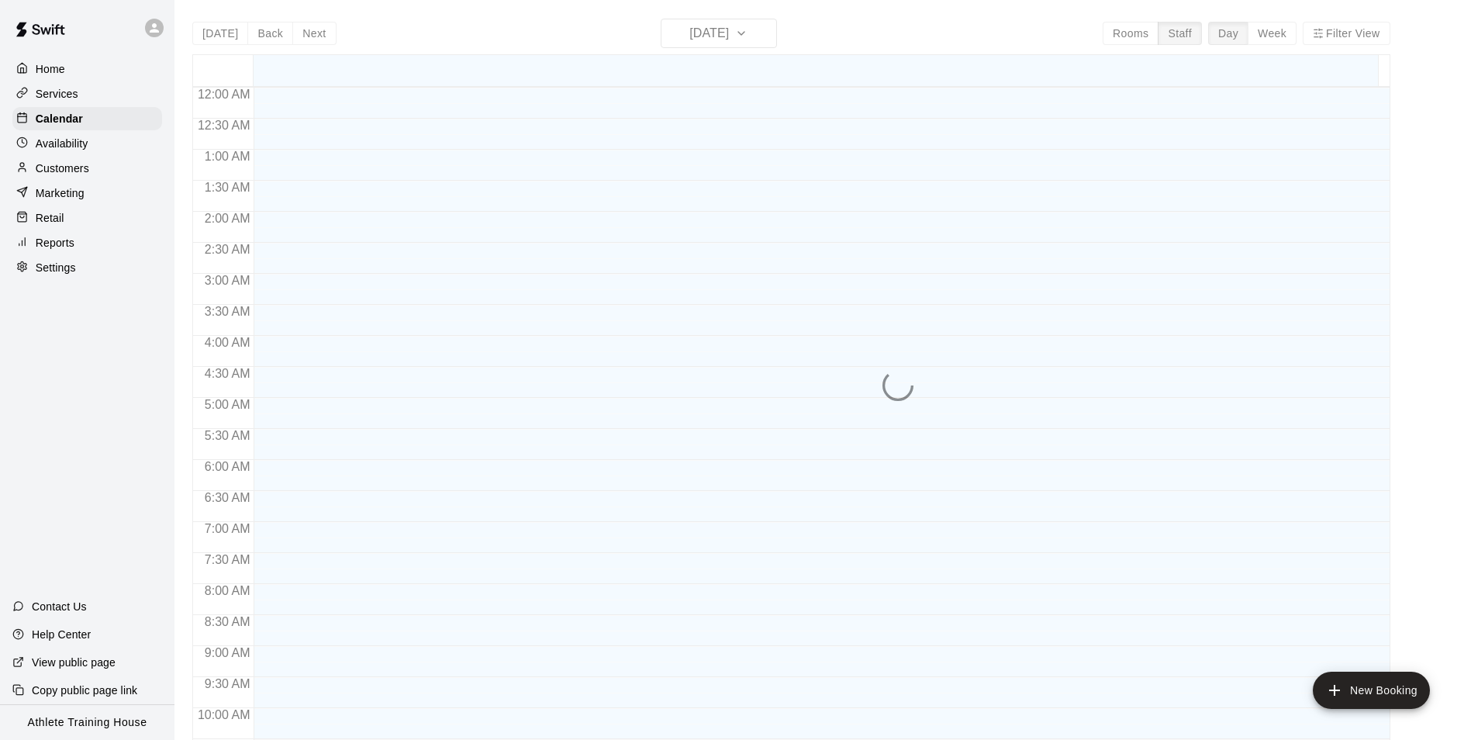
scroll to position [815, 0]
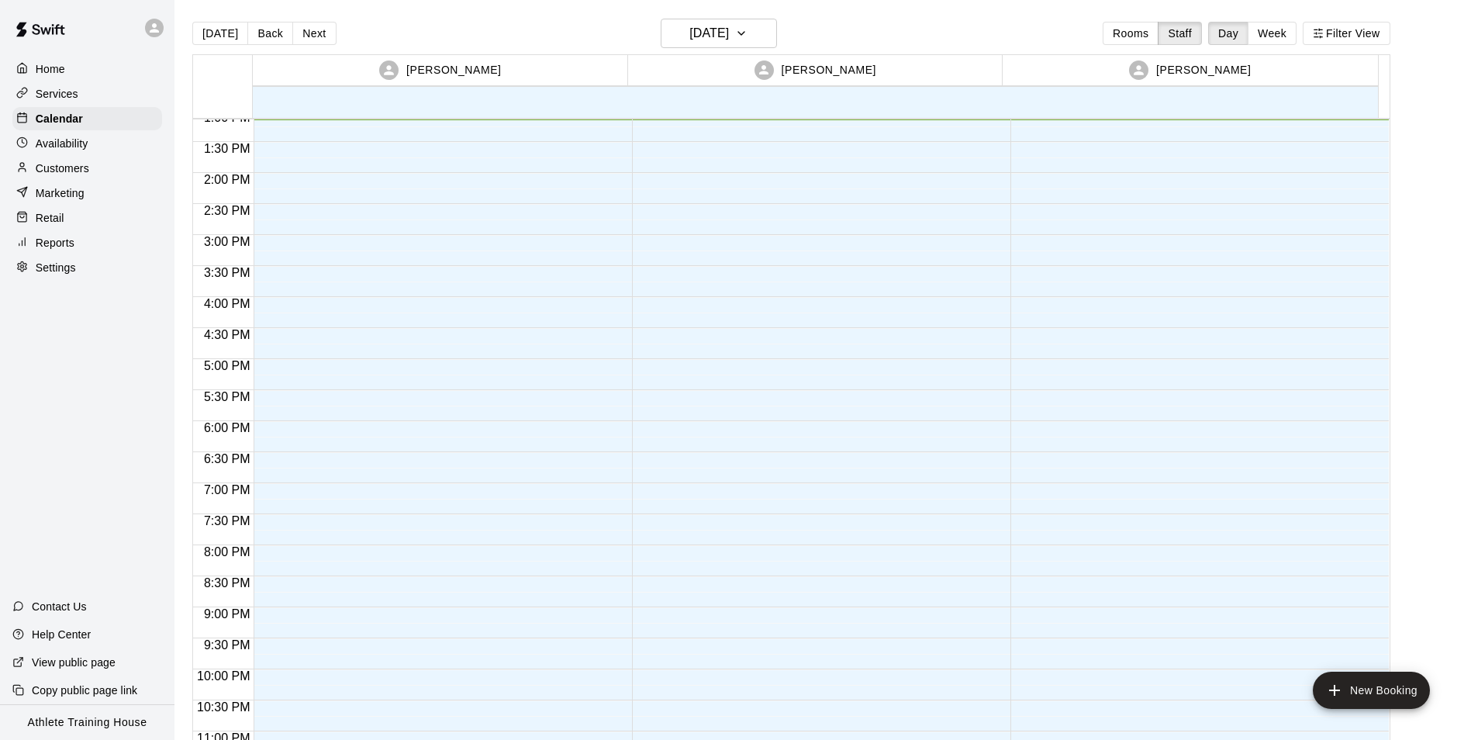
click at [97, 215] on div "Retail" at bounding box center [87, 217] width 150 height 23
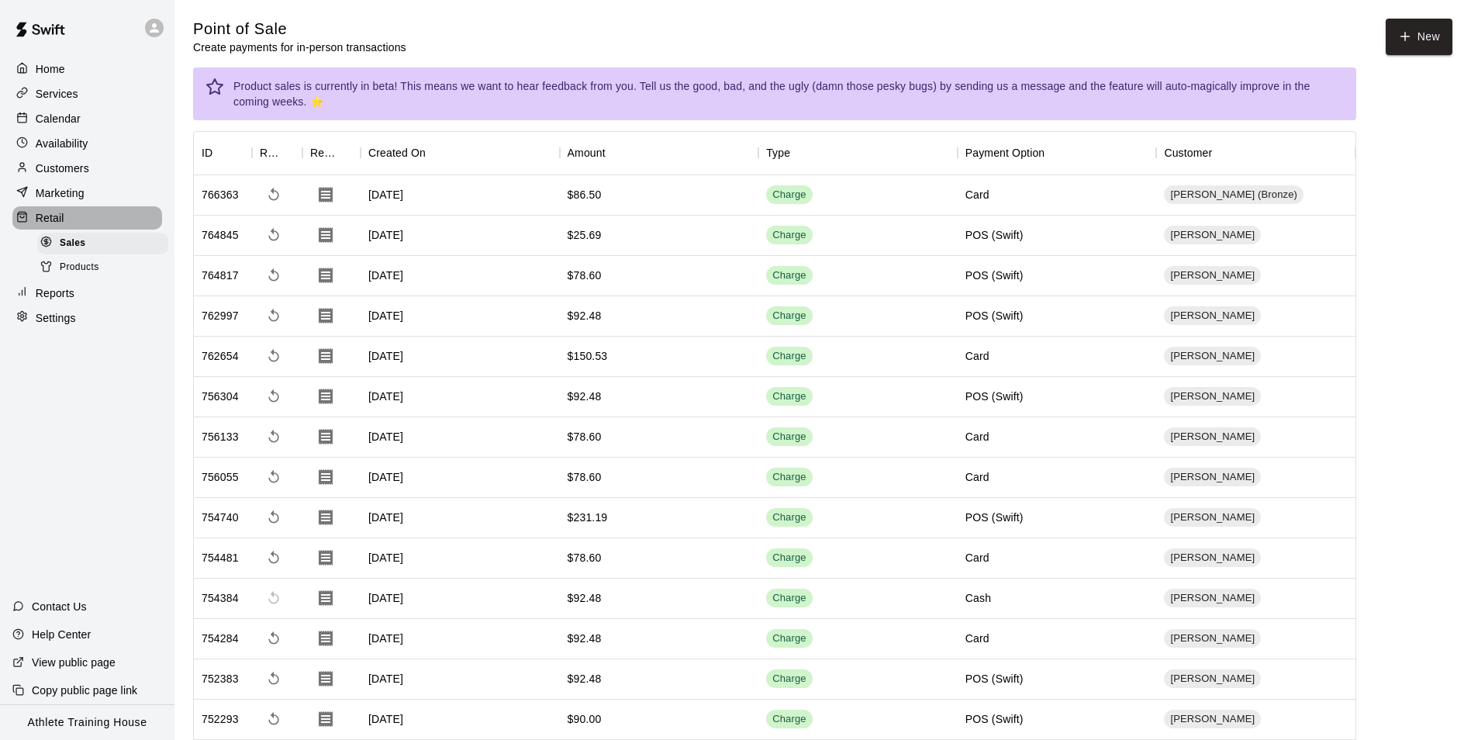
click at [51, 229] on div "Retail" at bounding box center [87, 217] width 150 height 23
click at [128, 212] on div "Retail" at bounding box center [87, 217] width 150 height 23
click at [1418, 47] on button "New" at bounding box center [1418, 37] width 67 height 36
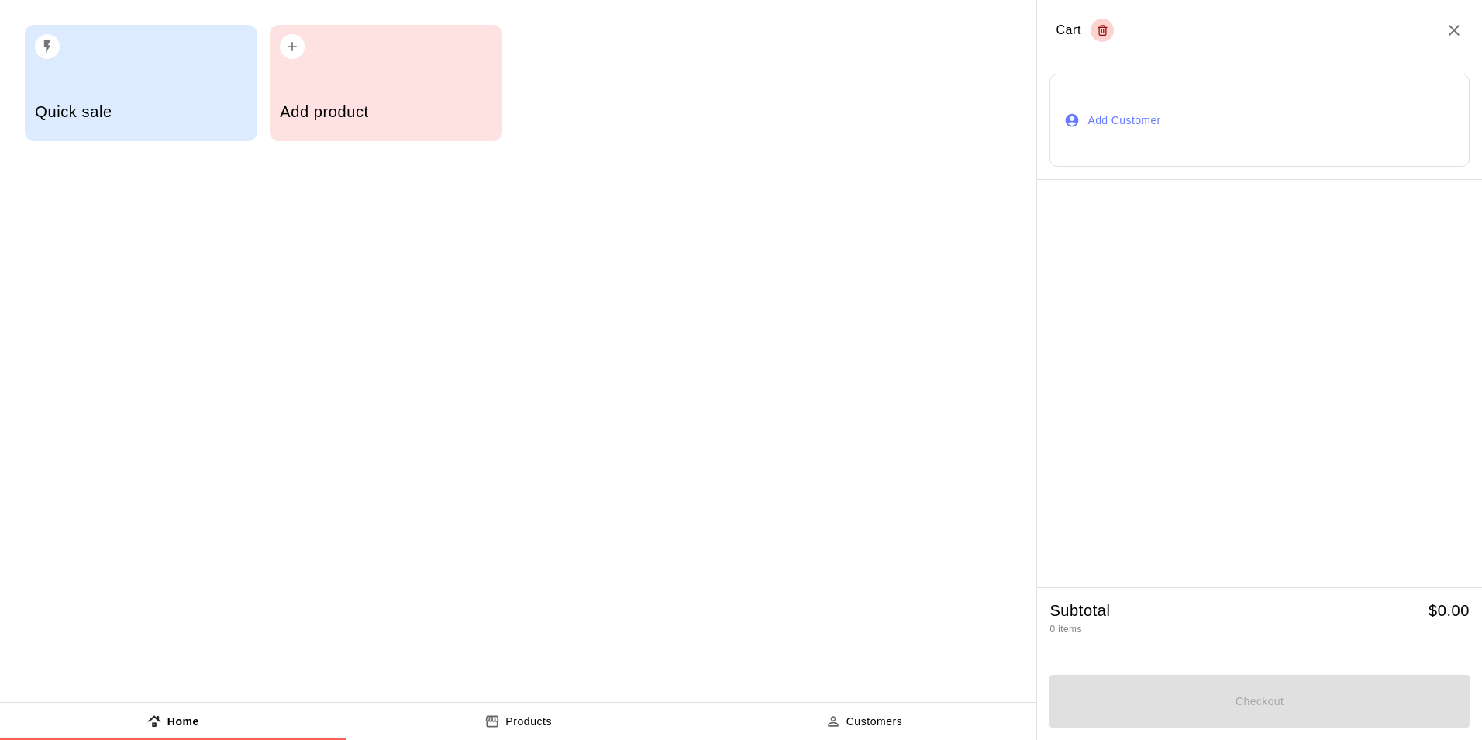
click at [1123, 127] on button "Add Customer" at bounding box center [1260, 120] width 420 height 93
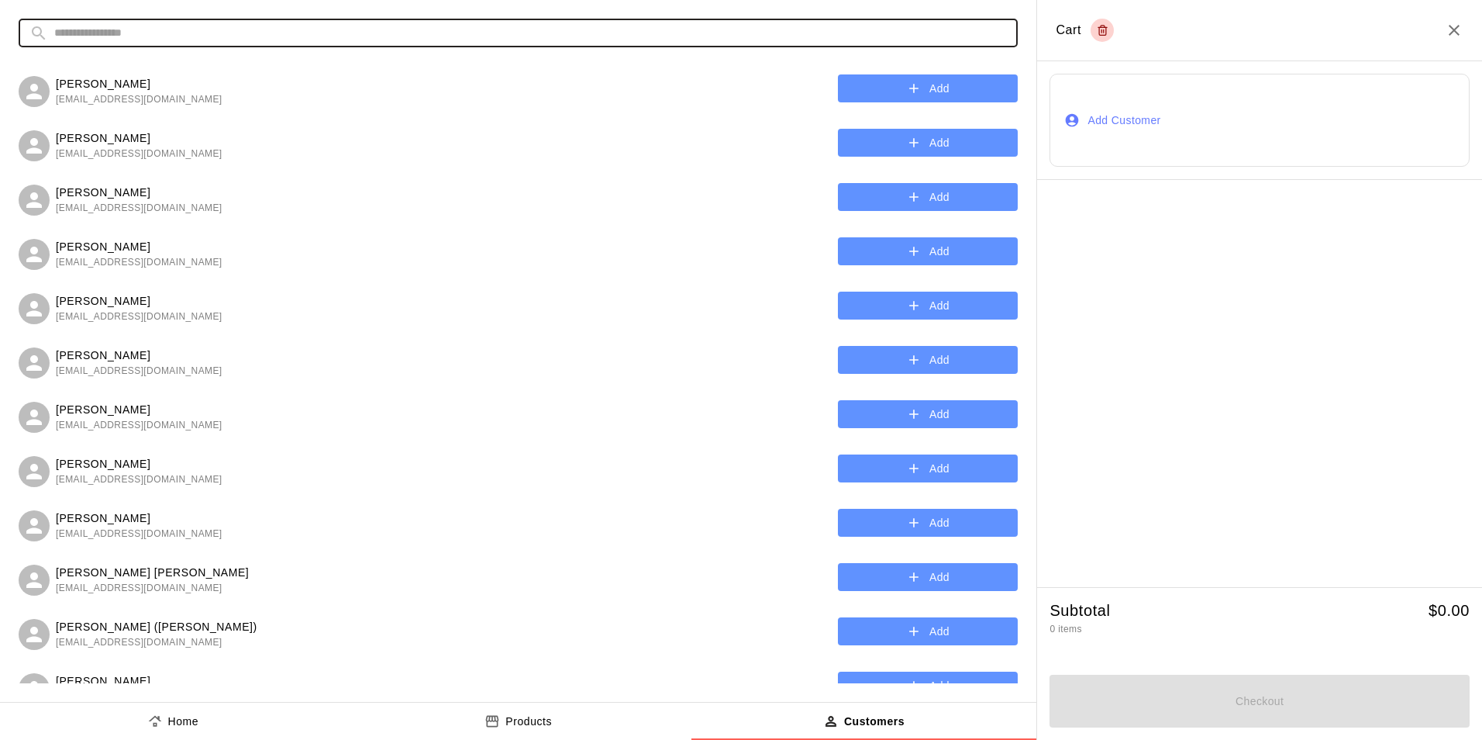
click at [683, 47] on input "text" at bounding box center [530, 33] width 953 height 29
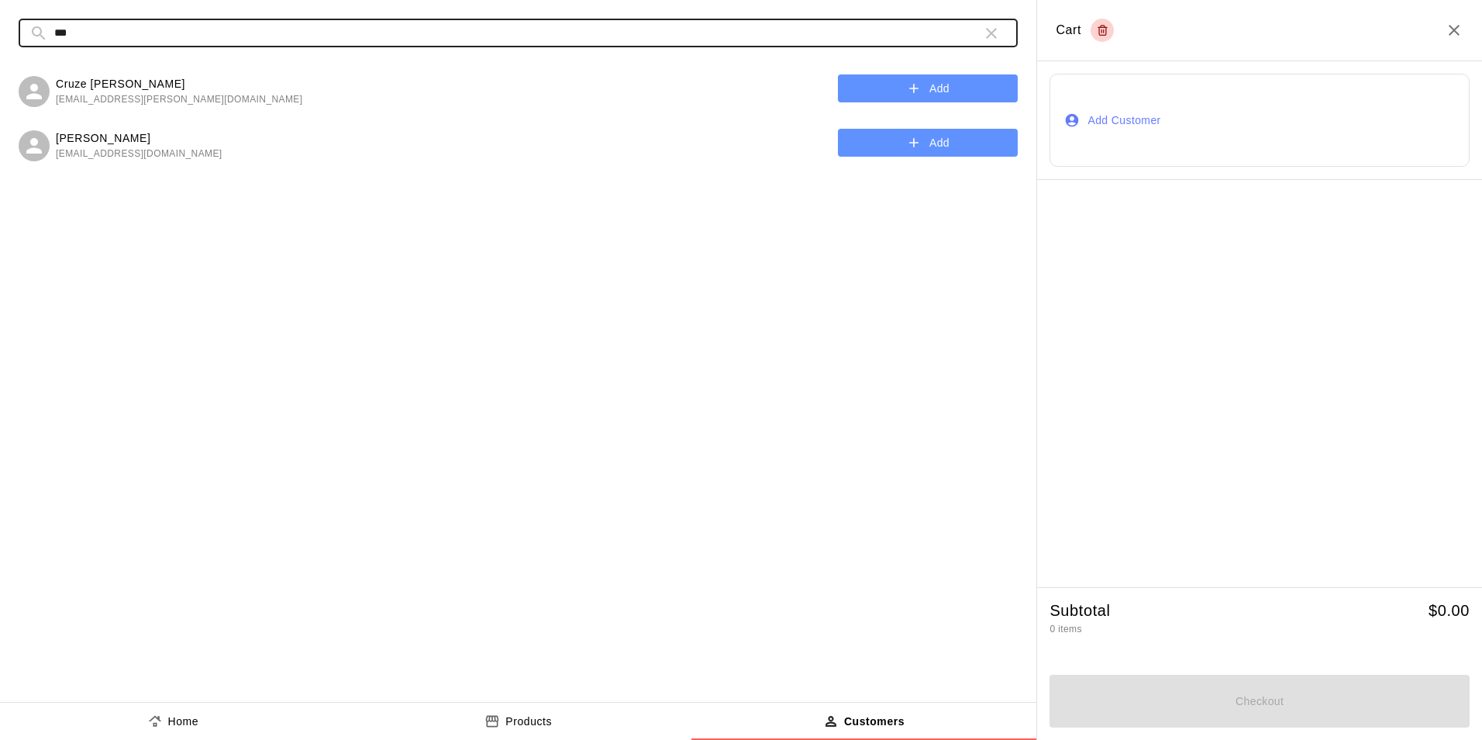
type input "***"
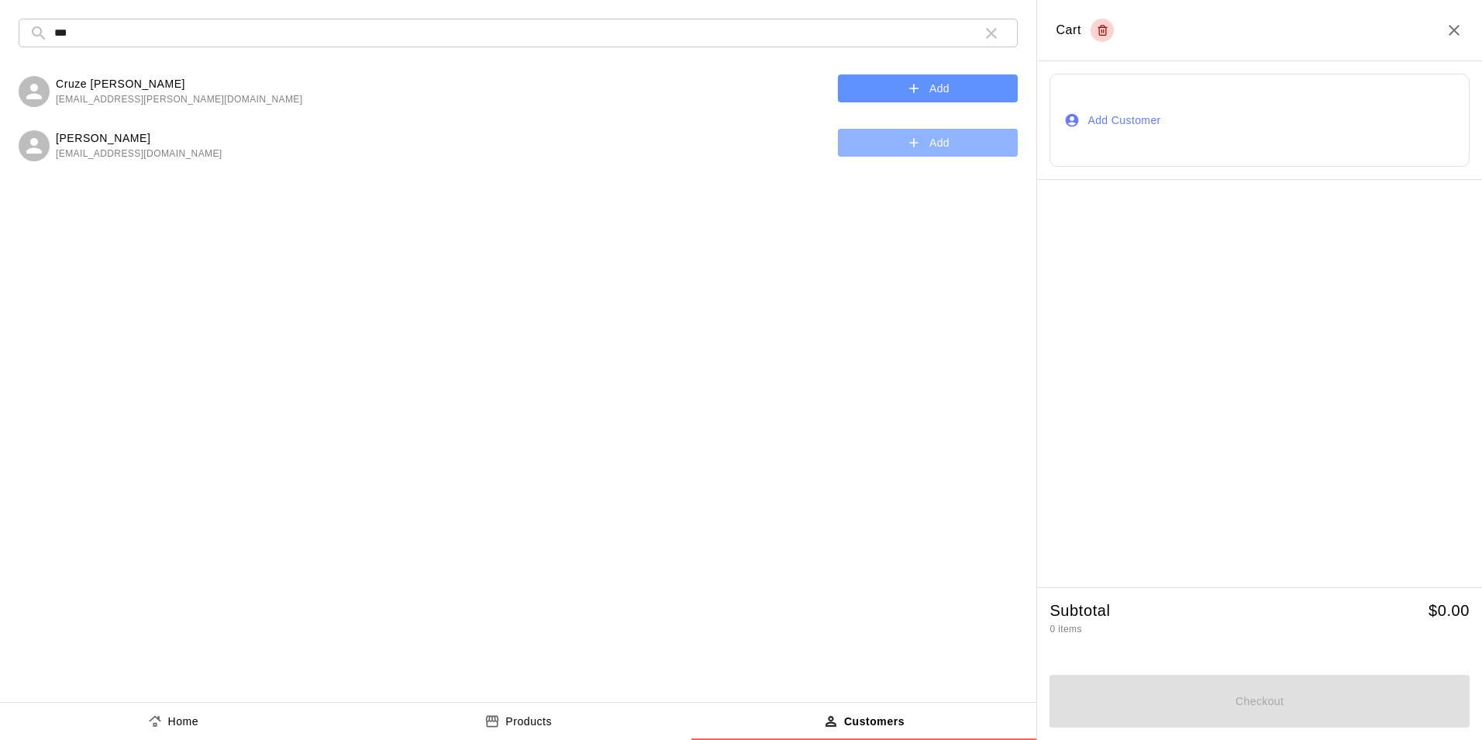
click at [968, 134] on button "Add" at bounding box center [928, 143] width 180 height 29
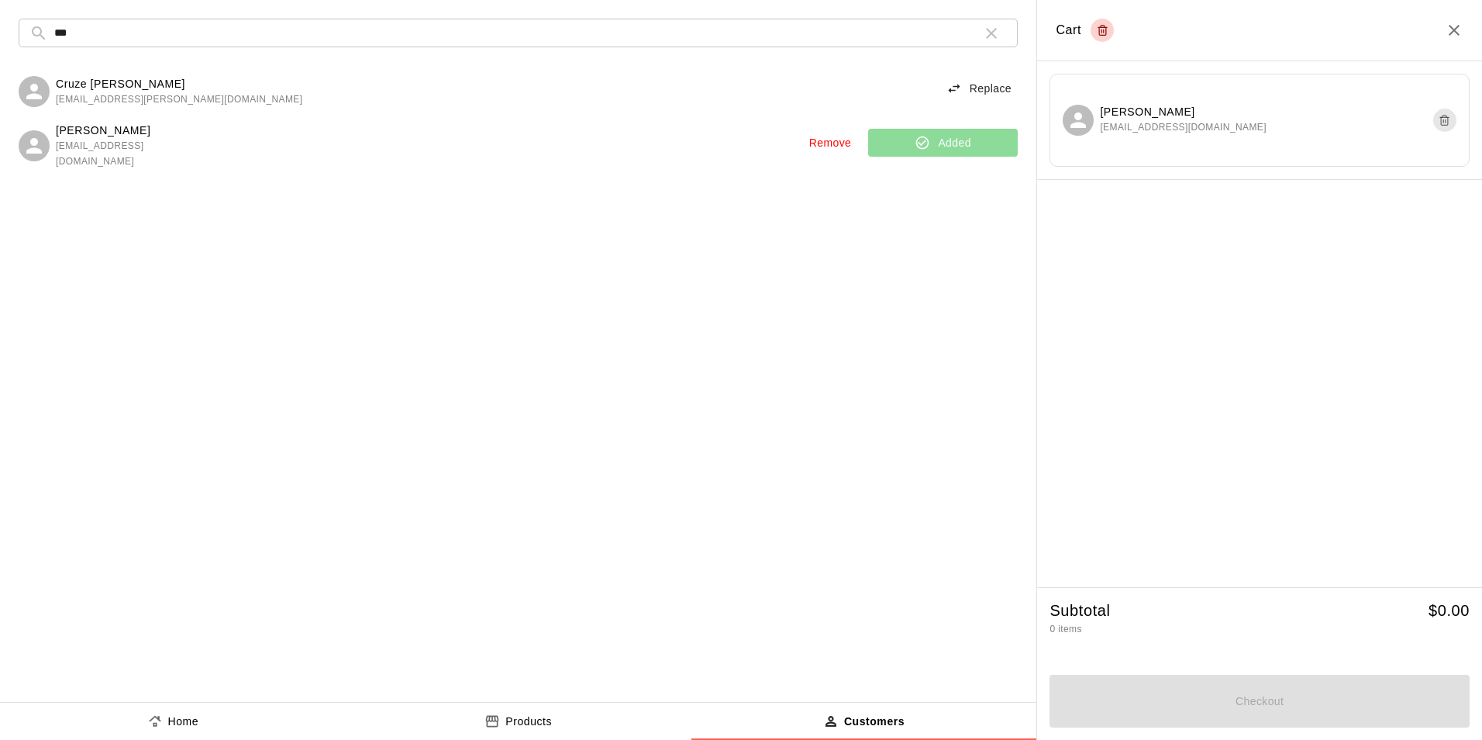
click at [950, 89] on icon "button" at bounding box center [955, 89] width 16 height 16
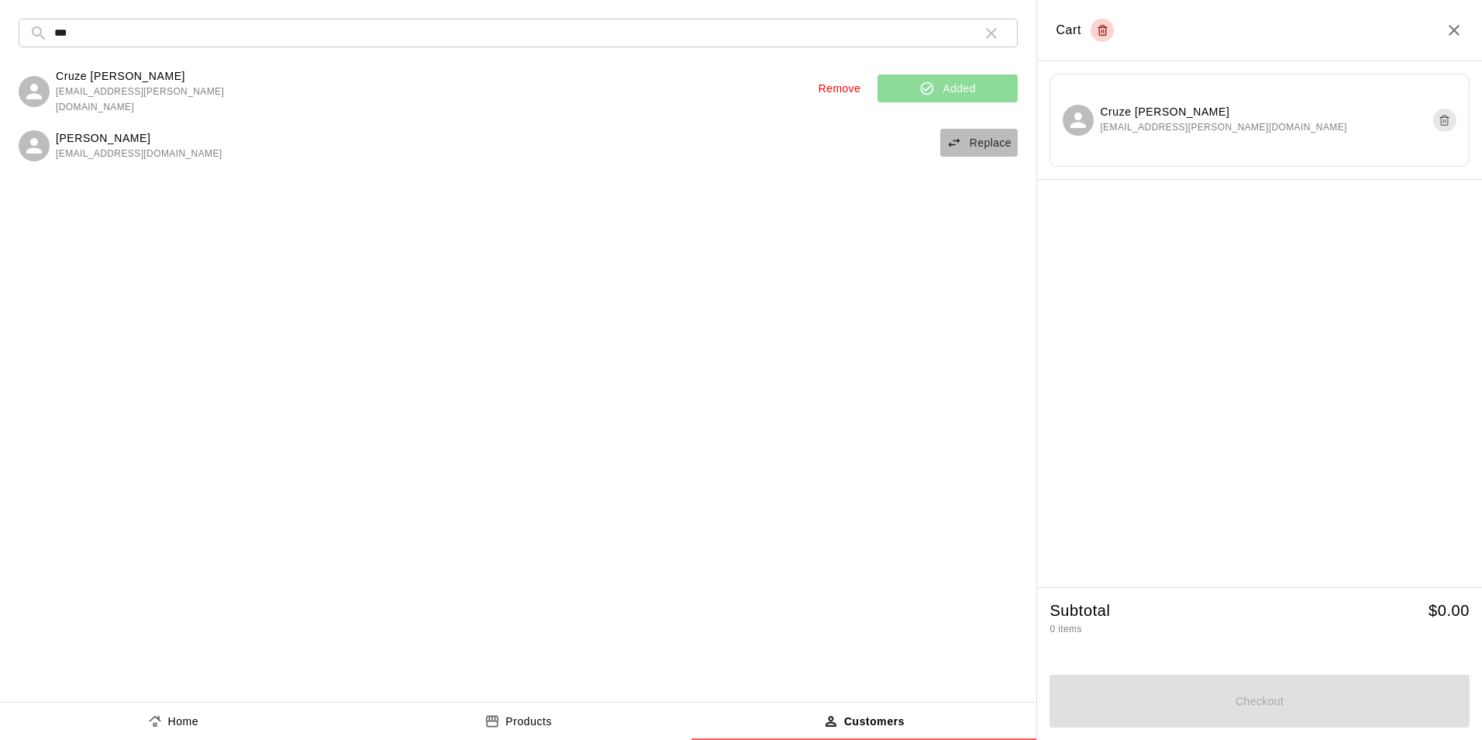
click at [957, 140] on icon "button" at bounding box center [954, 142] width 12 height 9
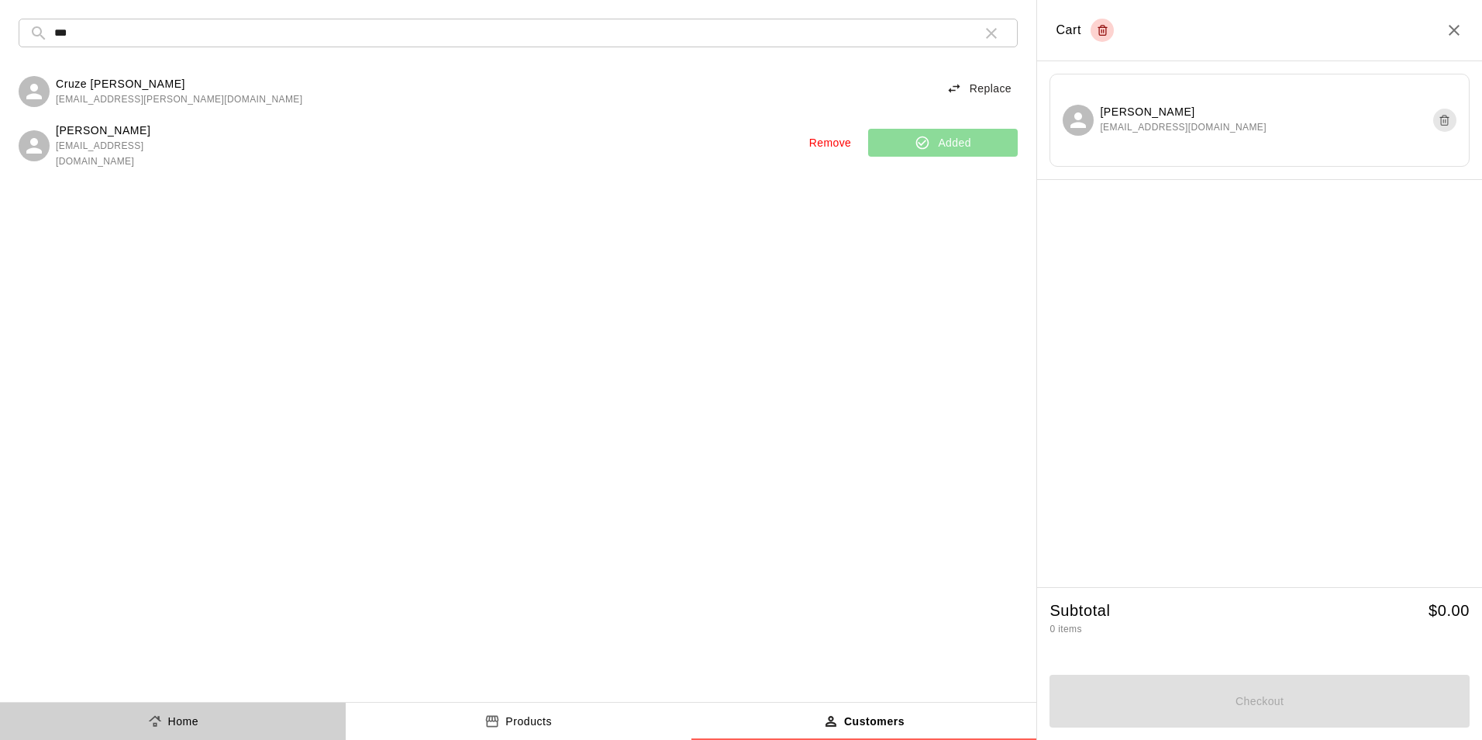
click at [183, 720] on p "Home" at bounding box center [183, 721] width 31 height 16
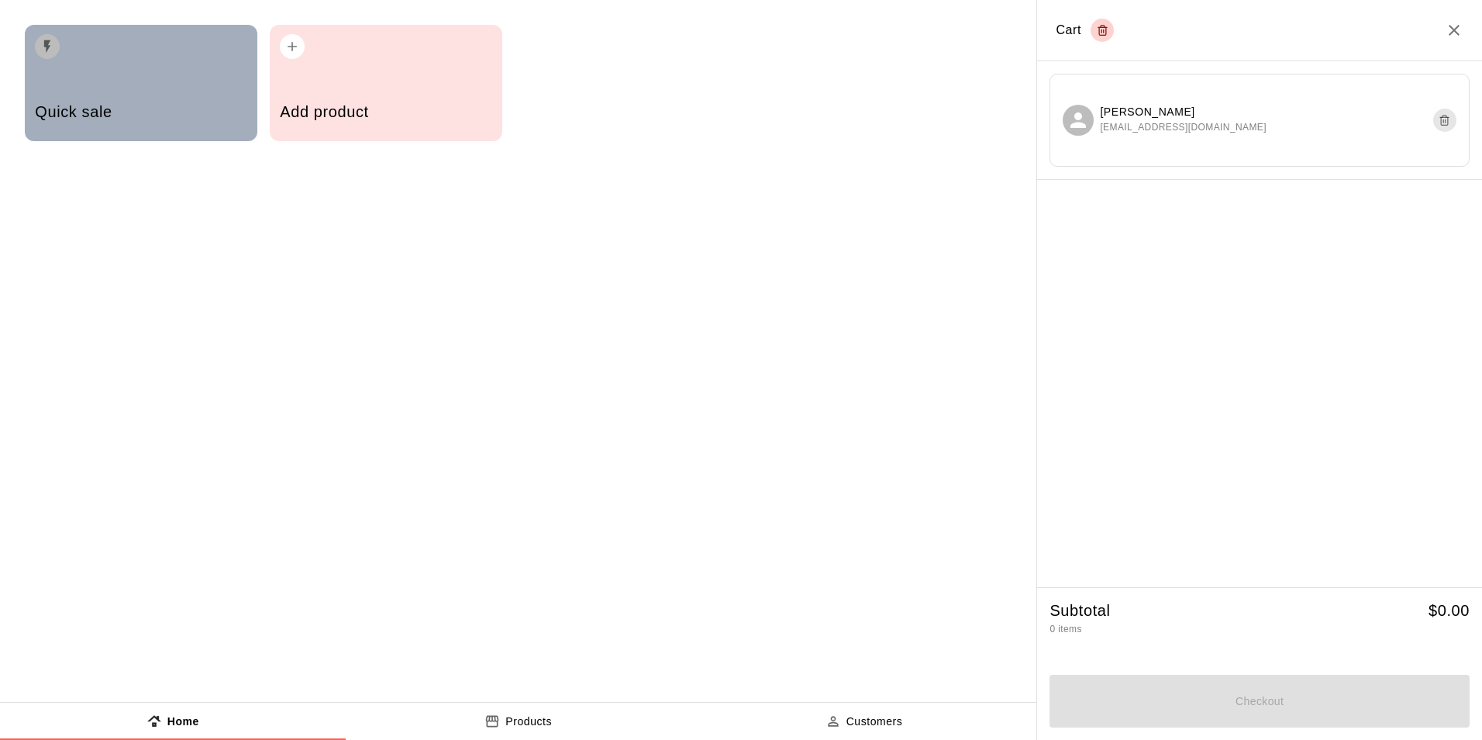
click at [208, 116] on h5 "Quick sale" at bounding box center [141, 112] width 212 height 21
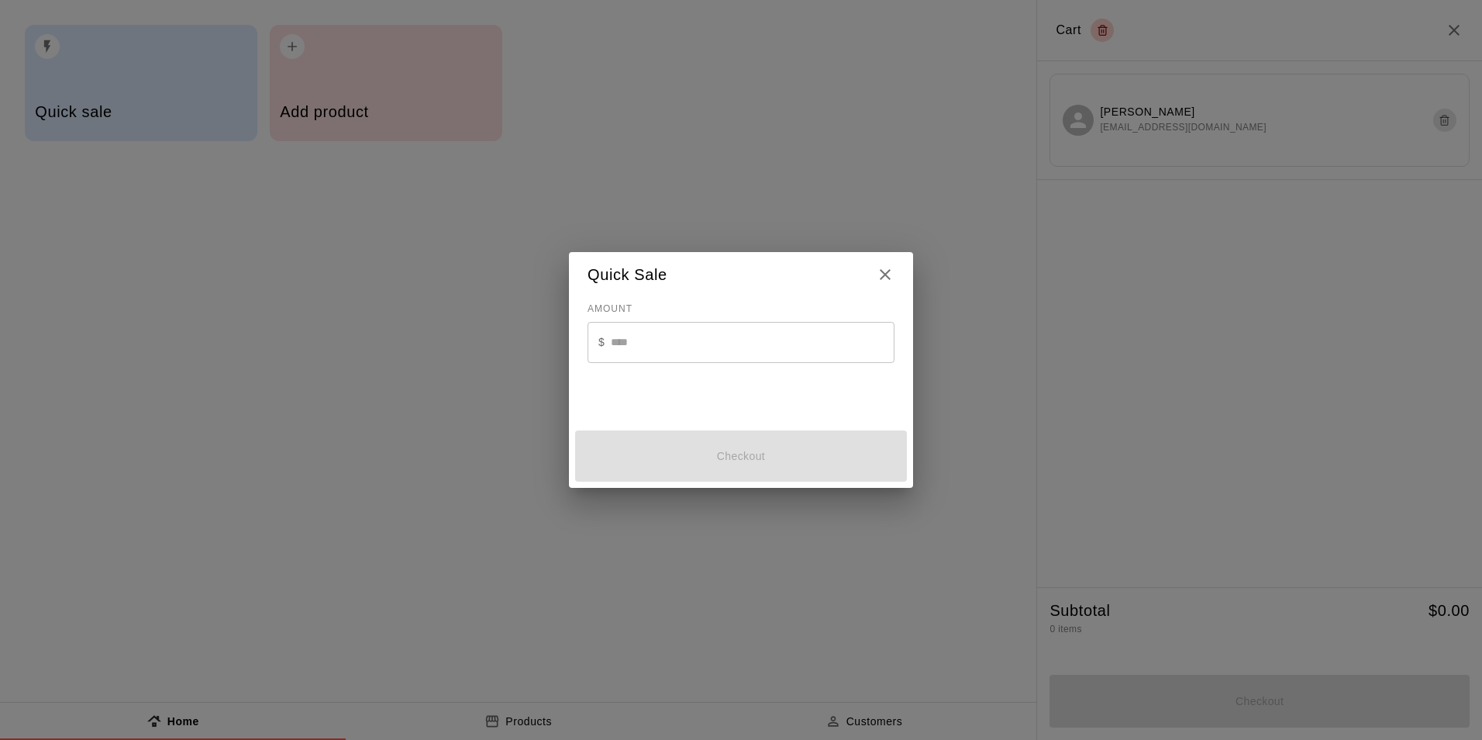
click at [676, 343] on input "text" at bounding box center [753, 342] width 284 height 41
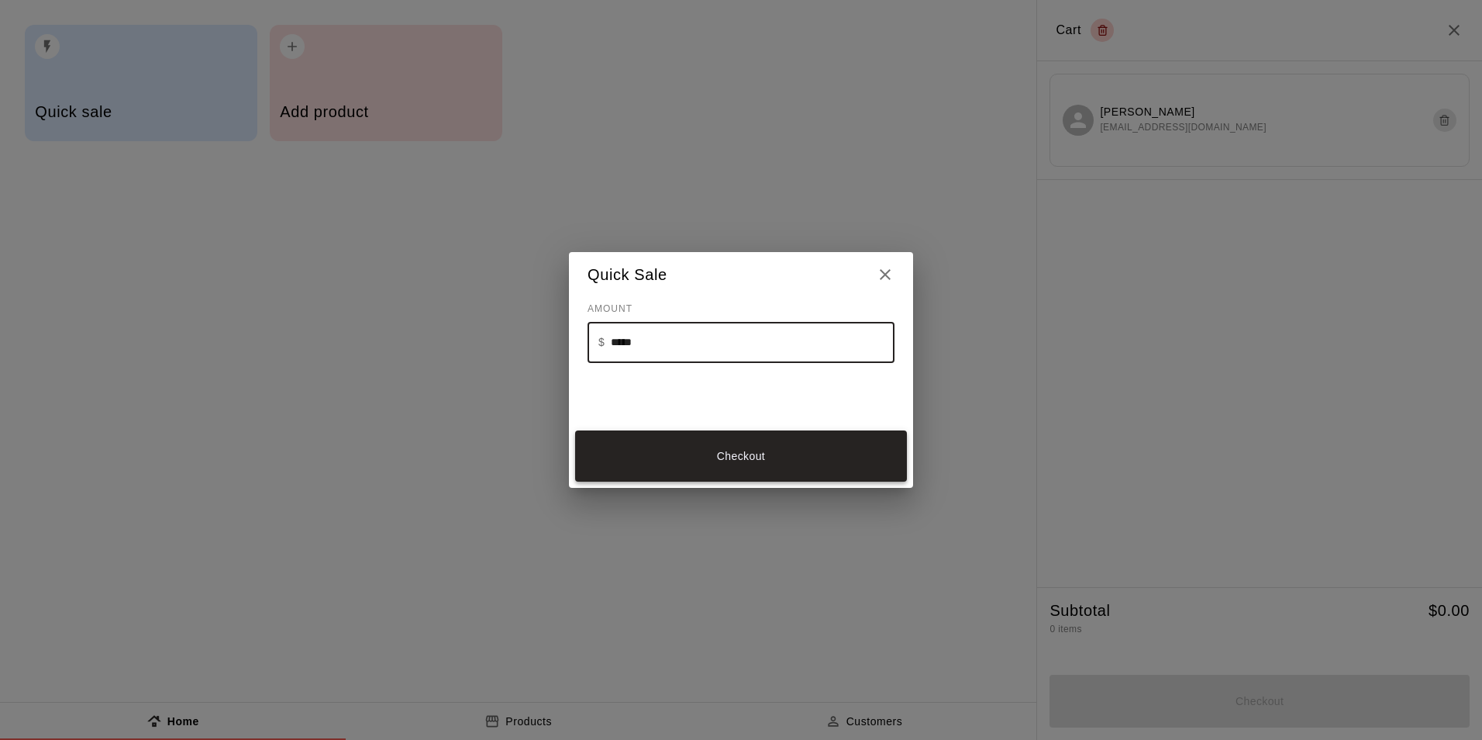
type input "*****"
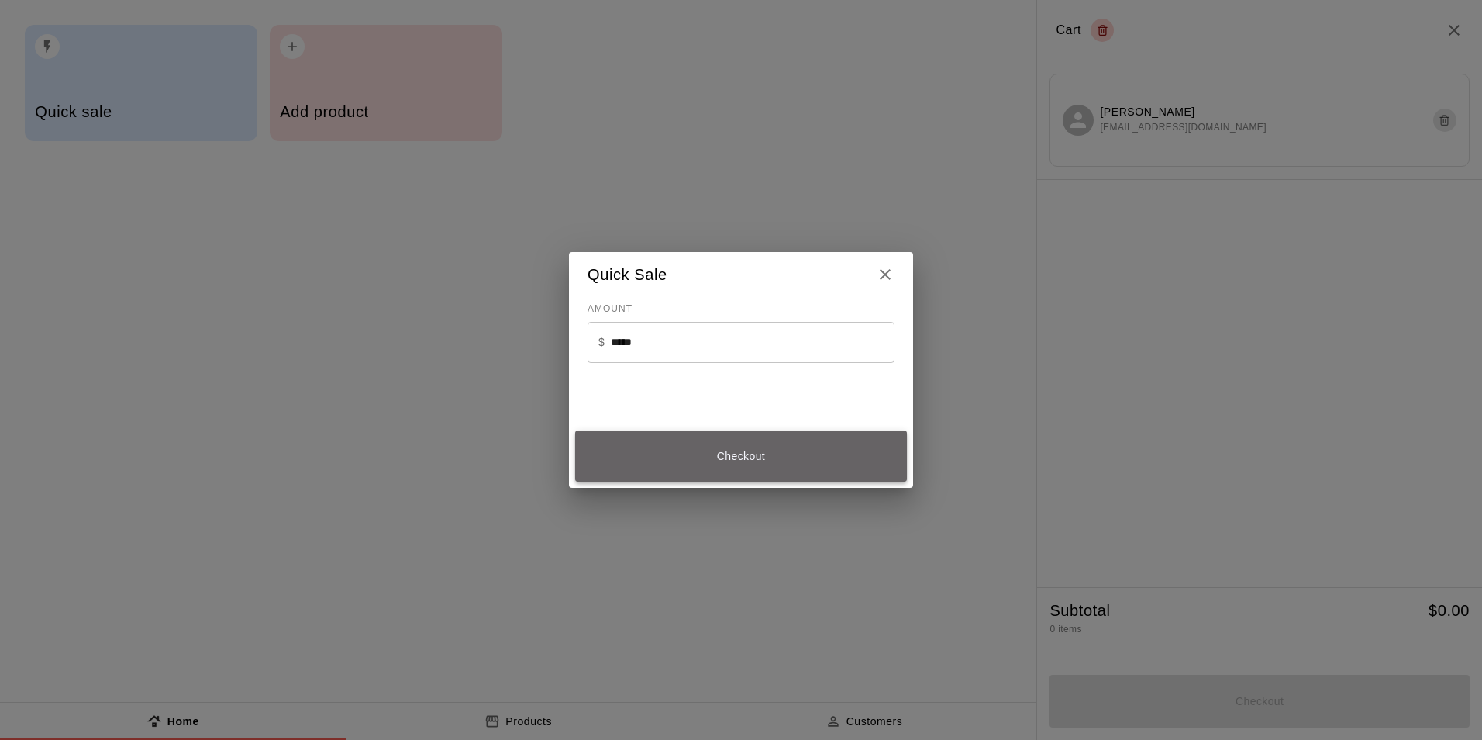
click at [741, 454] on button "Checkout" at bounding box center [741, 456] width 332 height 52
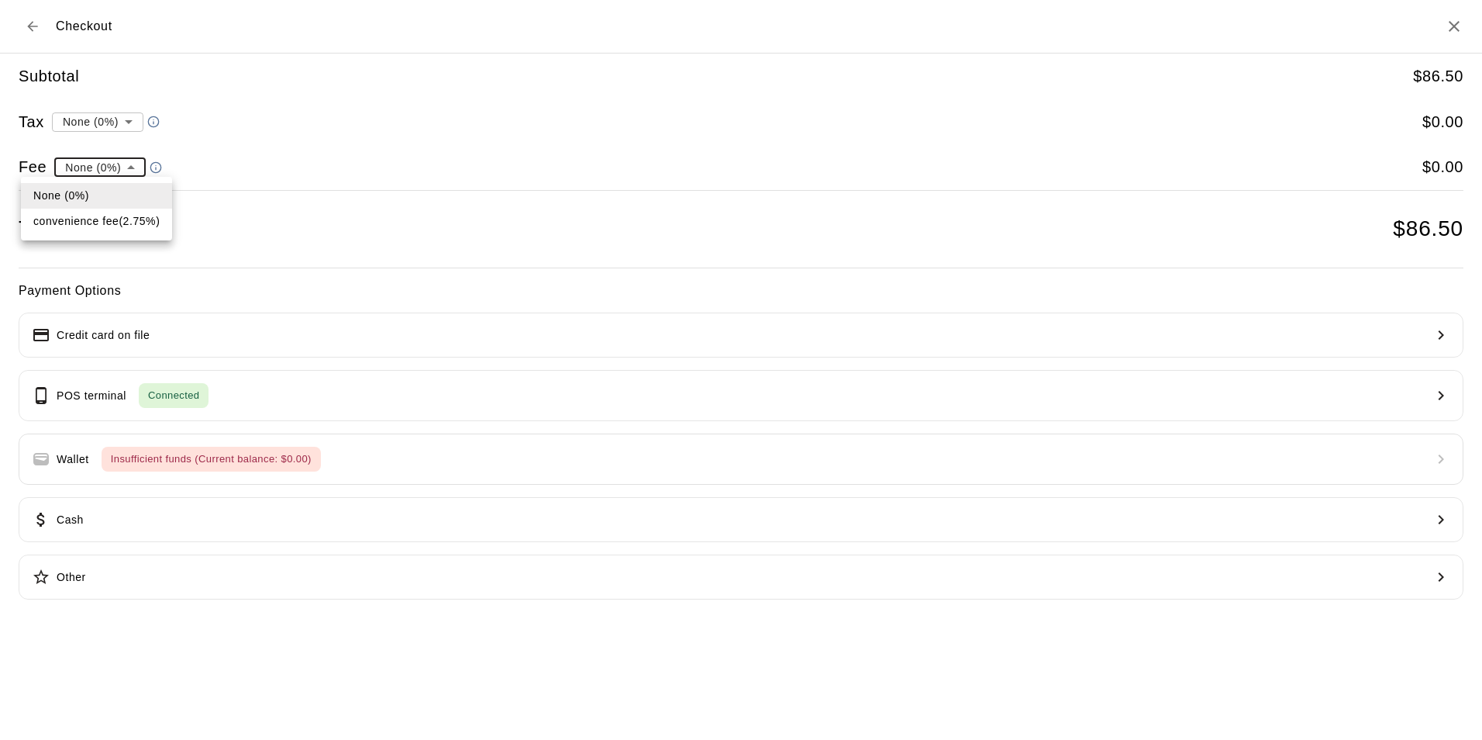
click at [99, 220] on li "convenience fee ( 2.75 % )" at bounding box center [96, 222] width 151 height 26
click at [115, 185] on li "None (0%)" at bounding box center [135, 196] width 164 height 26
type input "*"
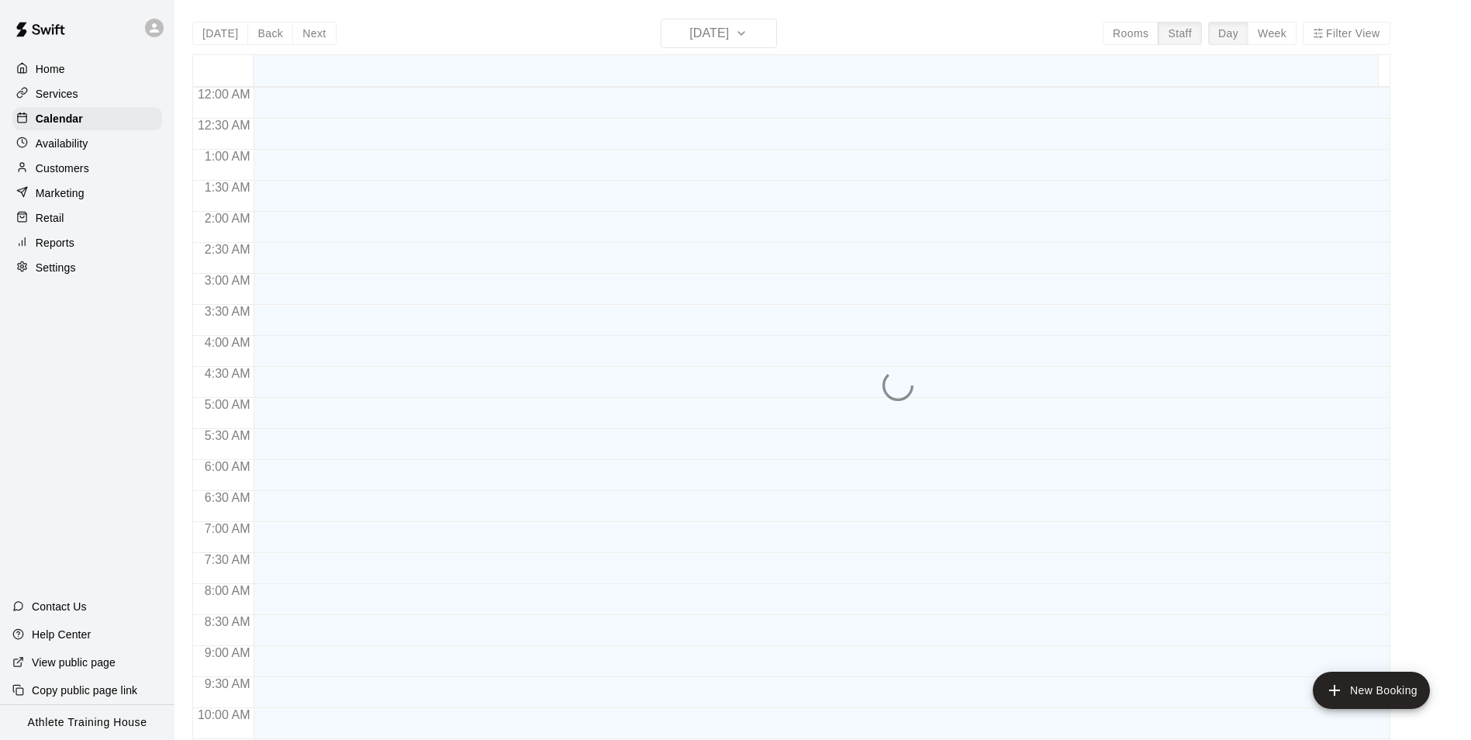
scroll to position [819, 0]
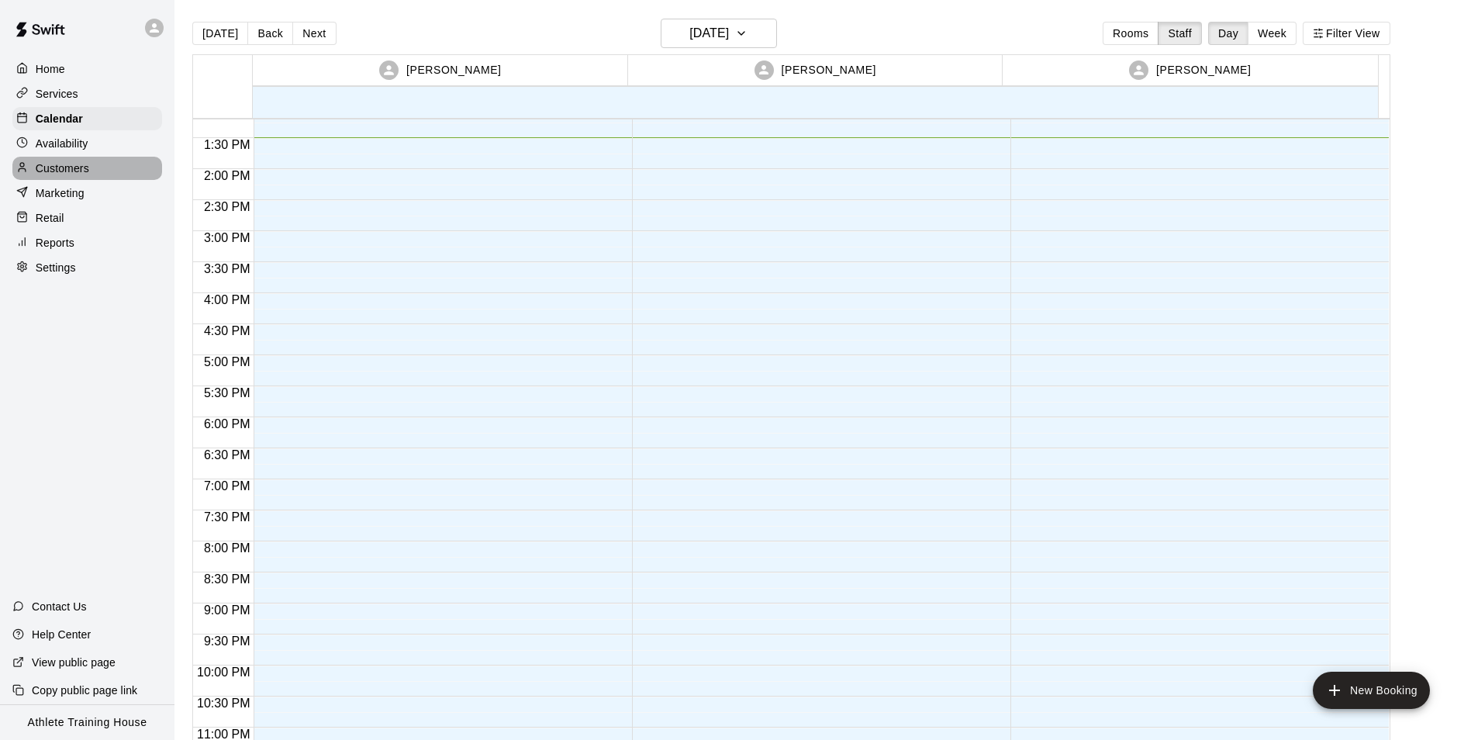
click at [120, 168] on div "Customers" at bounding box center [87, 168] width 150 height 23
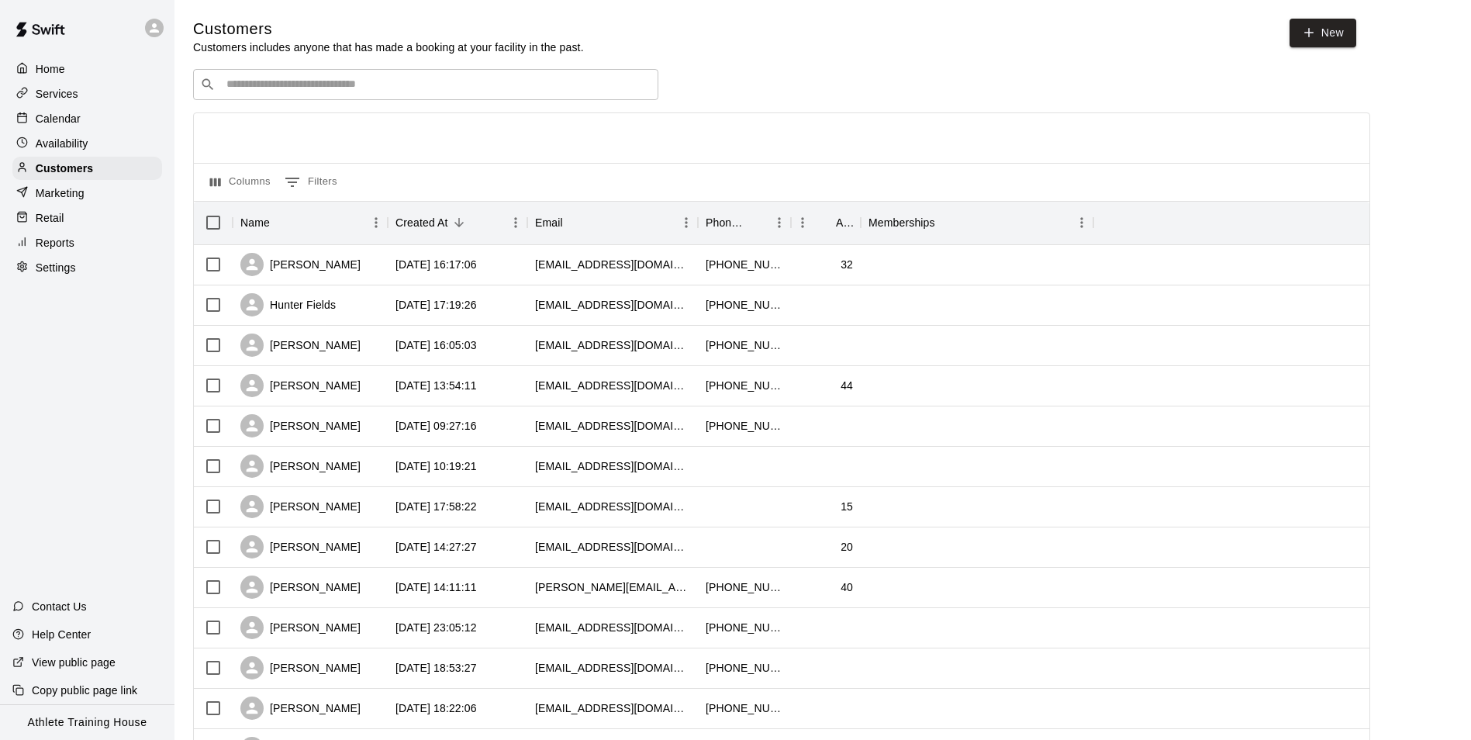
click at [90, 192] on div "Marketing" at bounding box center [87, 192] width 150 height 23
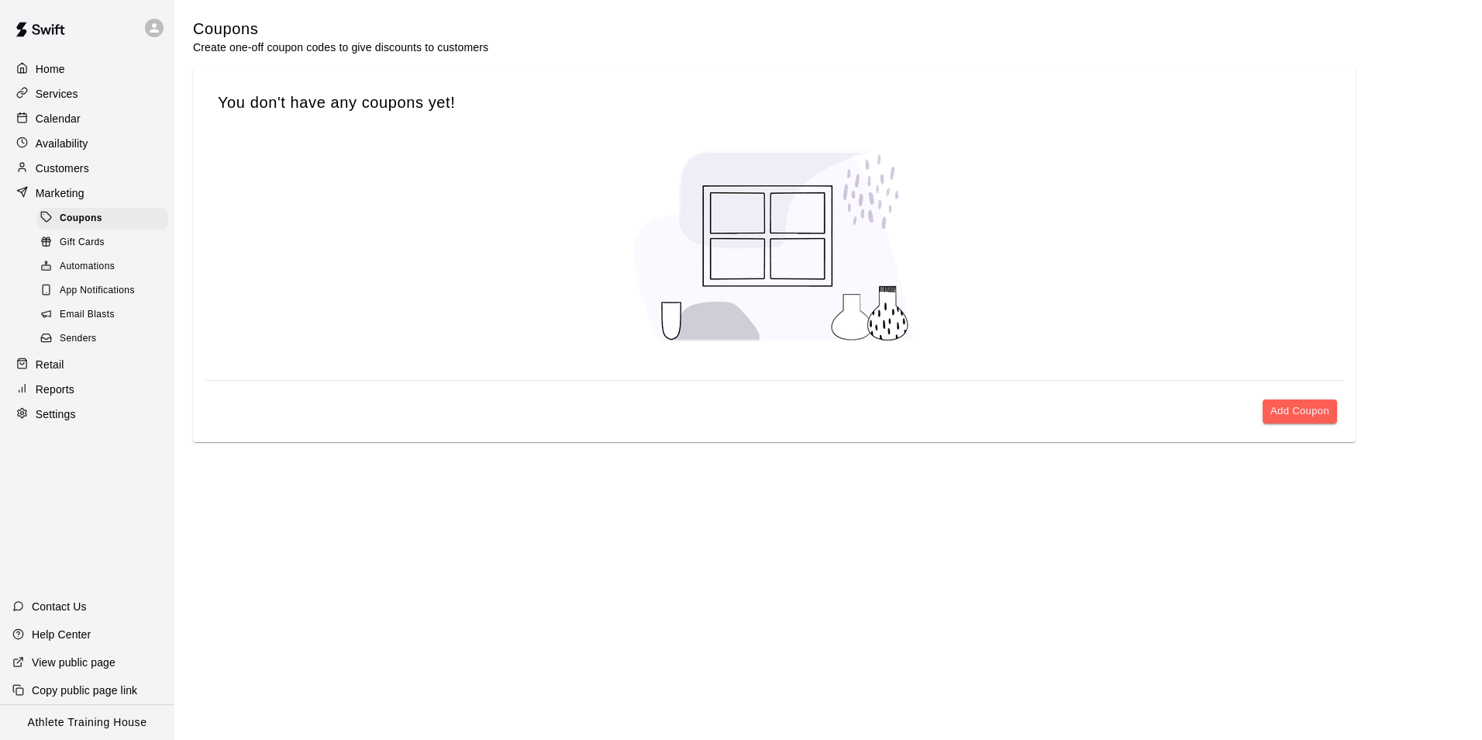
click at [91, 180] on div "Customers" at bounding box center [87, 168] width 150 height 23
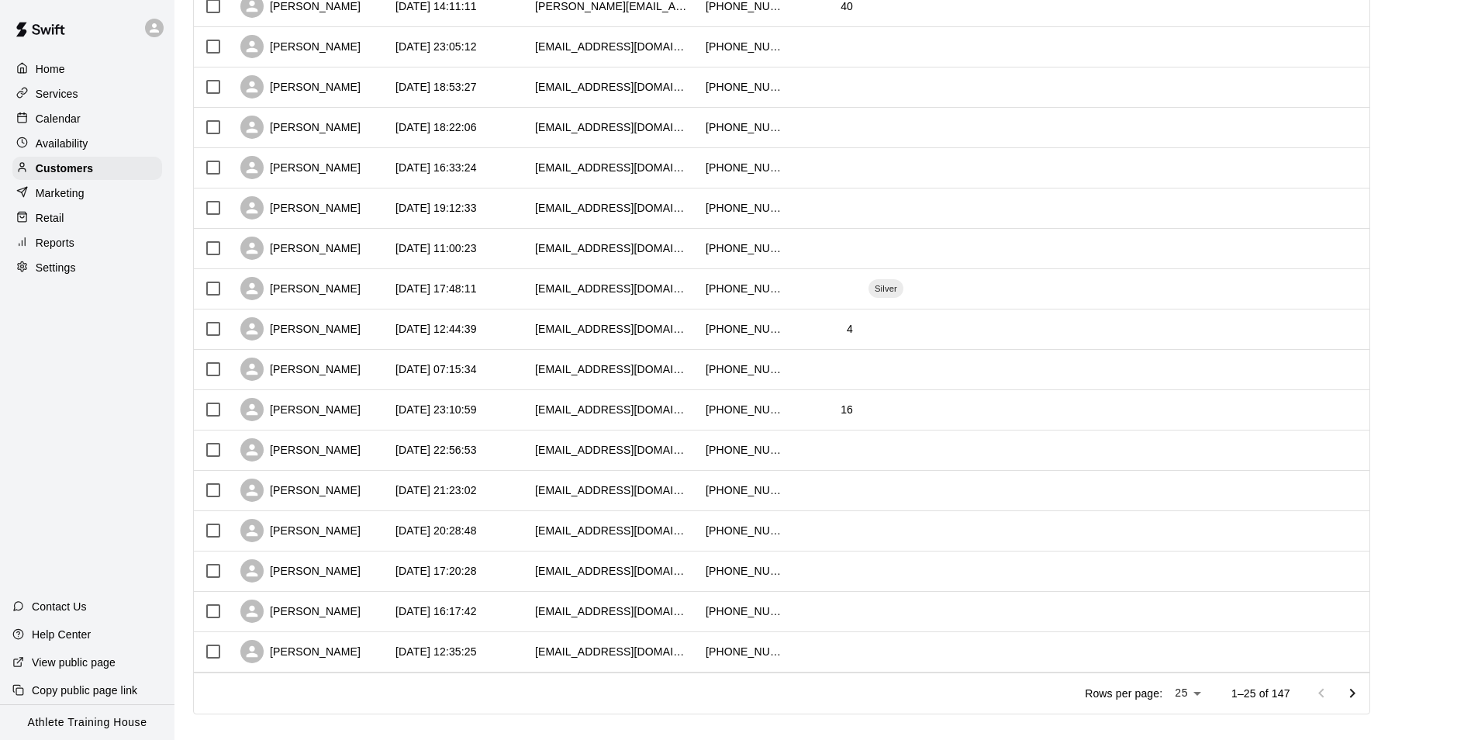
scroll to position [601, 0]
